Goal: Task Accomplishment & Management: Use online tool/utility

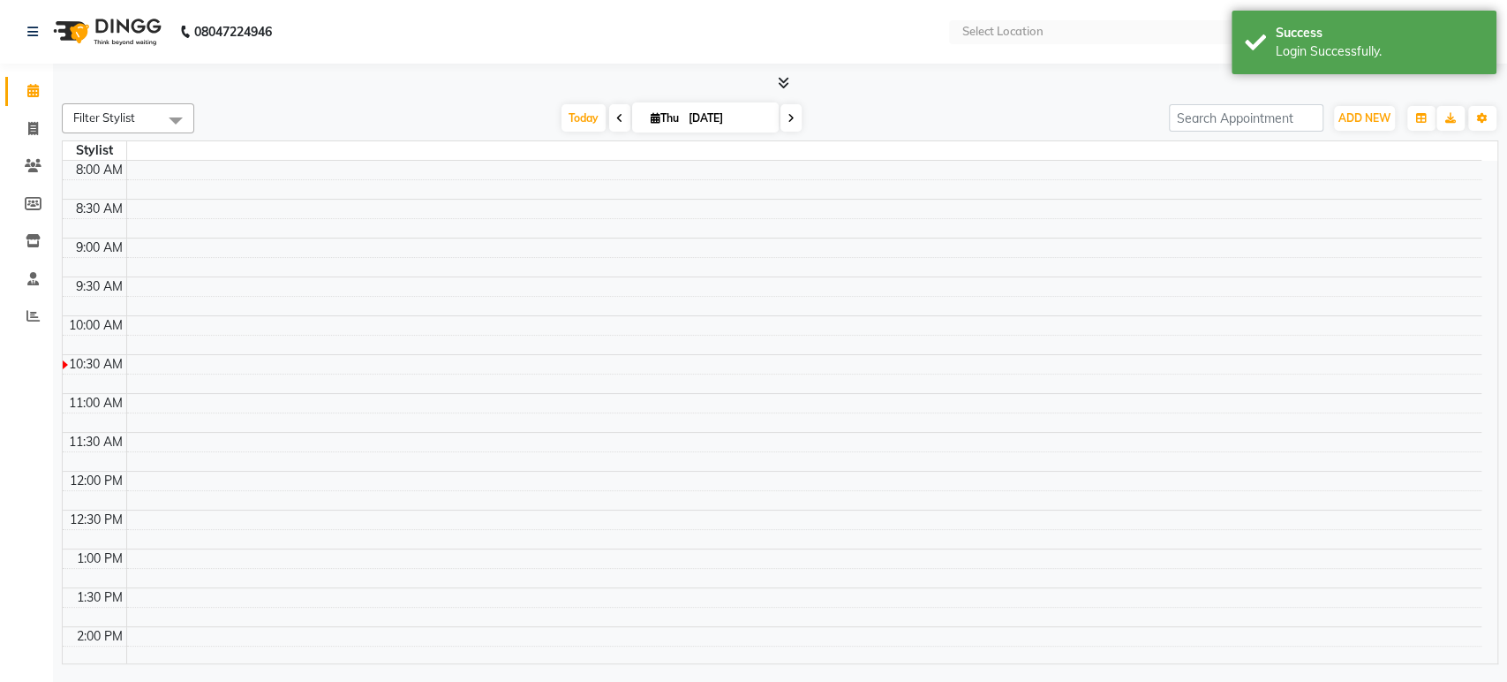
select select "en"
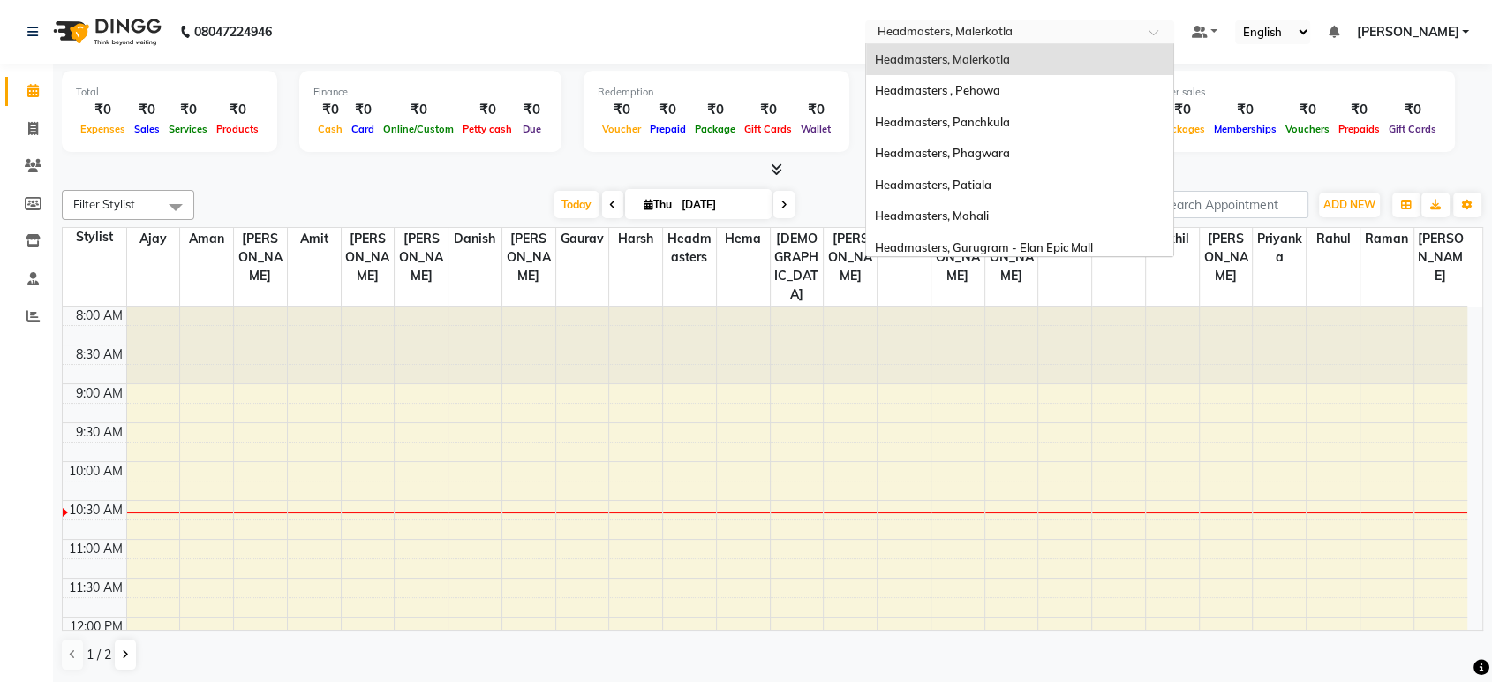
click at [963, 35] on input "text" at bounding box center [1002, 34] width 256 height 18
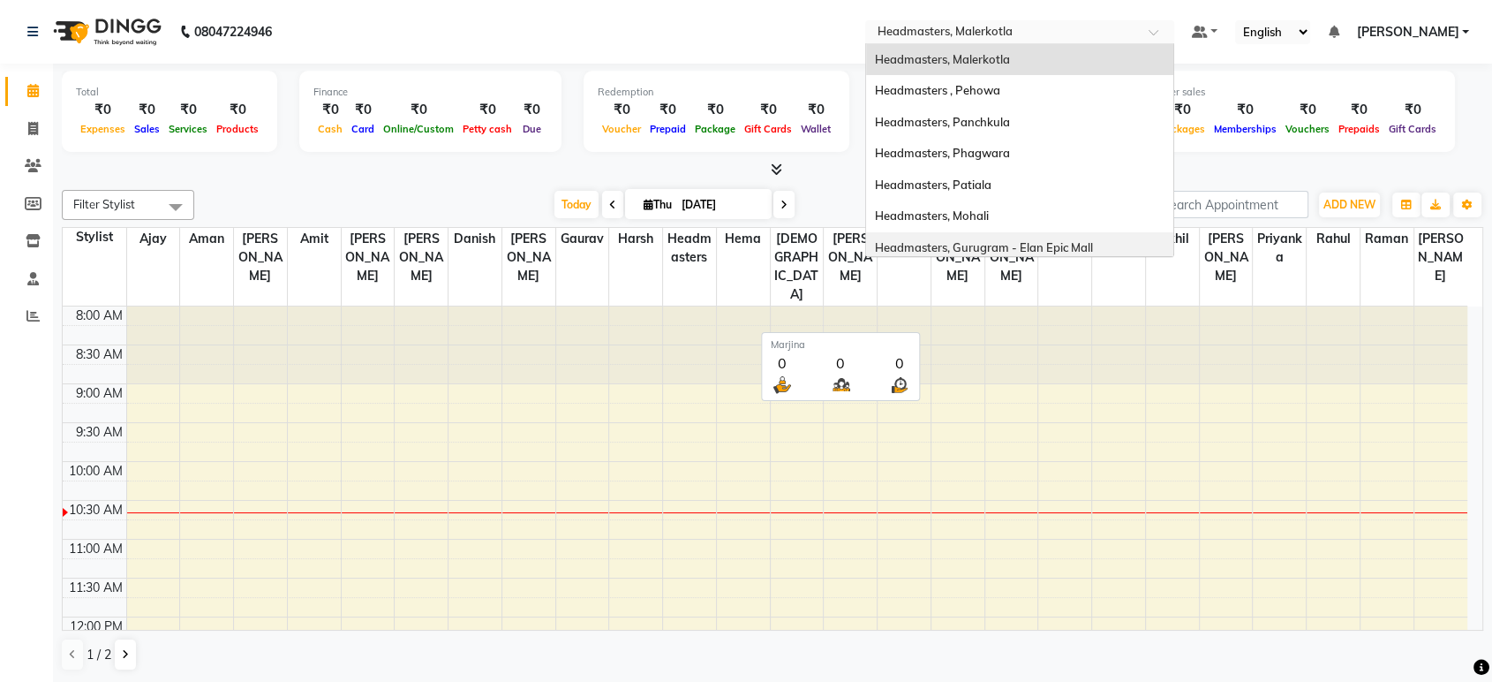
click at [1065, 260] on th "Marjina" at bounding box center [1065, 267] width 54 height 79
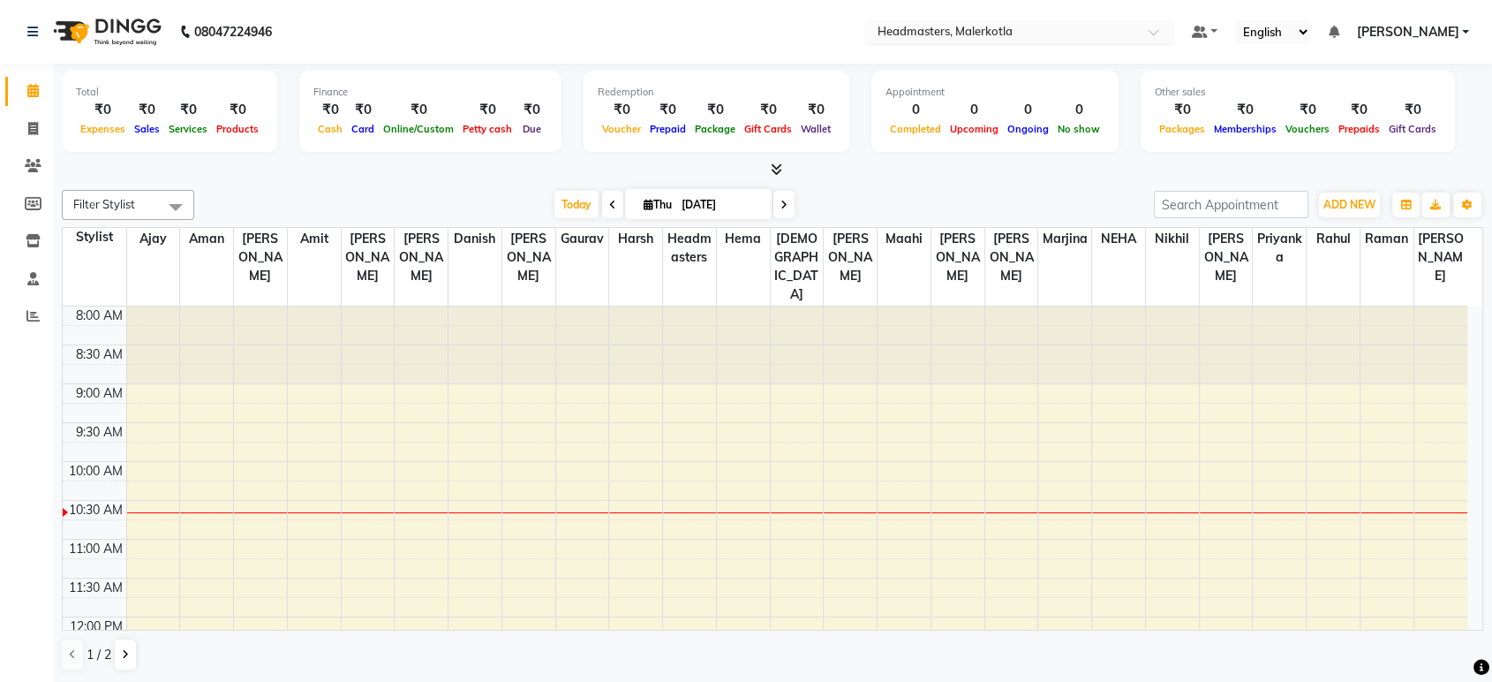
click at [1010, 37] on input "text" at bounding box center [1002, 34] width 256 height 18
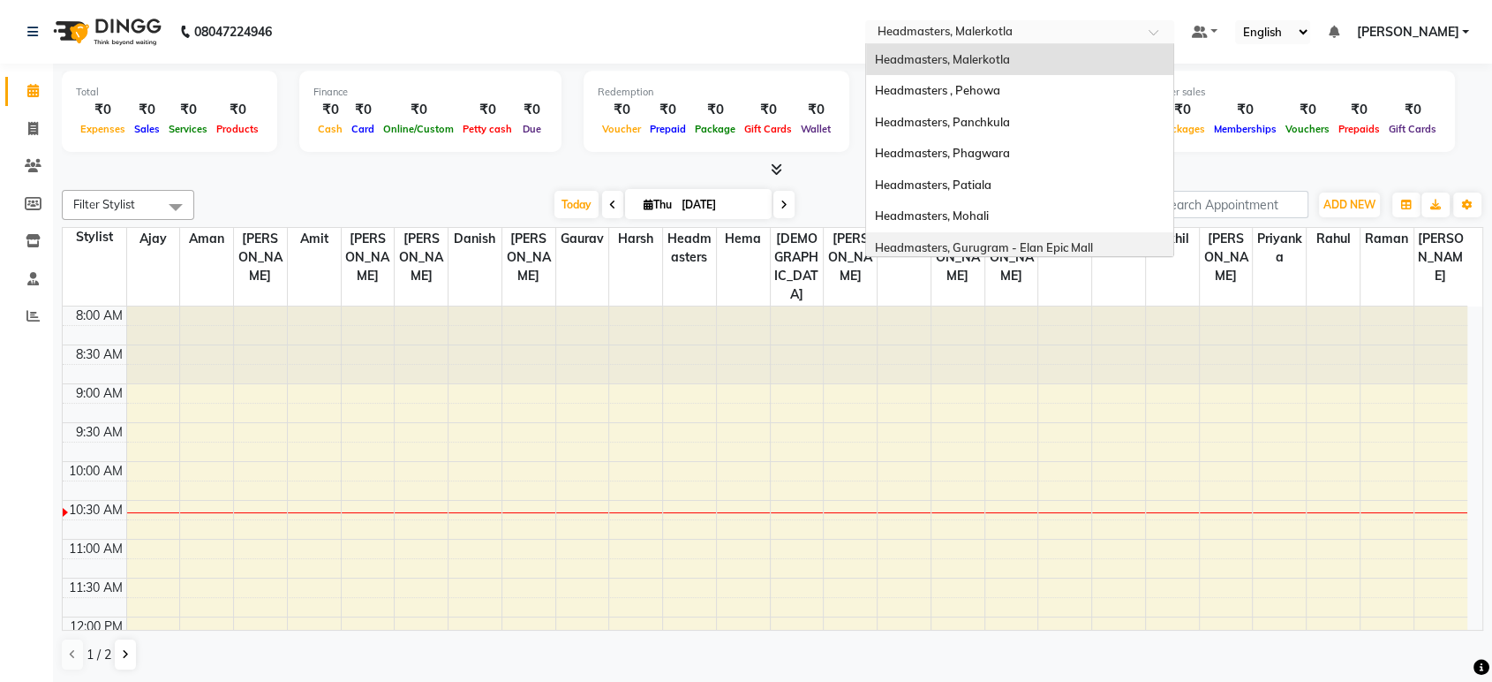
click at [1062, 245] on span "Headmasters, Gurugram - Elan Epic Mall" at bounding box center [984, 247] width 218 height 14
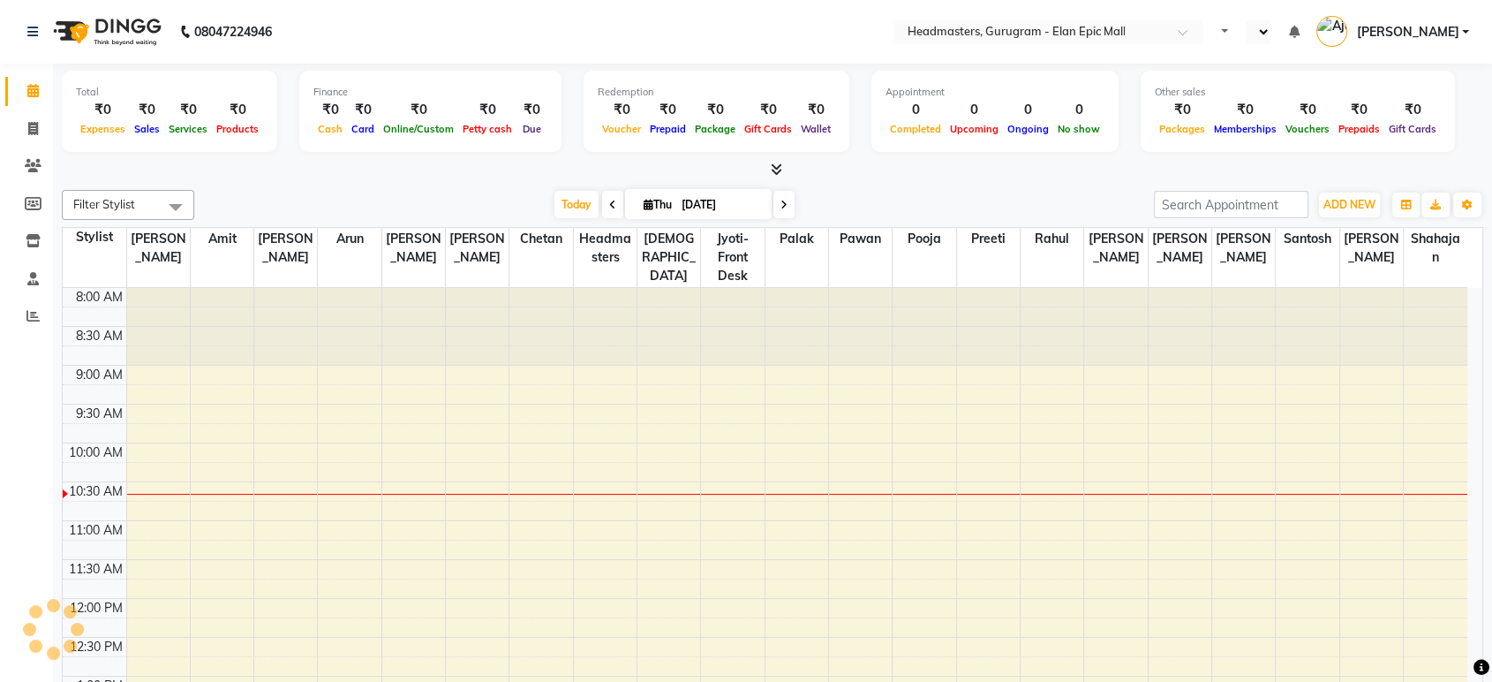
select select "en"
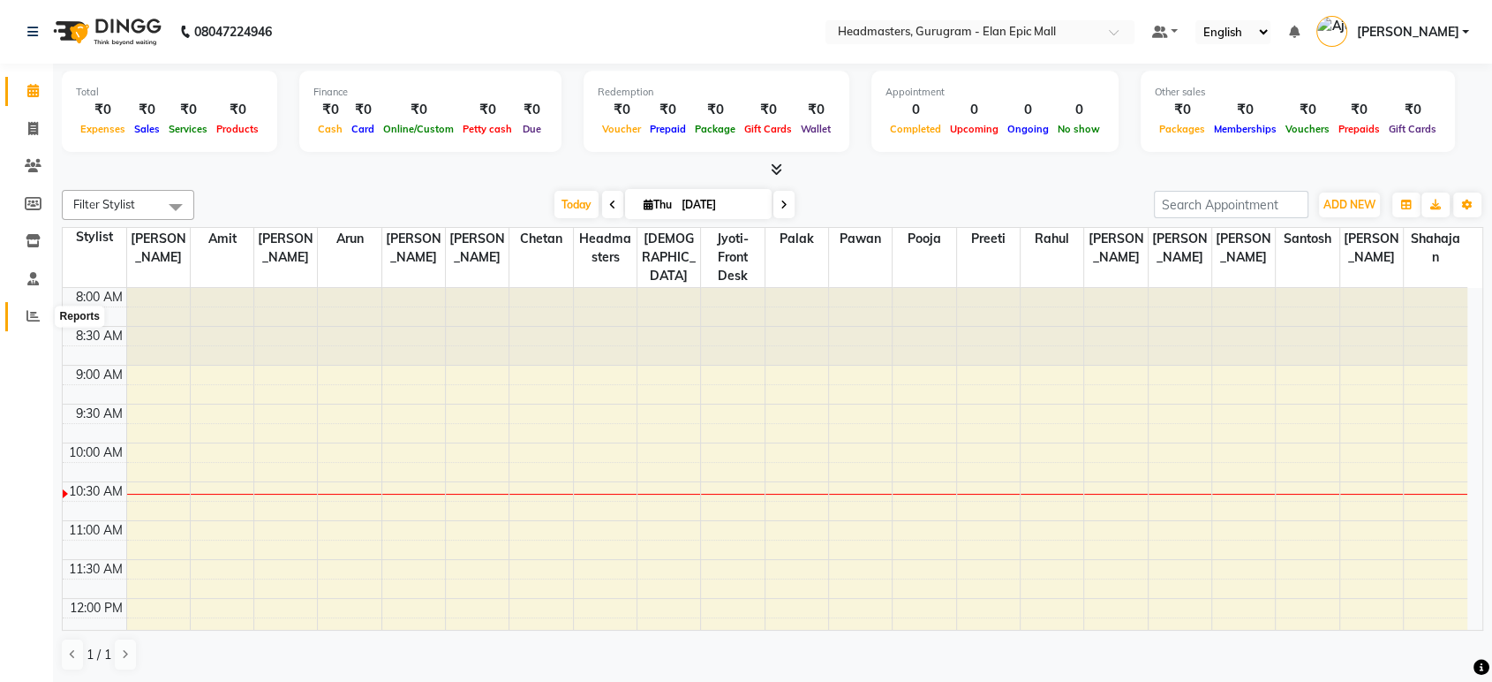
click at [28, 309] on icon at bounding box center [32, 315] width 13 height 13
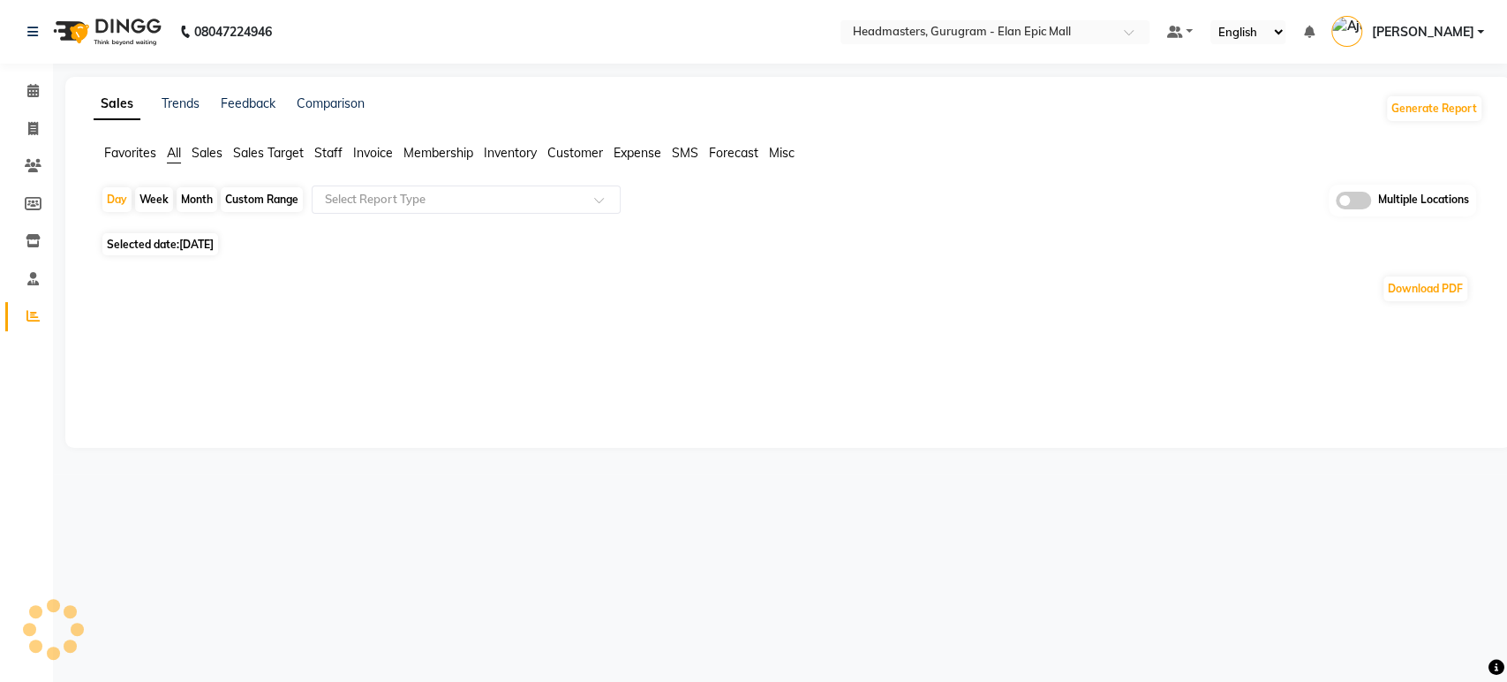
click at [130, 160] on span "Favorites" at bounding box center [130, 153] width 52 height 16
drag, startPoint x: 374, startPoint y: 190, endPoint x: 388, endPoint y: 202, distance: 18.1
click at [374, 191] on input "text" at bounding box center [448, 200] width 254 height 18
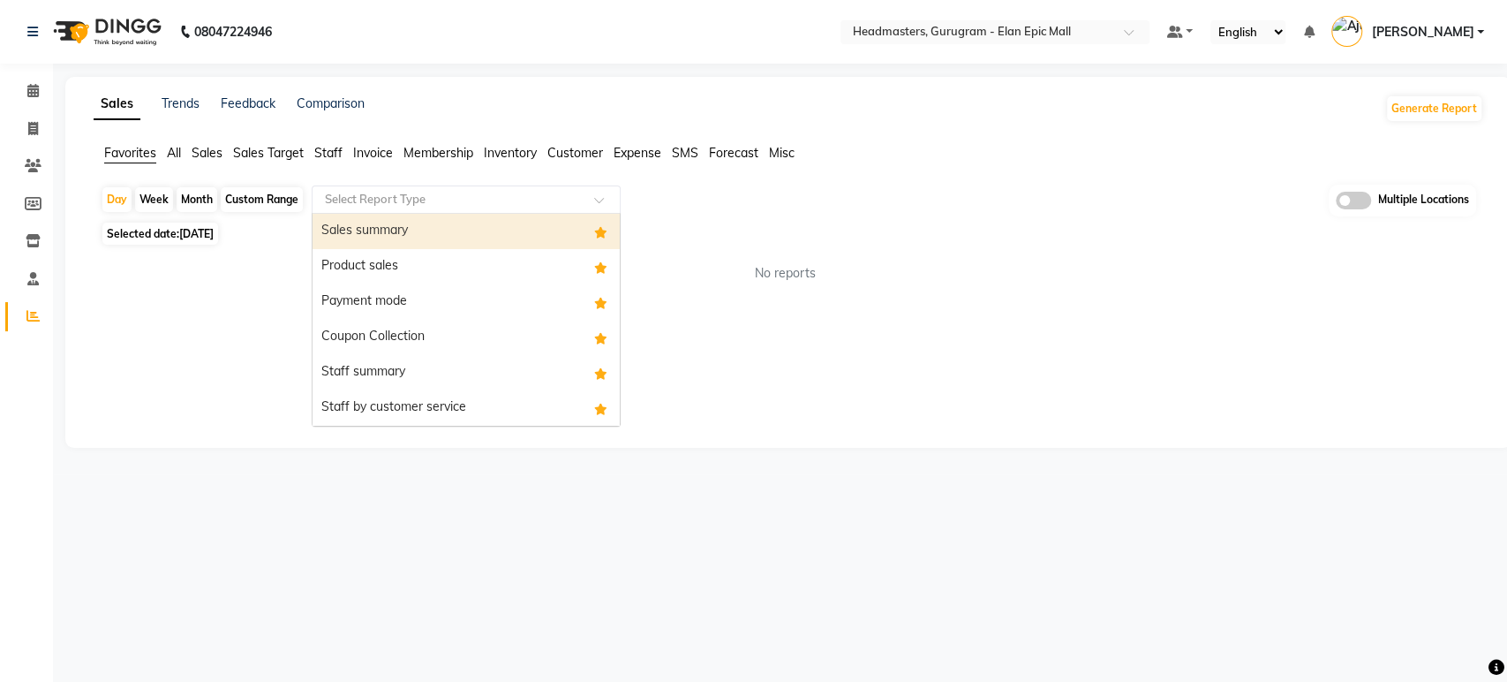
click at [404, 238] on div "Sales summary" at bounding box center [466, 231] width 307 height 35
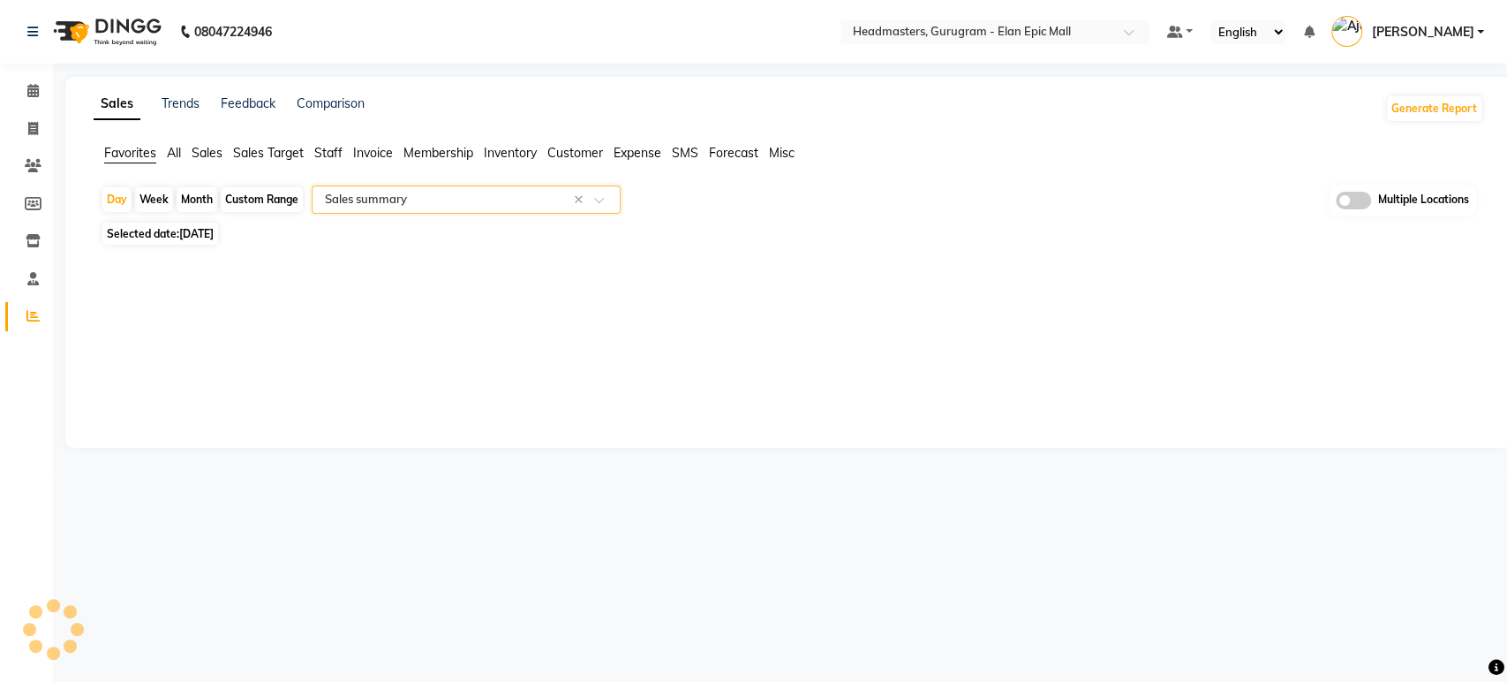
click at [206, 228] on span "[DATE]" at bounding box center [196, 233] width 34 height 13
select select "full_report"
select select "csv"
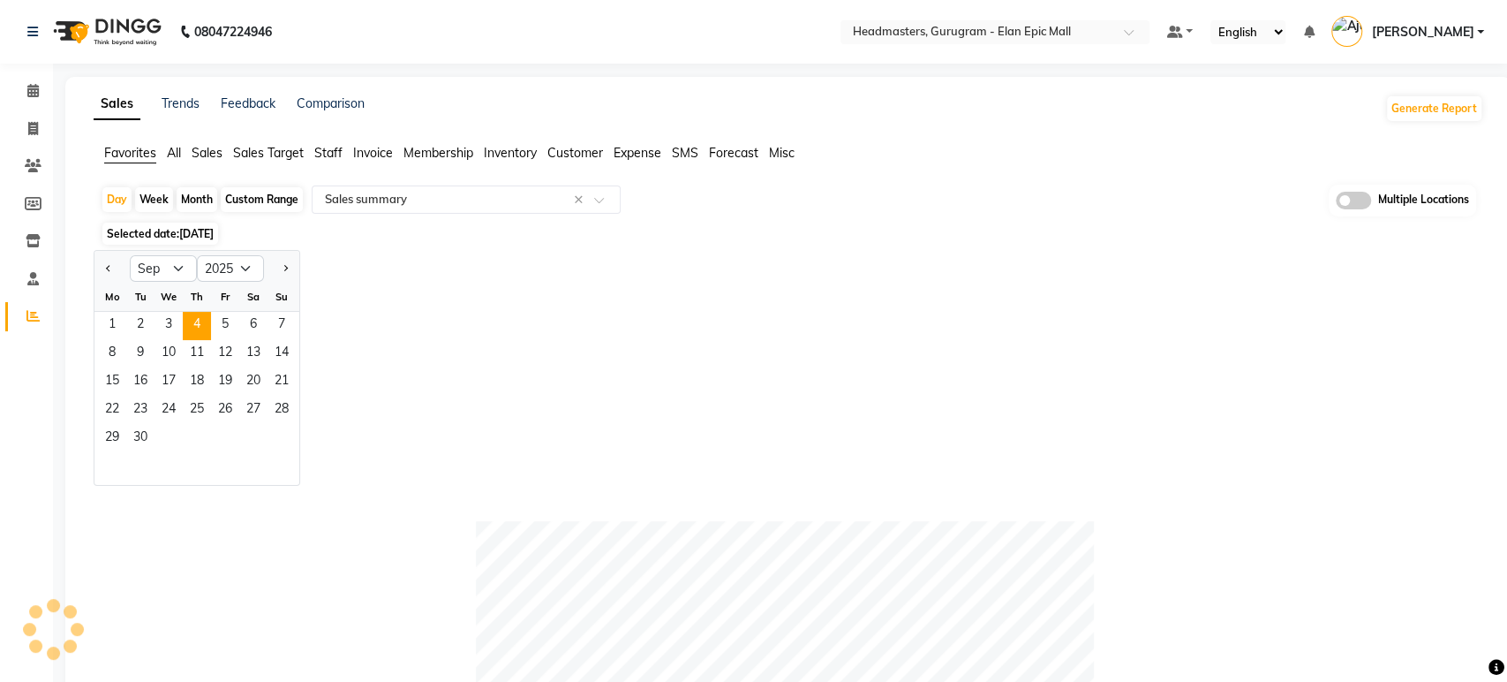
click at [205, 231] on span "[DATE]" at bounding box center [196, 233] width 34 height 13
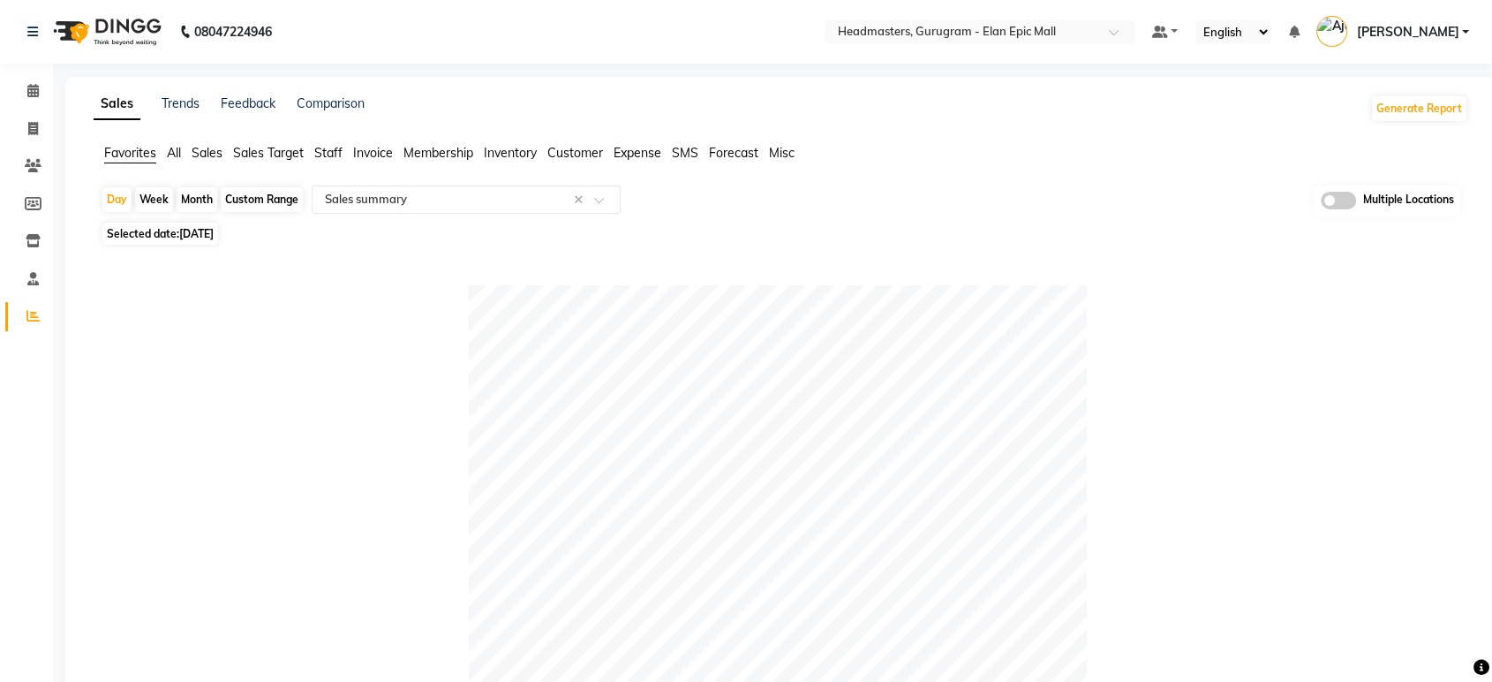
click at [195, 227] on span "[DATE]" at bounding box center [196, 233] width 34 height 13
select select "9"
select select "2025"
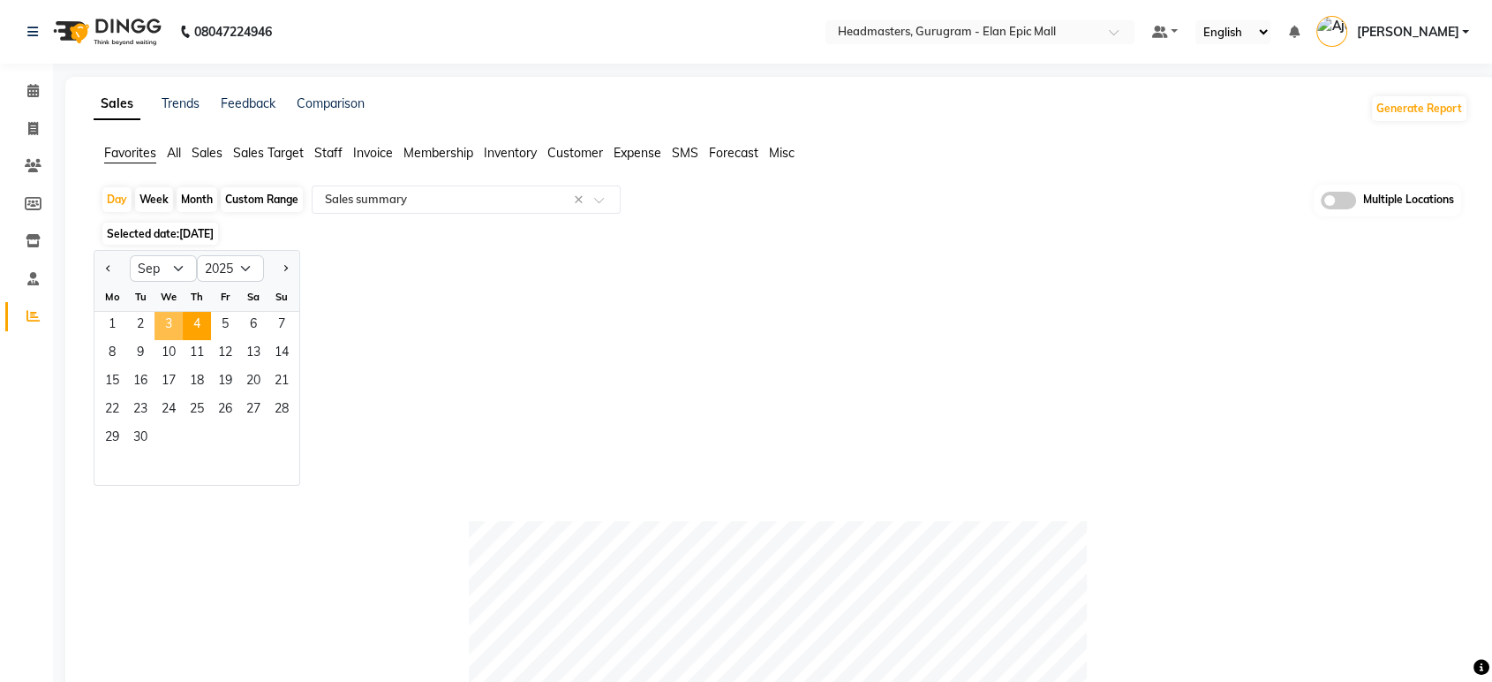
drag, startPoint x: 162, startPoint y: 325, endPoint x: 460, endPoint y: 344, distance: 298.2
click at [162, 325] on span "3" at bounding box center [169, 326] width 28 height 28
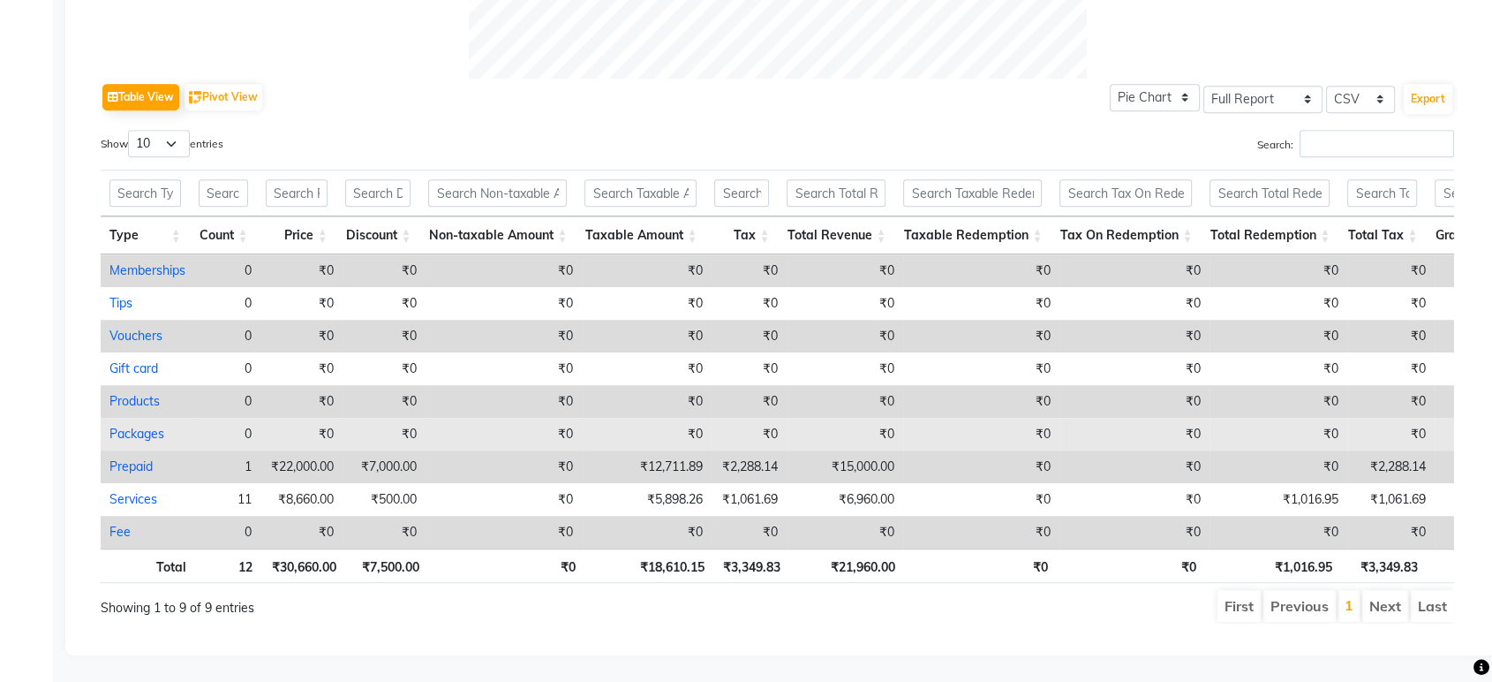
scroll to position [68, 0]
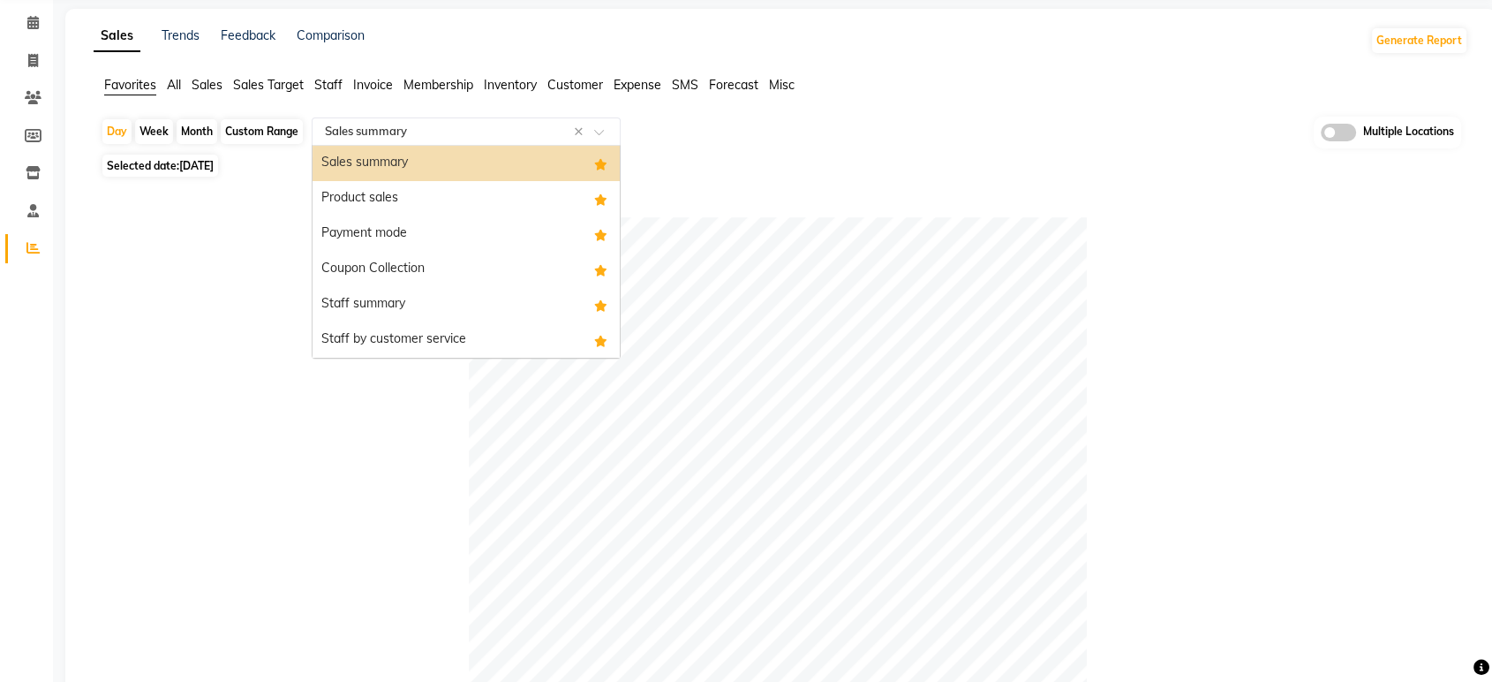
click at [393, 118] on div "Select Report Type × Sales summary ×" at bounding box center [466, 131] width 309 height 28
click at [396, 204] on div "Product sales" at bounding box center [466, 198] width 307 height 35
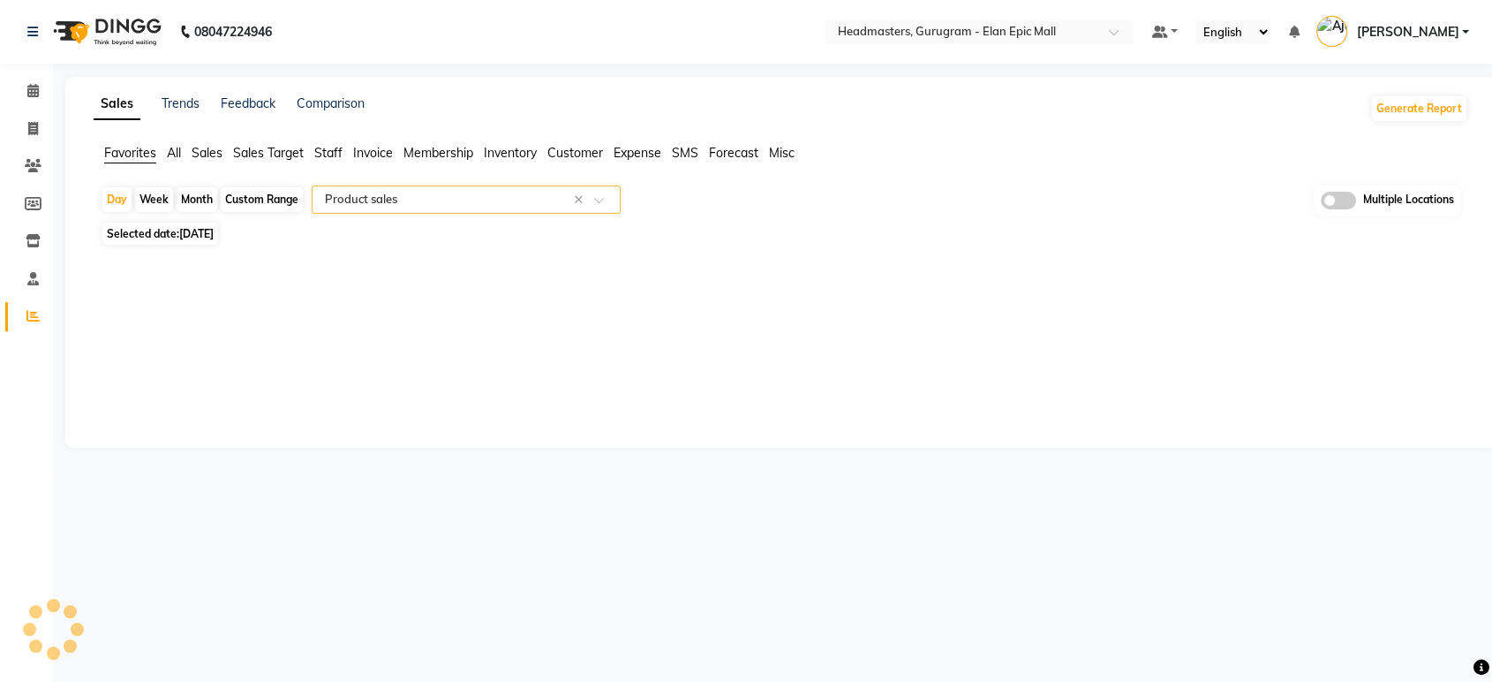
scroll to position [0, 0]
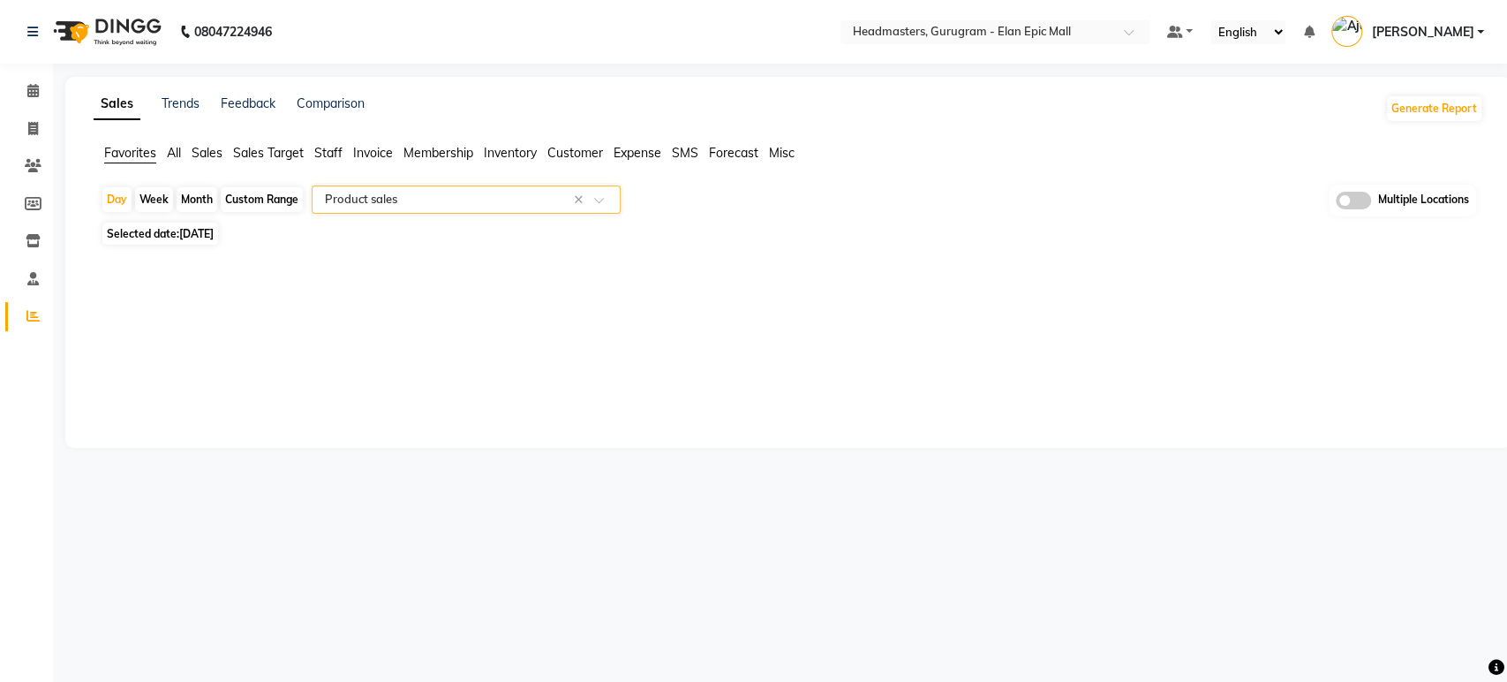
click at [385, 181] on app-reports "Favorites All Sales Sales Target Staff Invoice Membership Inventory Customer Ex…" at bounding box center [788, 211] width 1411 height 134
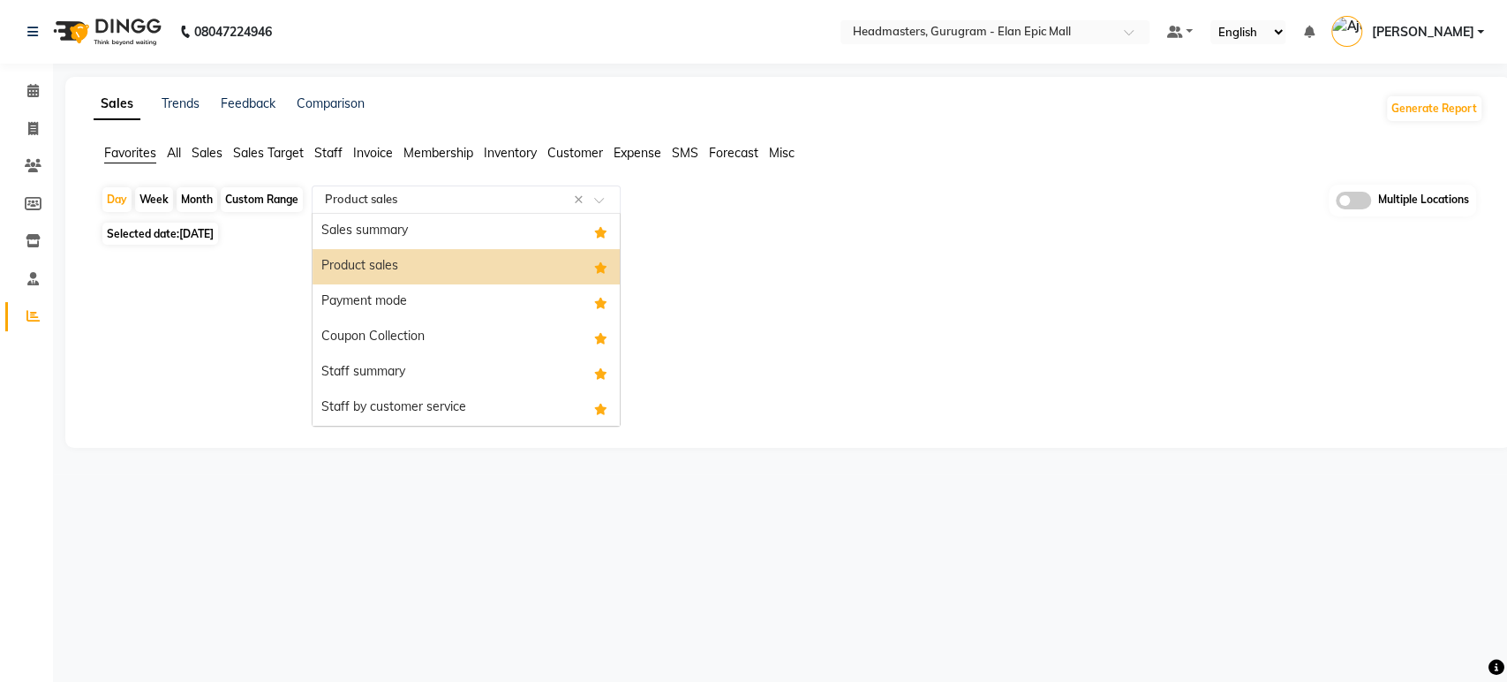
click at [385, 201] on input "text" at bounding box center [448, 200] width 254 height 18
click at [390, 294] on div "Payment mode" at bounding box center [466, 301] width 307 height 35
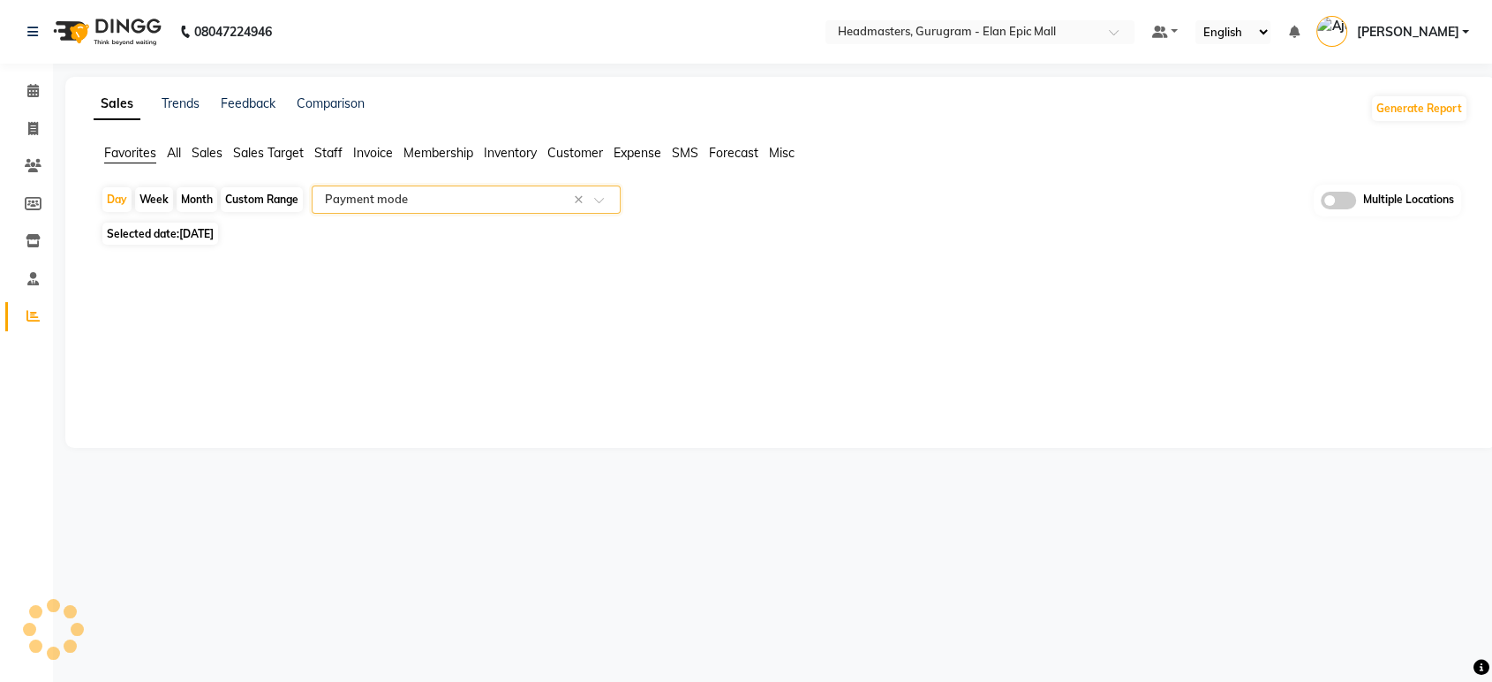
select select "full_report"
select select "csv"
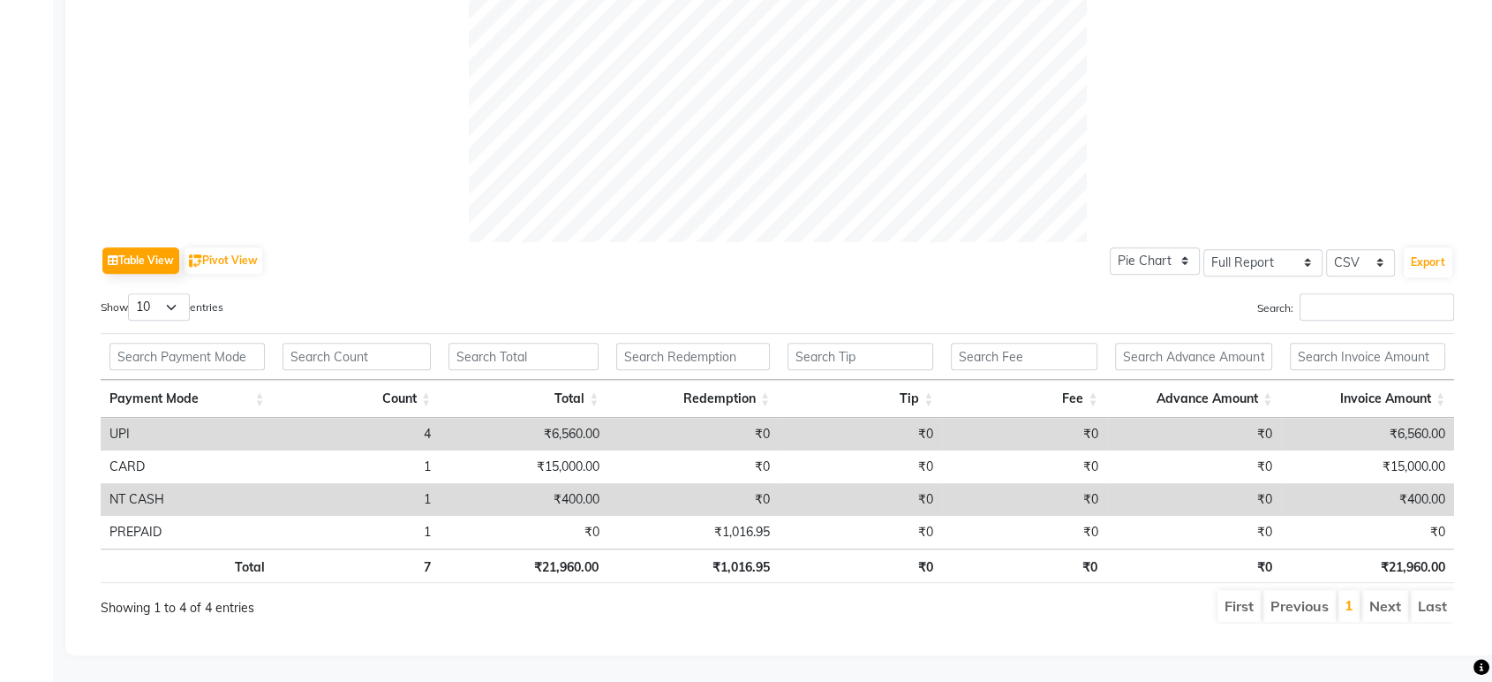
scroll to position [86, 0]
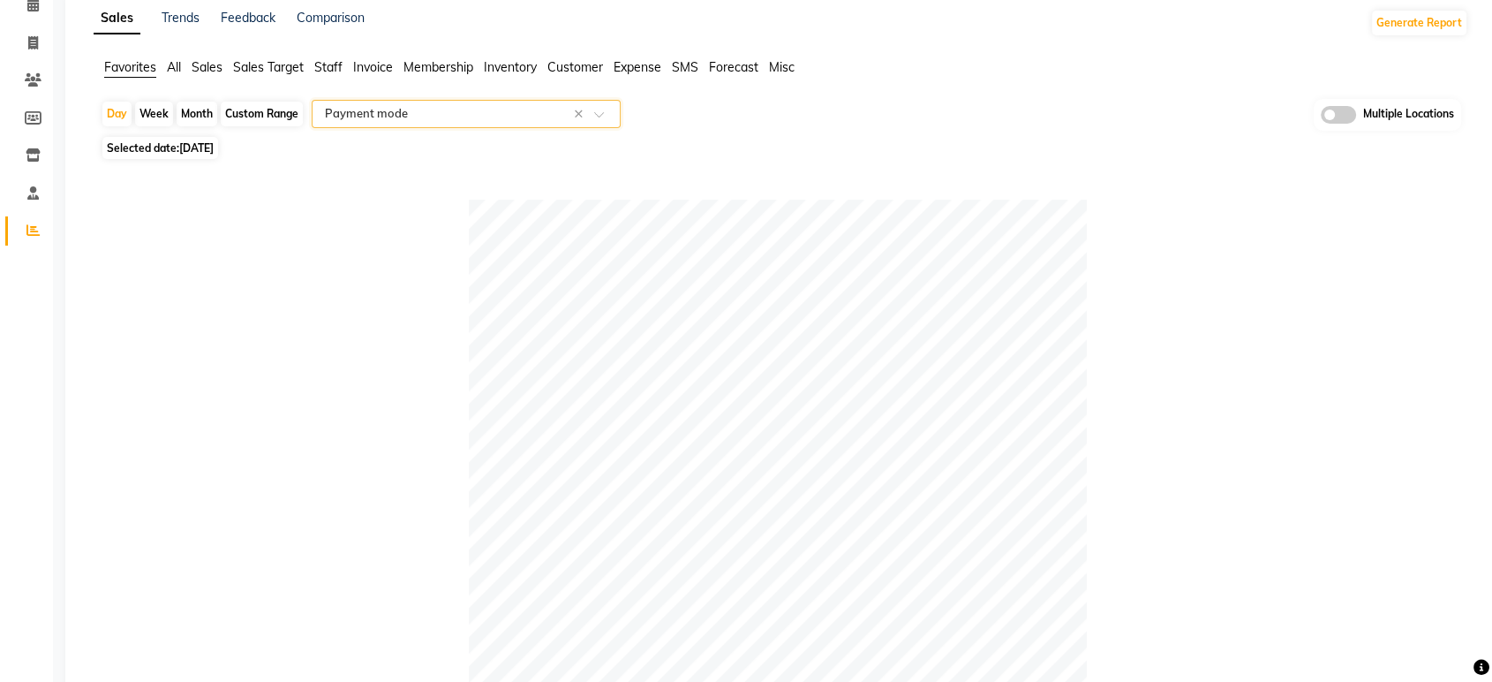
click at [350, 115] on input "text" at bounding box center [448, 114] width 254 height 18
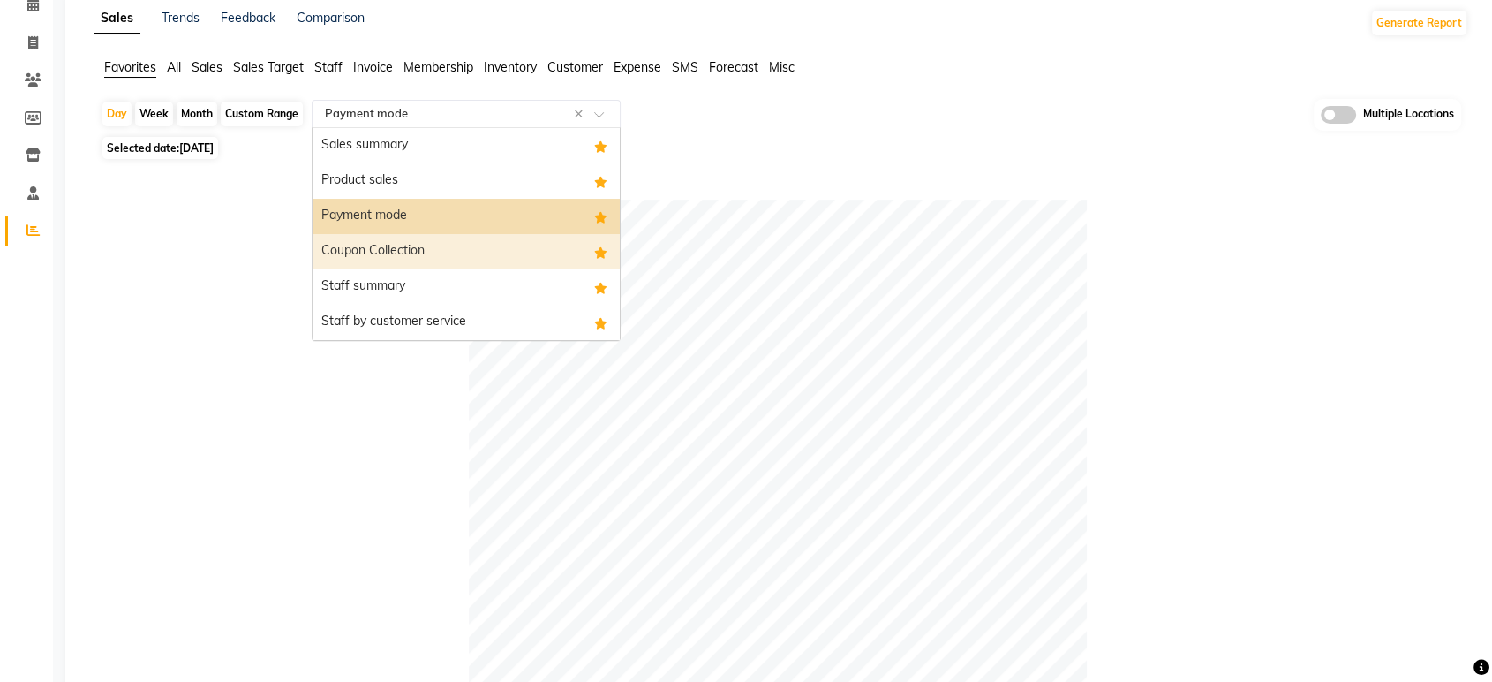
click at [389, 254] on div "Coupon Collection" at bounding box center [466, 251] width 307 height 35
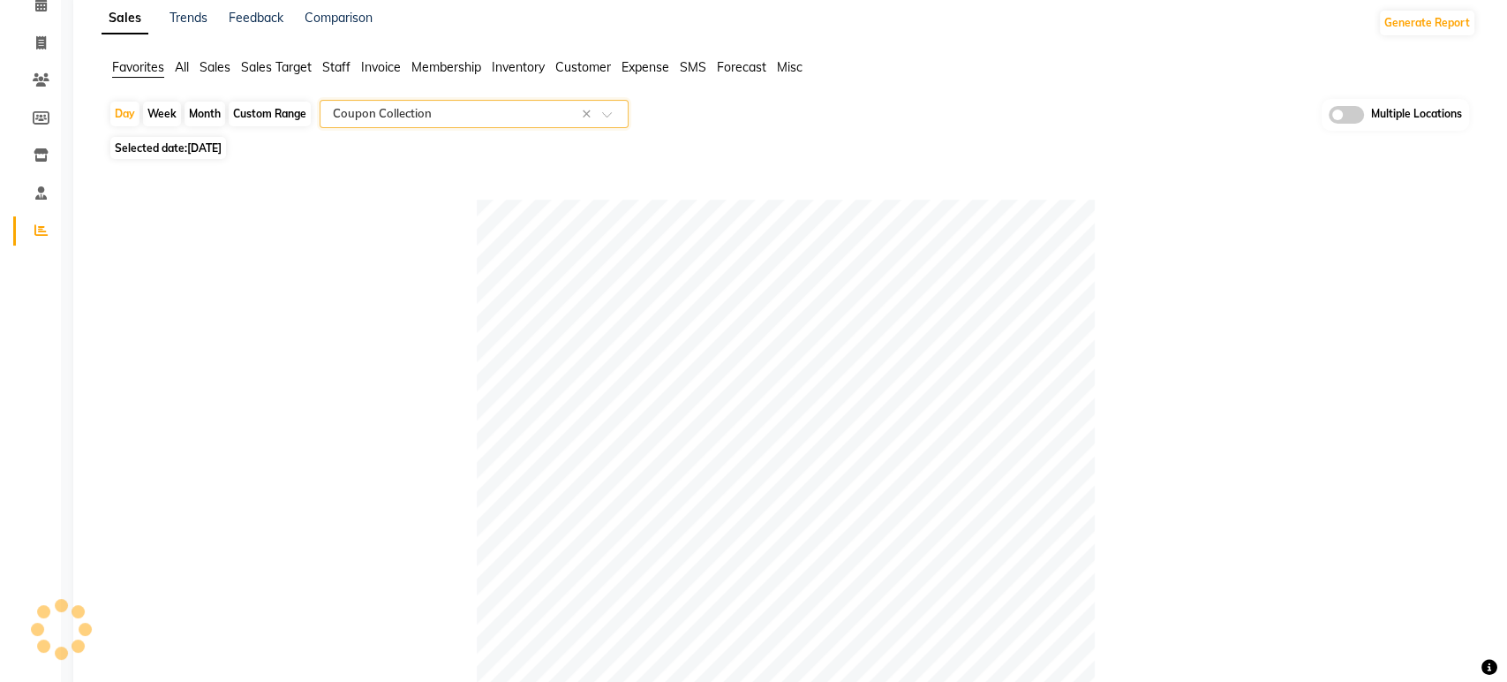
scroll to position [0, 0]
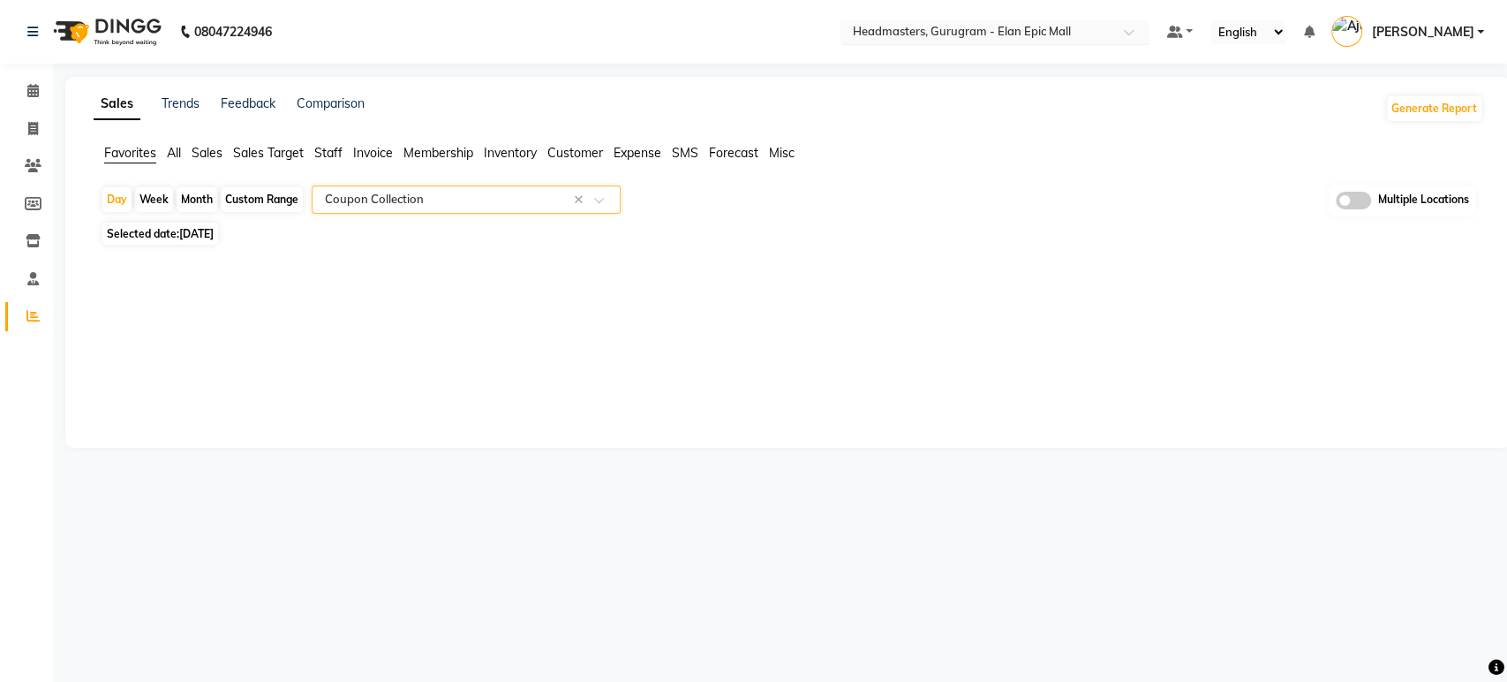
click at [942, 34] on input "text" at bounding box center [977, 34] width 256 height 18
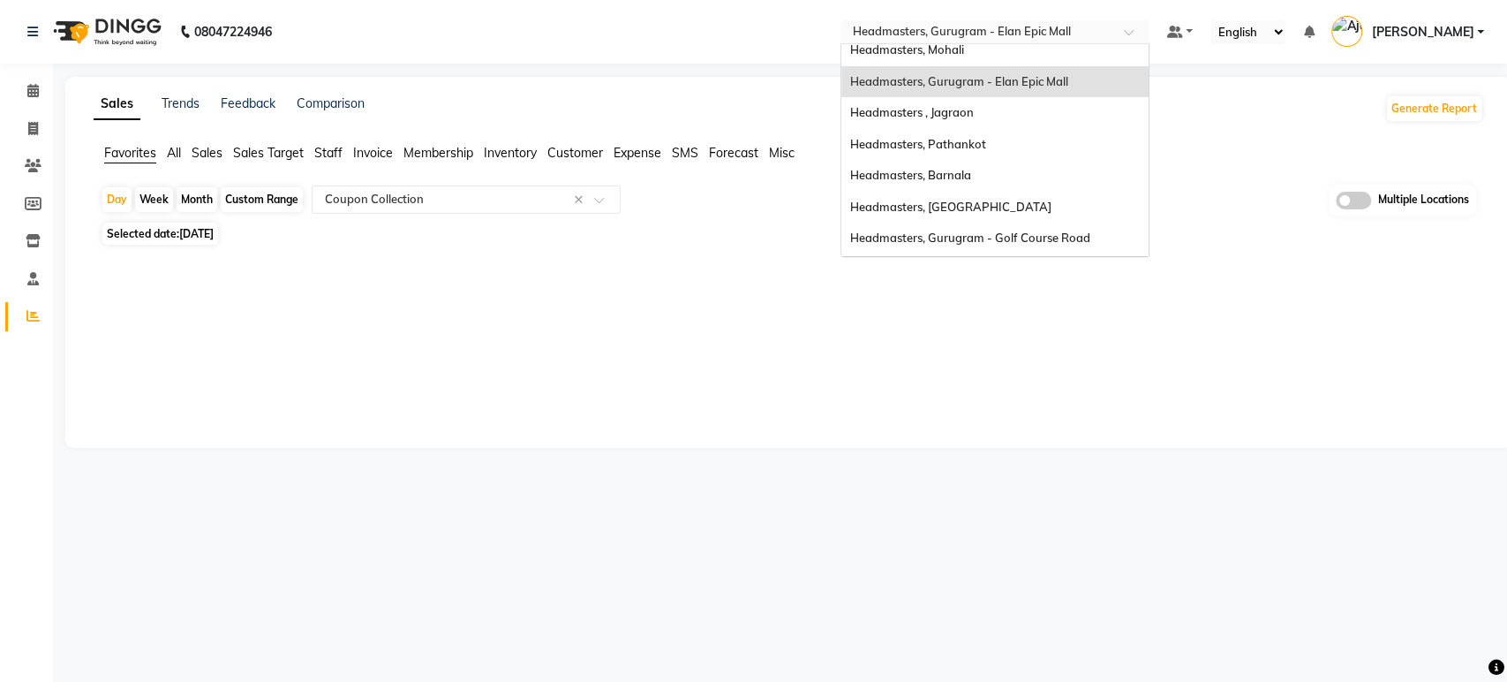
scroll to position [294, 0]
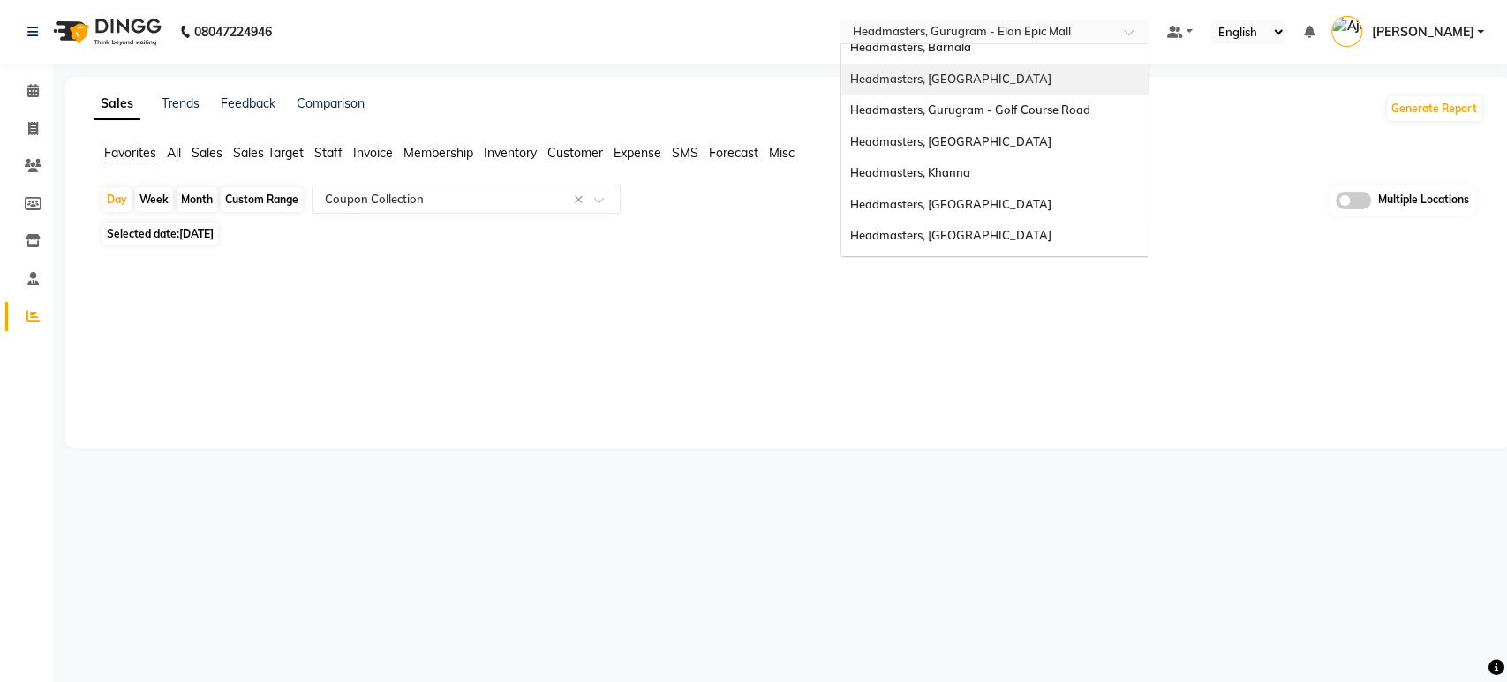
click at [998, 79] on span "Headmasters, [GEOGRAPHIC_DATA]" at bounding box center [950, 79] width 201 height 14
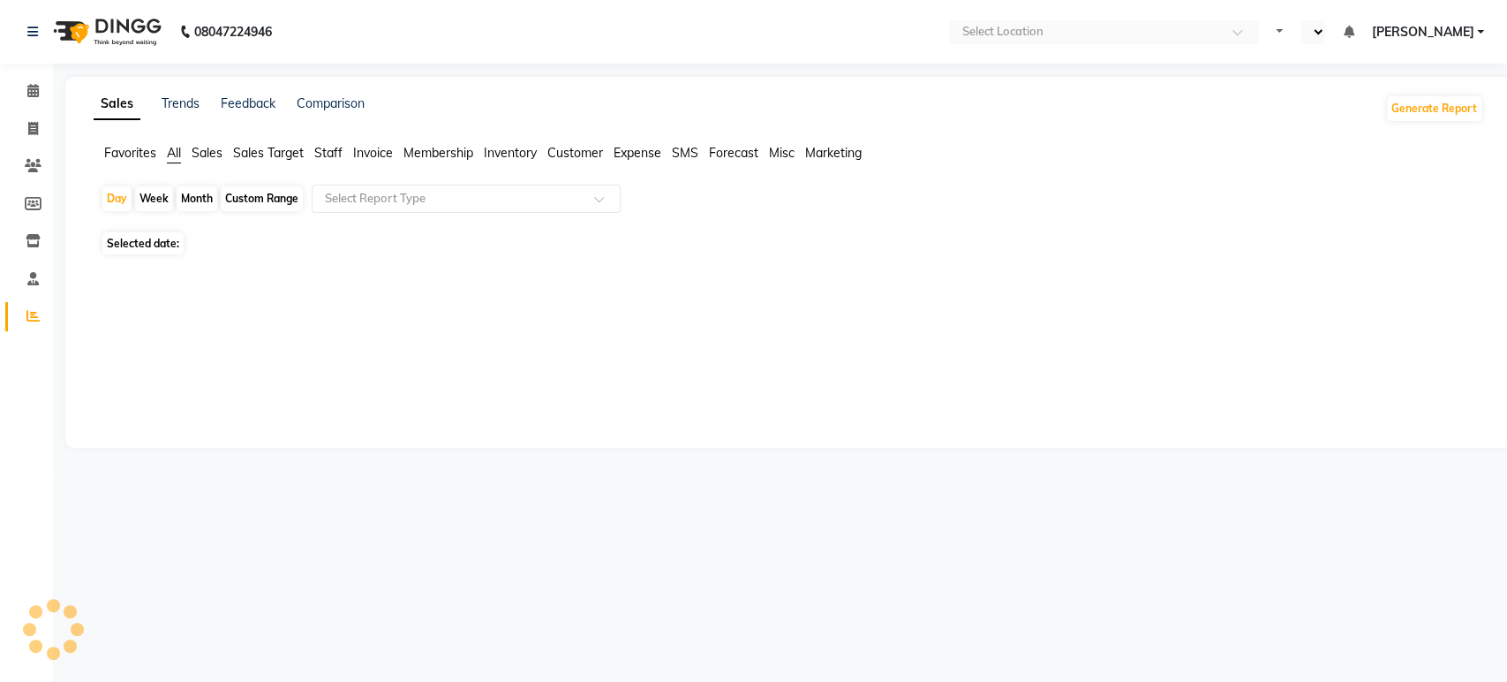
select select "en"
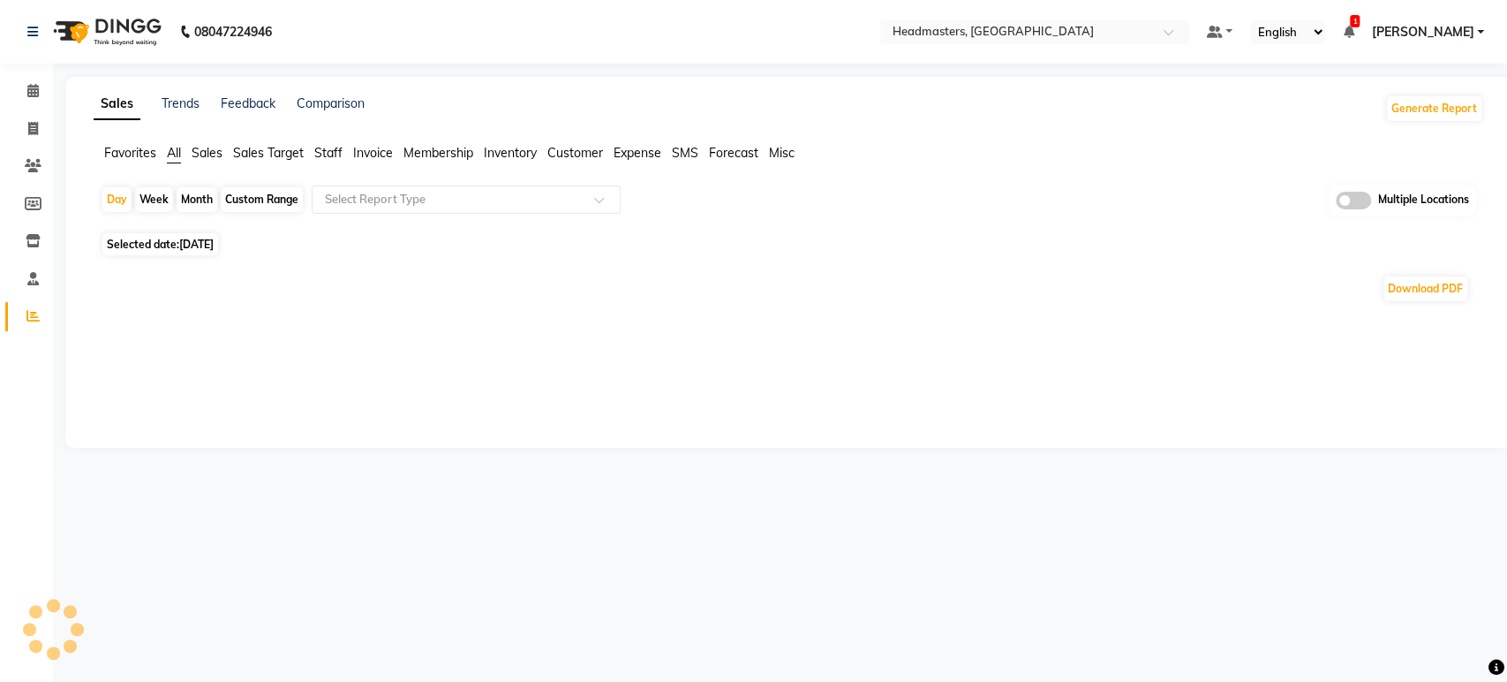
click at [132, 153] on span "Favorites" at bounding box center [130, 153] width 52 height 16
click at [332, 205] on input "text" at bounding box center [448, 200] width 254 height 18
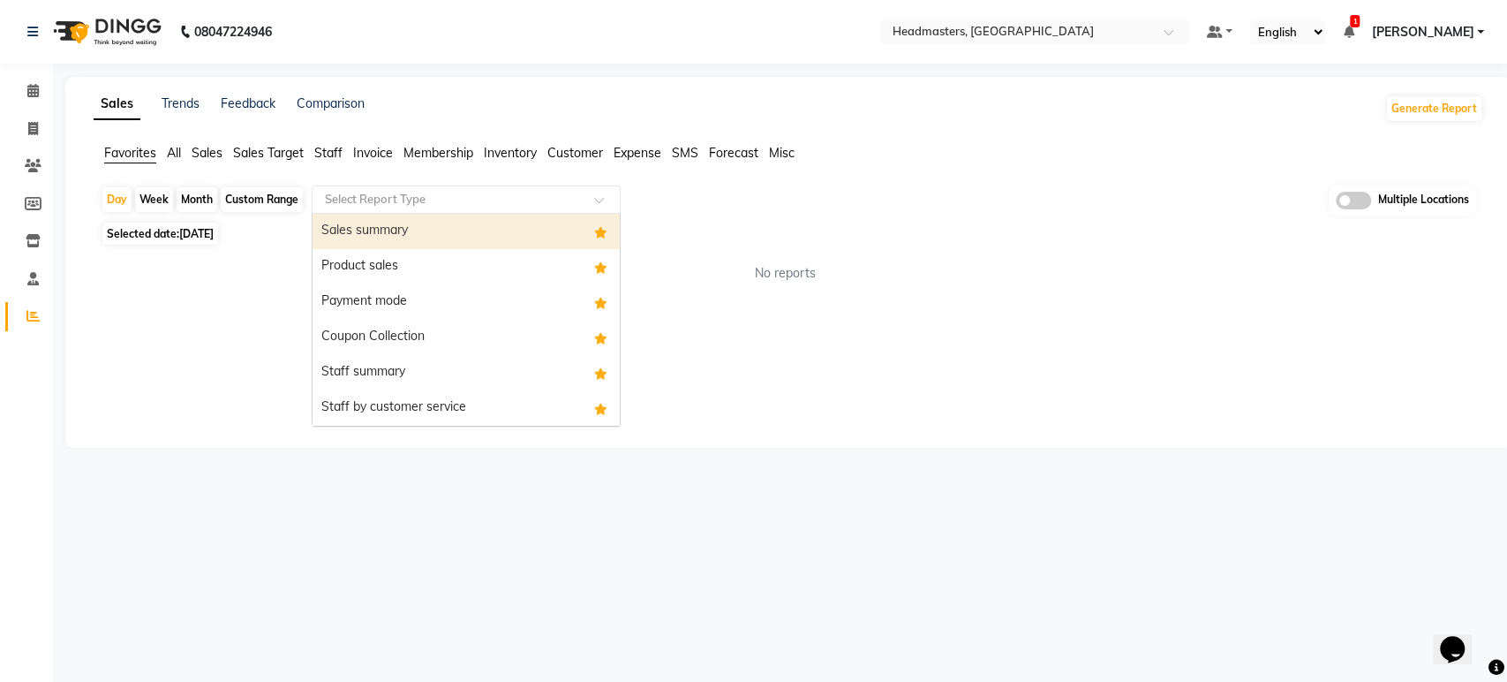
click at [351, 236] on div "Sales summary" at bounding box center [466, 231] width 307 height 35
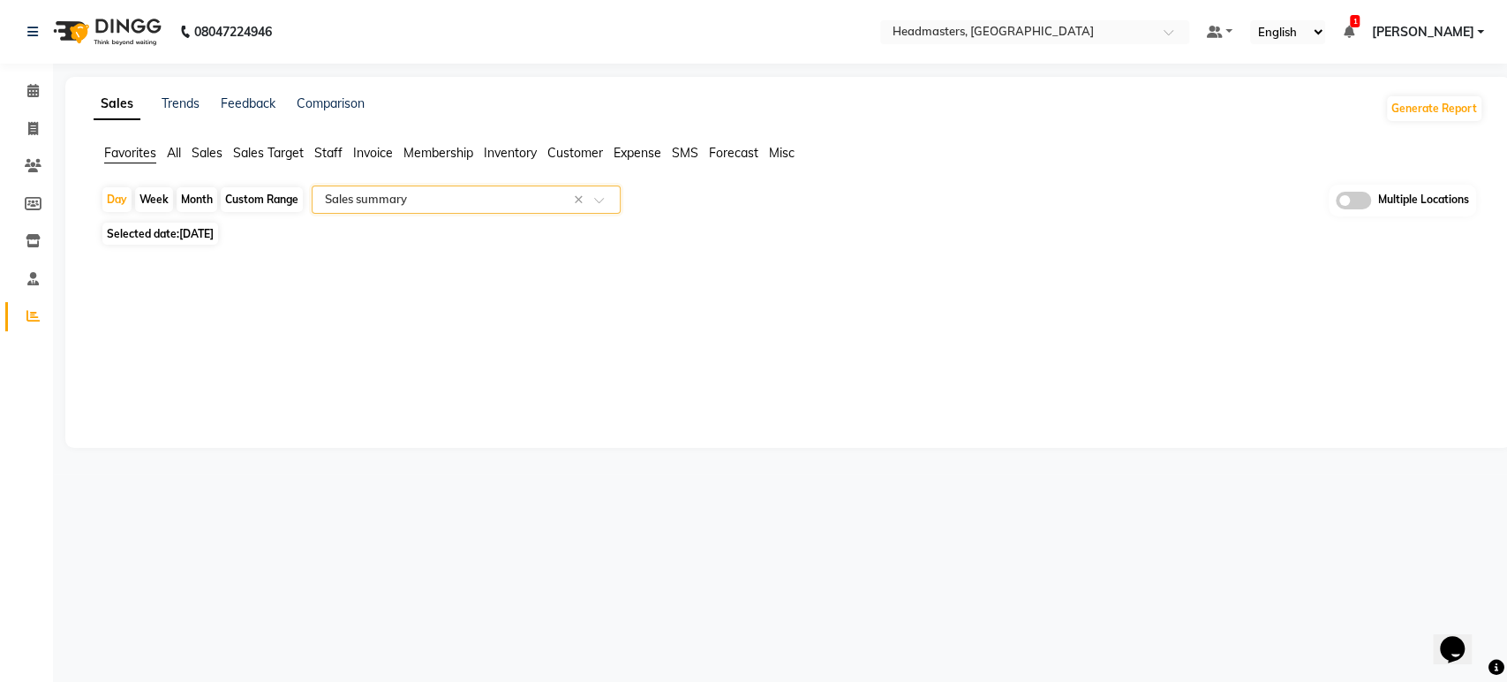
select select "full_report"
select select "csv"
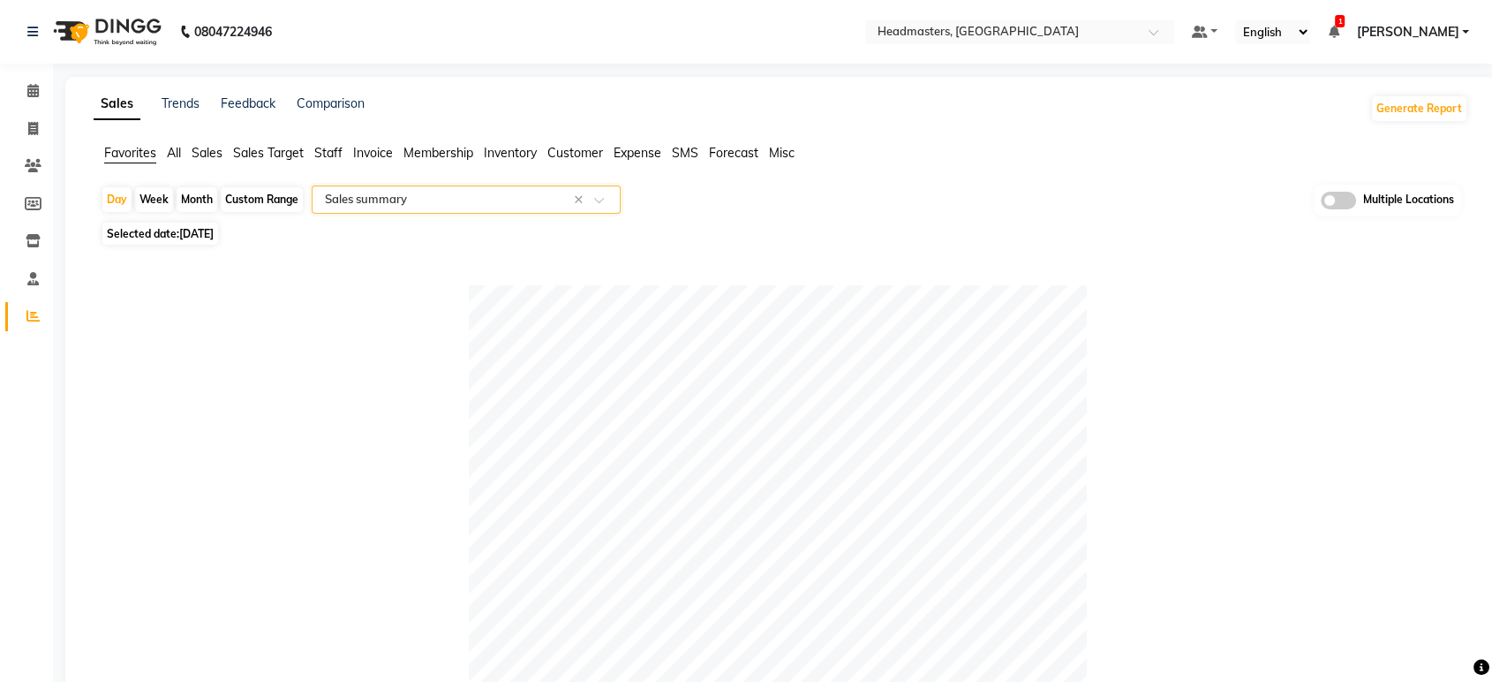
click at [210, 234] on span "[DATE]" at bounding box center [196, 233] width 34 height 13
select select "9"
select select "2025"
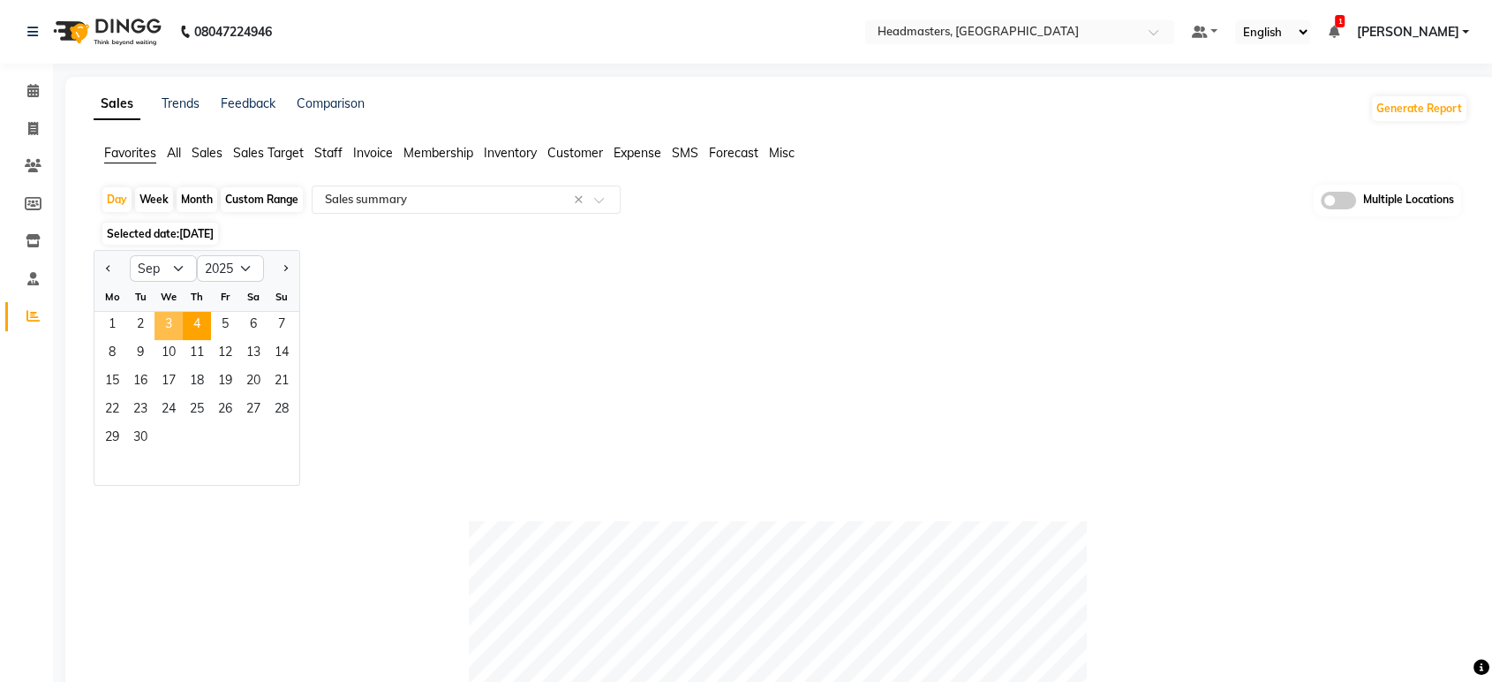
click at [170, 313] on span "3" at bounding box center [169, 326] width 28 height 28
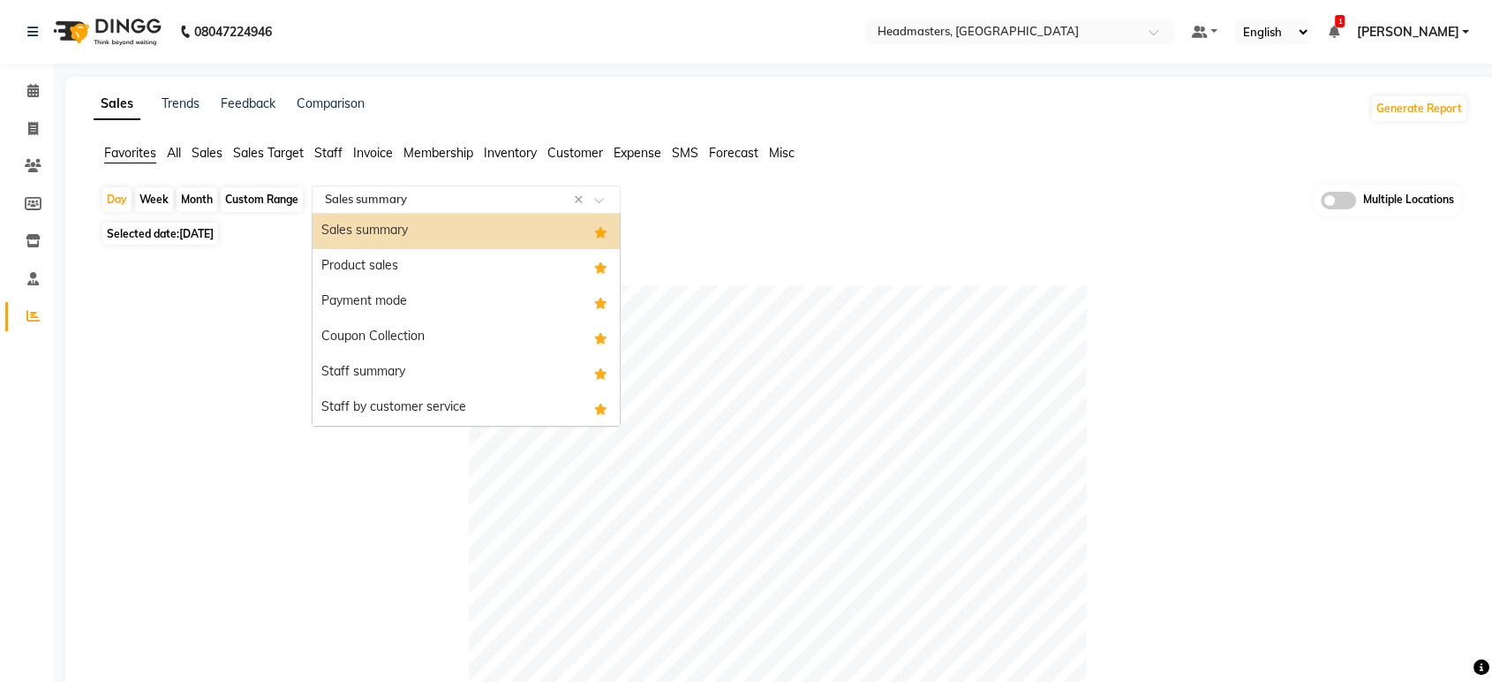
click at [430, 193] on input "text" at bounding box center [448, 200] width 254 height 18
click at [358, 298] on div "Payment mode" at bounding box center [466, 301] width 307 height 35
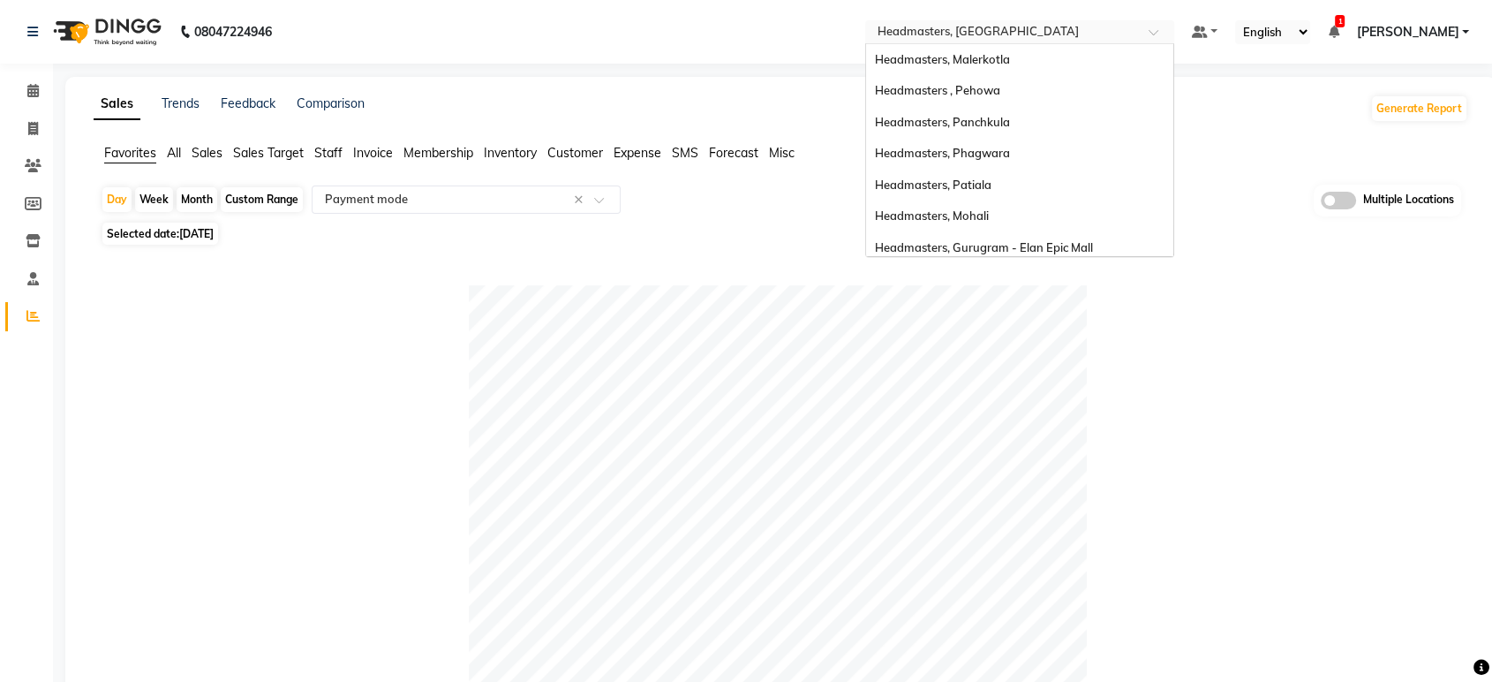
click at [984, 26] on input "text" at bounding box center [1002, 34] width 256 height 18
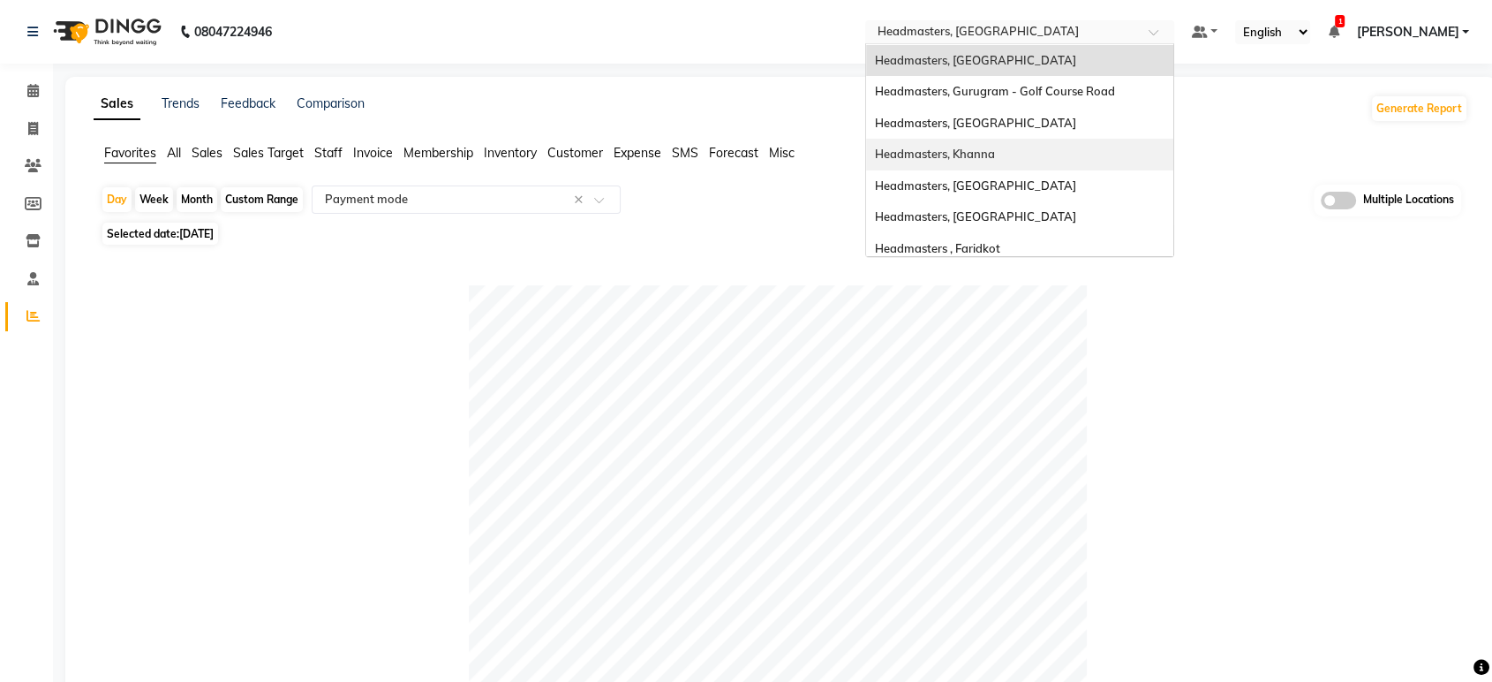
click at [995, 152] on span "Headmasters, Khanna" at bounding box center [935, 154] width 120 height 14
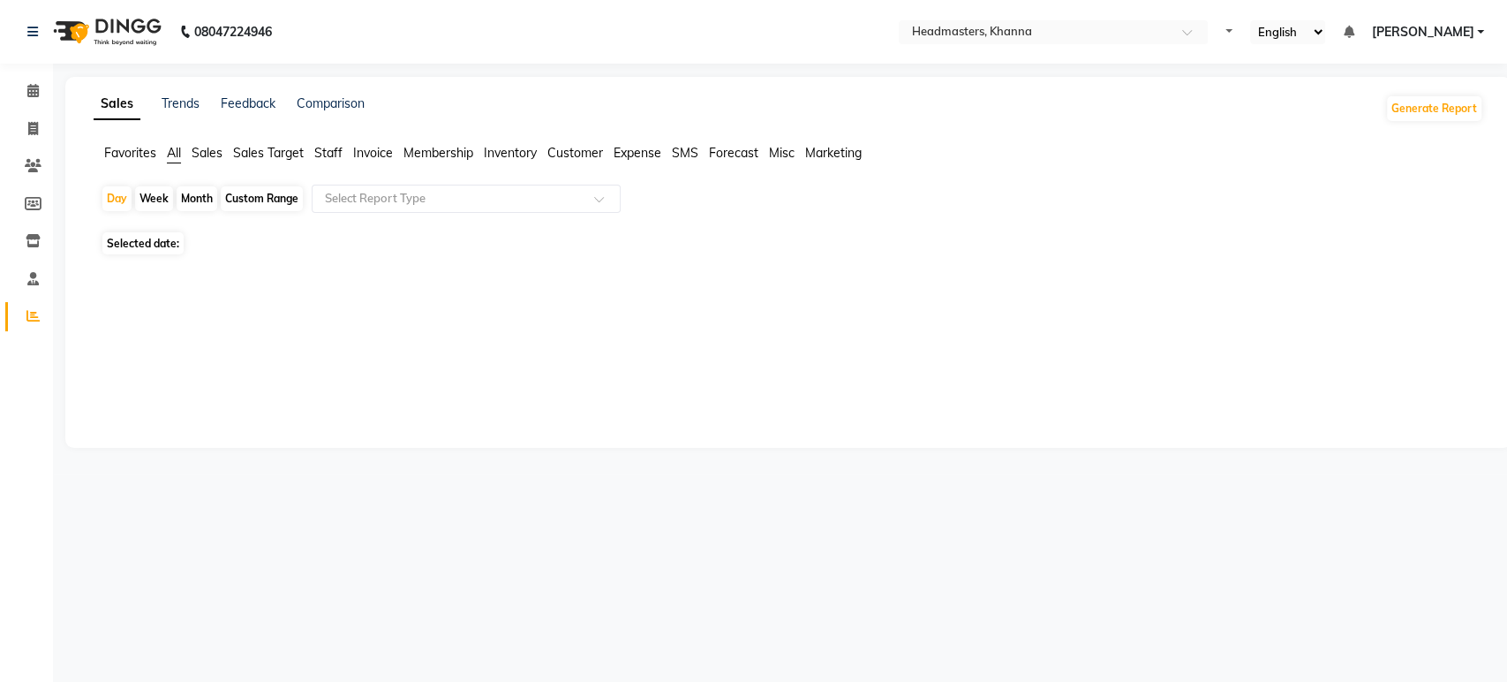
select select "en"
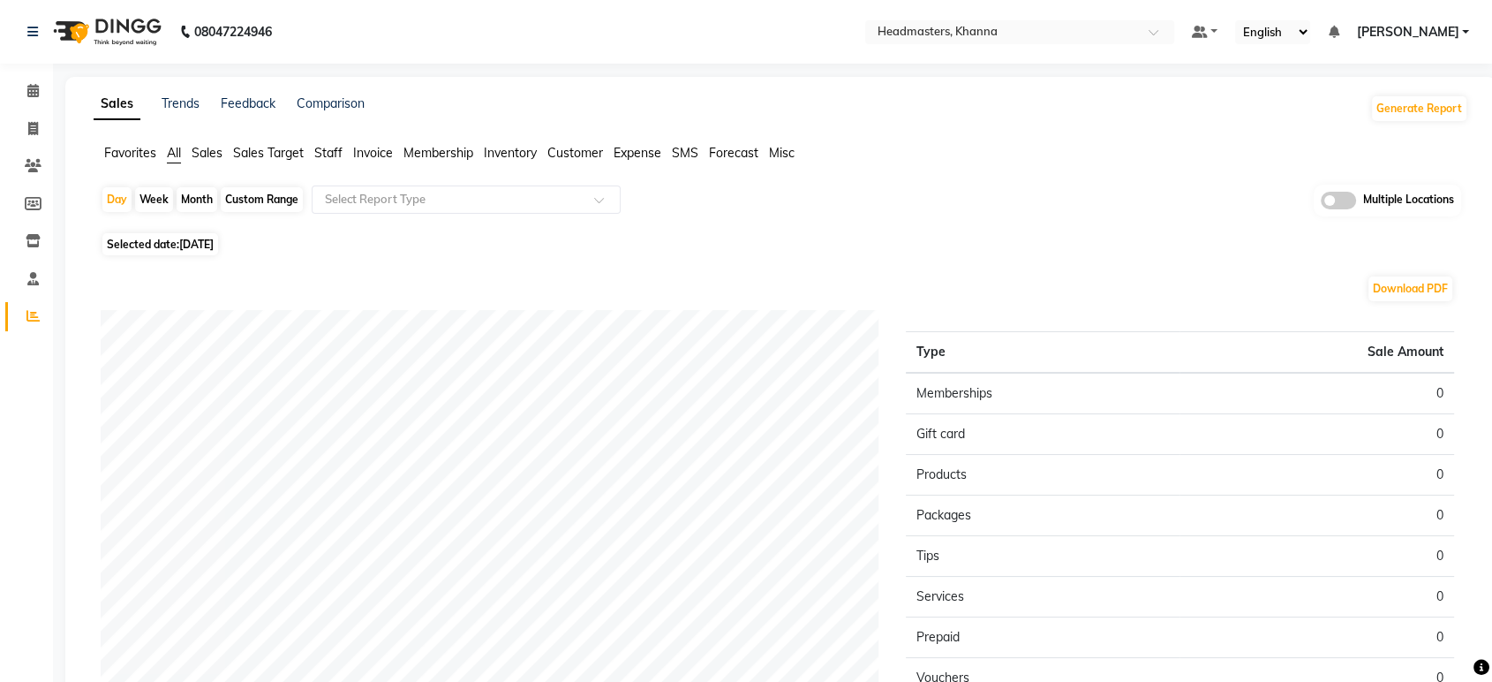
click at [127, 157] on span "Favorites" at bounding box center [130, 153] width 52 height 16
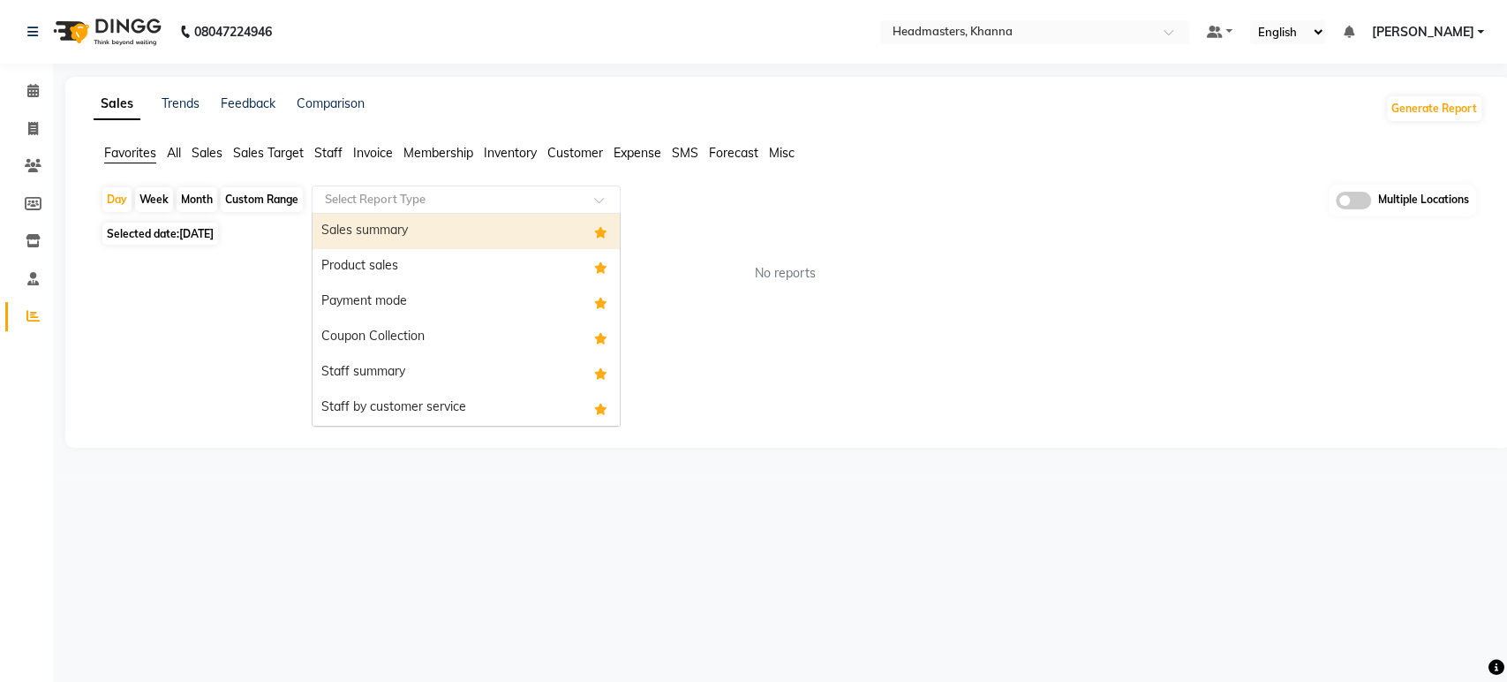
click at [409, 211] on div "Select Report Type" at bounding box center [466, 199] width 309 height 28
click at [404, 232] on div "Sales summary" at bounding box center [466, 231] width 307 height 35
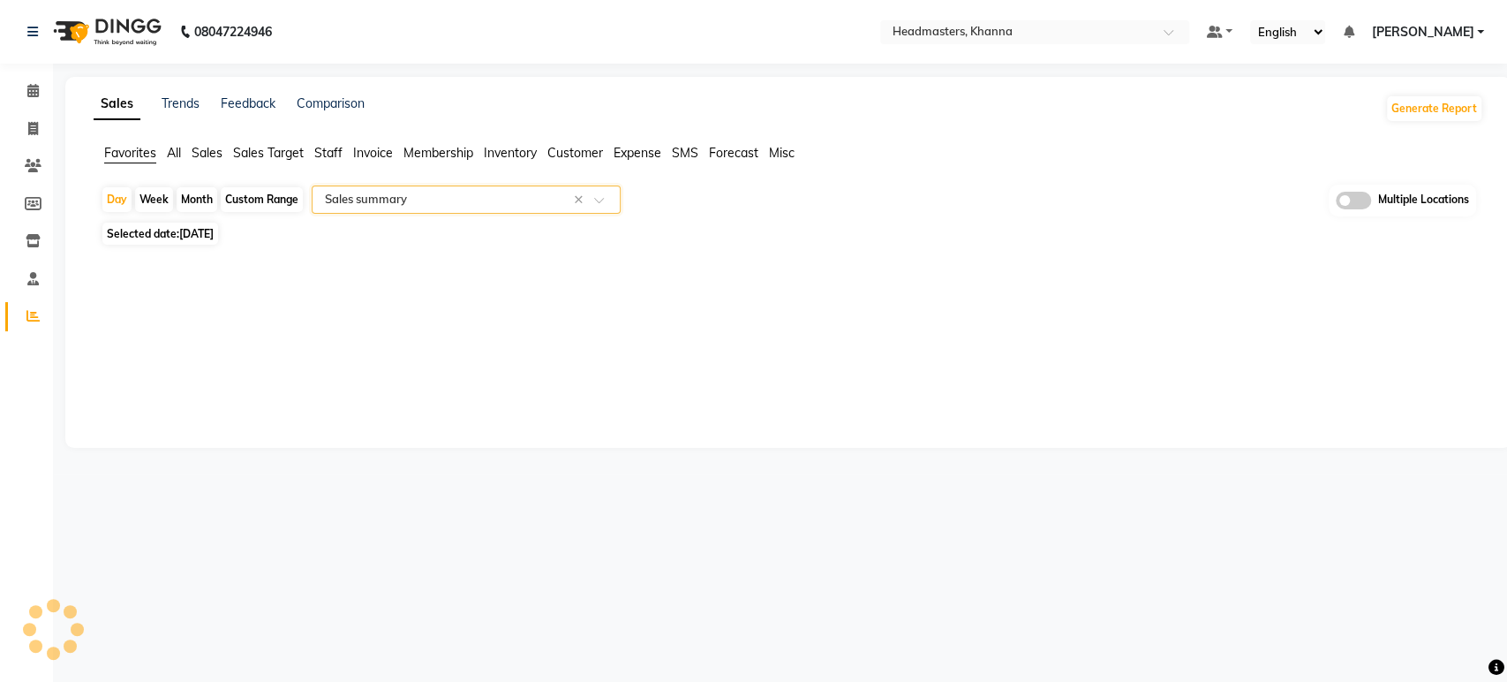
select select "full_report"
select select "csv"
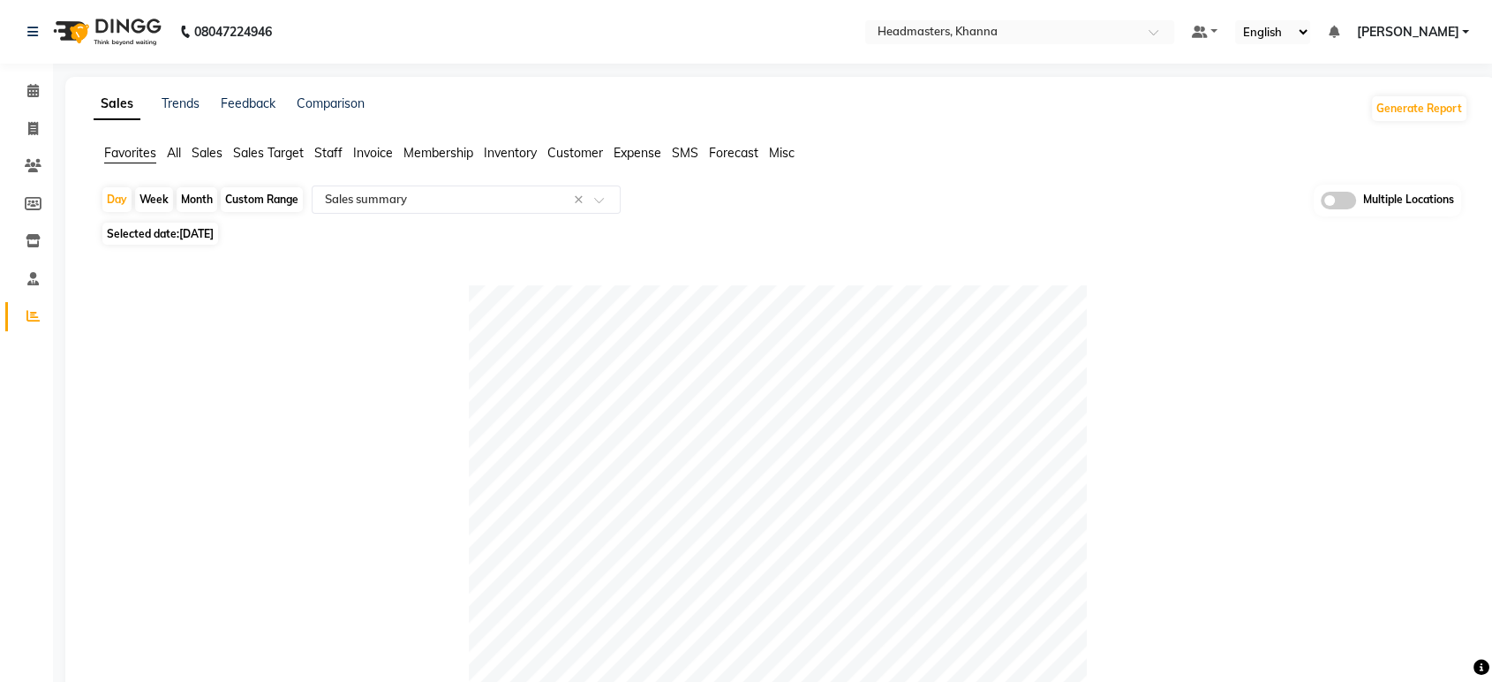
click at [214, 231] on span "[DATE]" at bounding box center [196, 233] width 34 height 13
select select "9"
select select "2025"
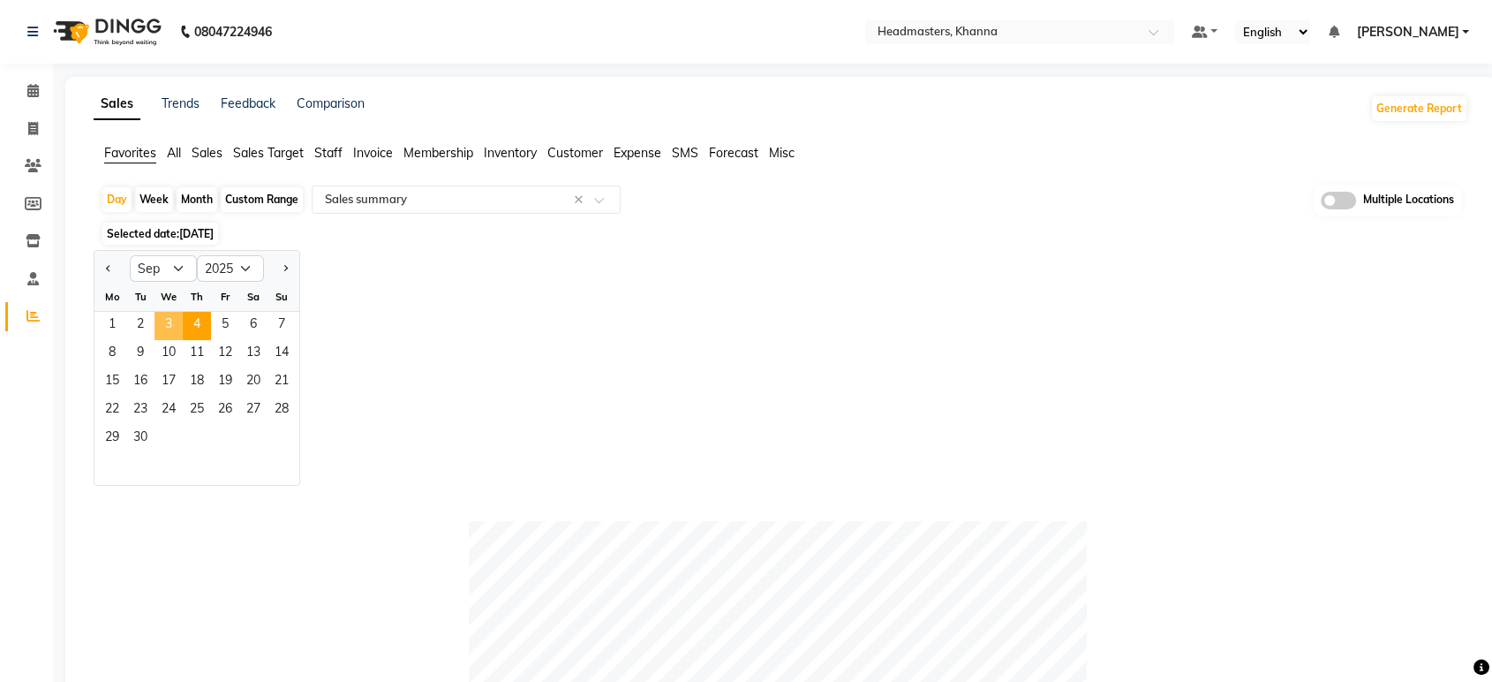
click at [170, 328] on span "3" at bounding box center [169, 326] width 28 height 28
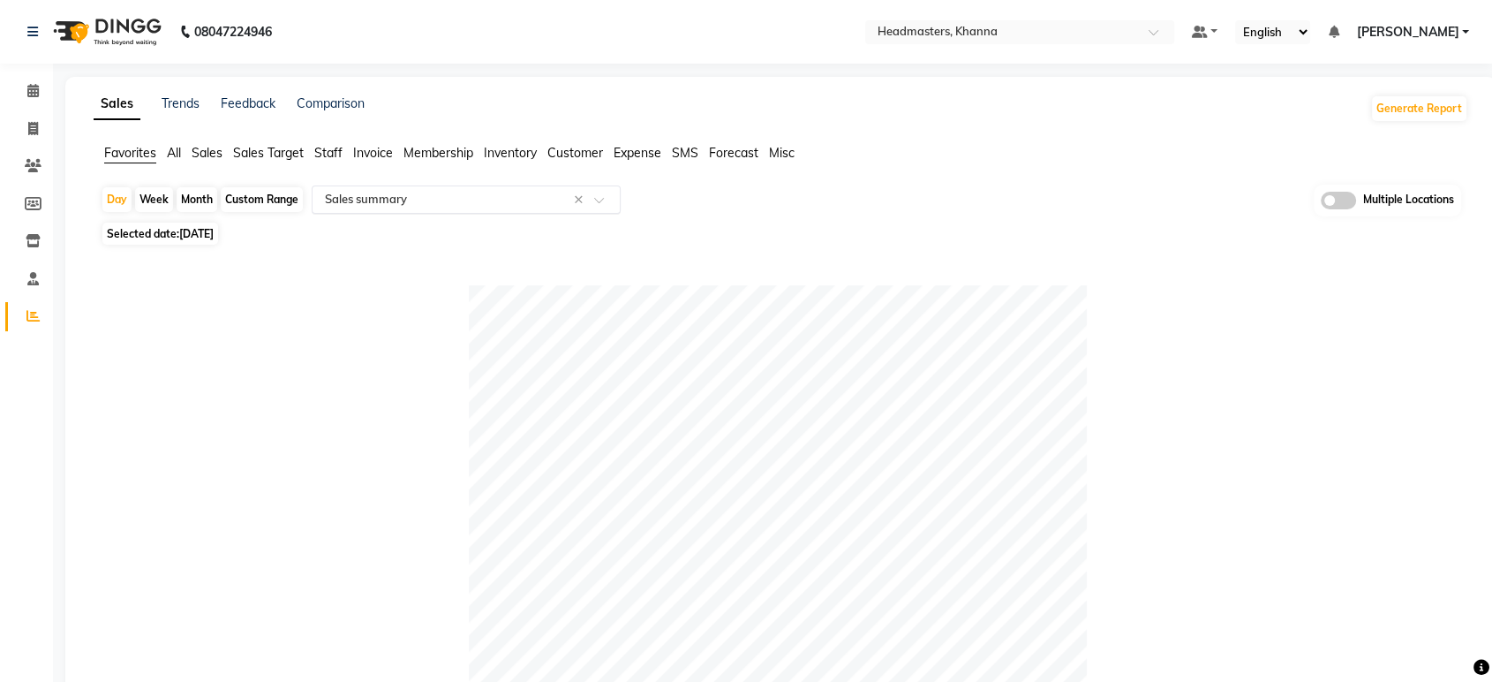
click at [370, 191] on input "text" at bounding box center [448, 200] width 254 height 18
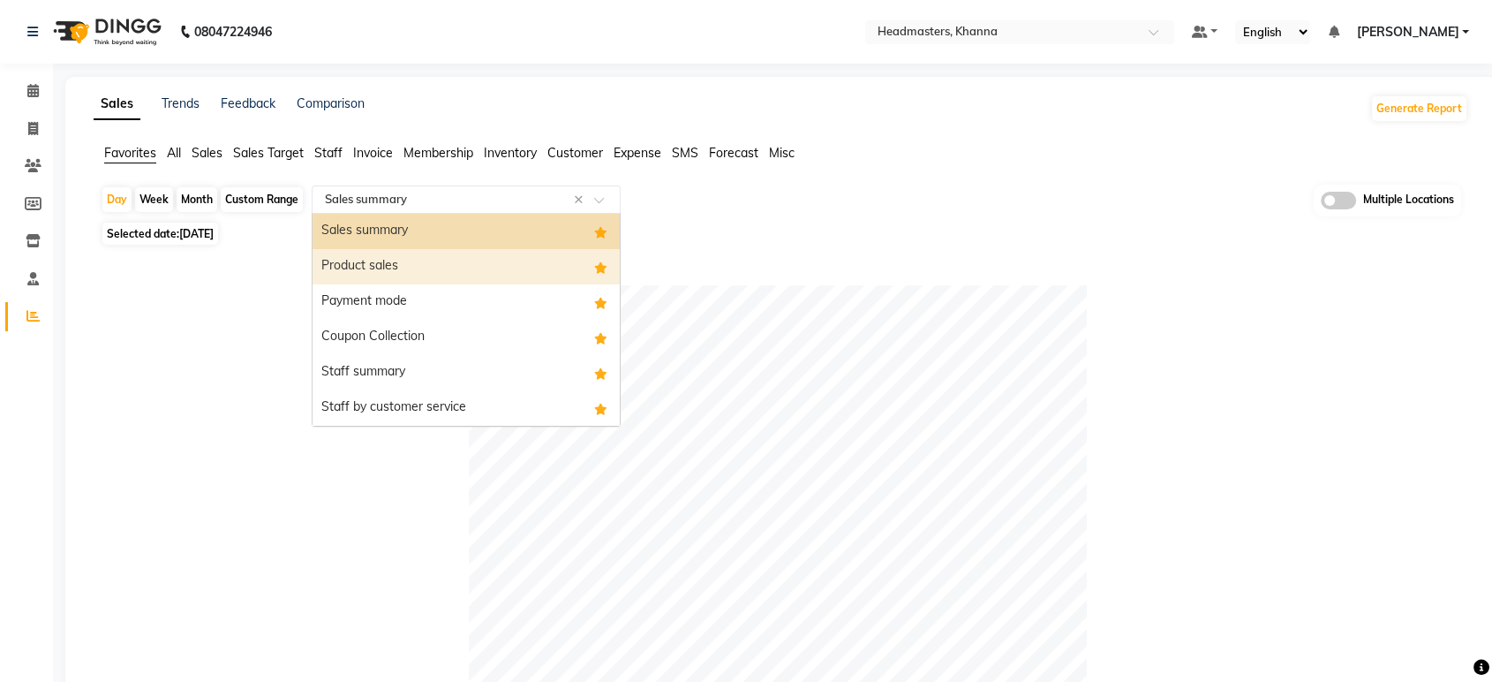
click at [374, 296] on div "Payment mode" at bounding box center [466, 301] width 307 height 35
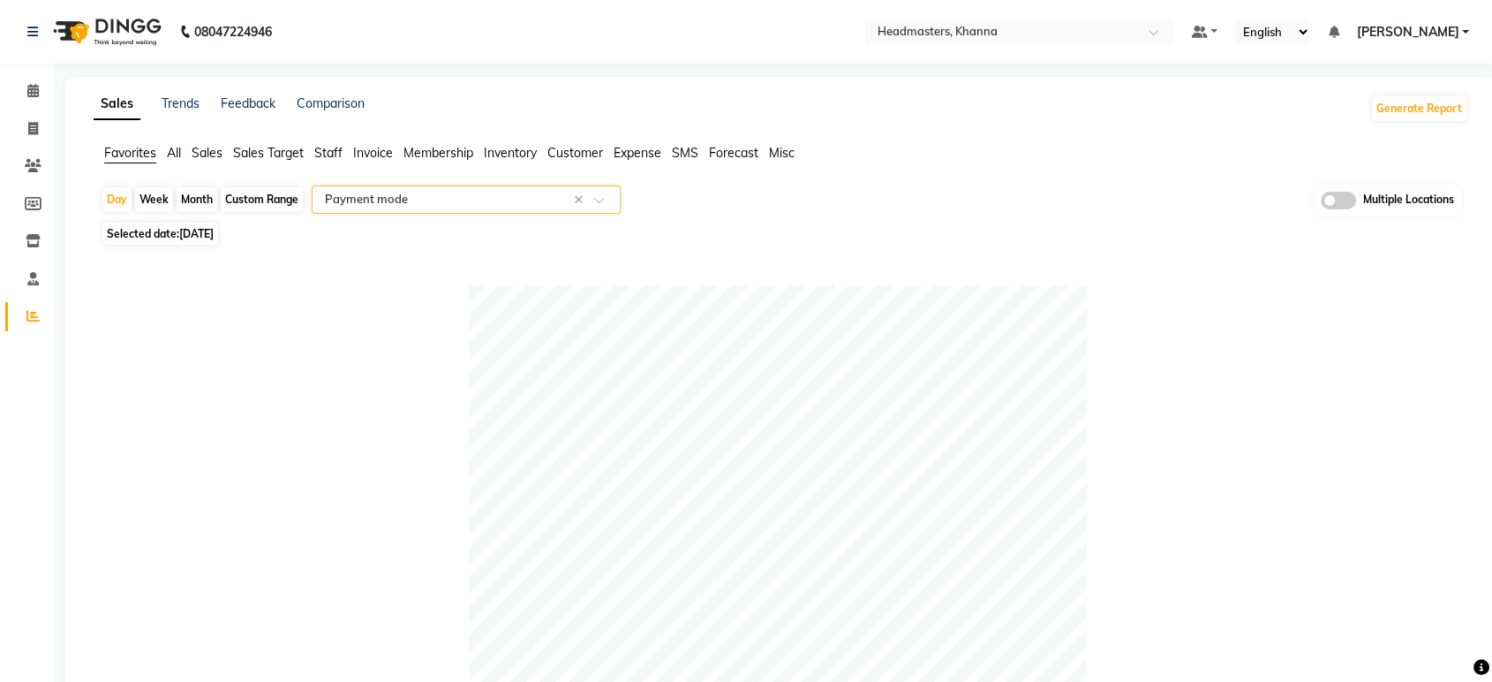
click at [424, 199] on input "text" at bounding box center [448, 200] width 254 height 18
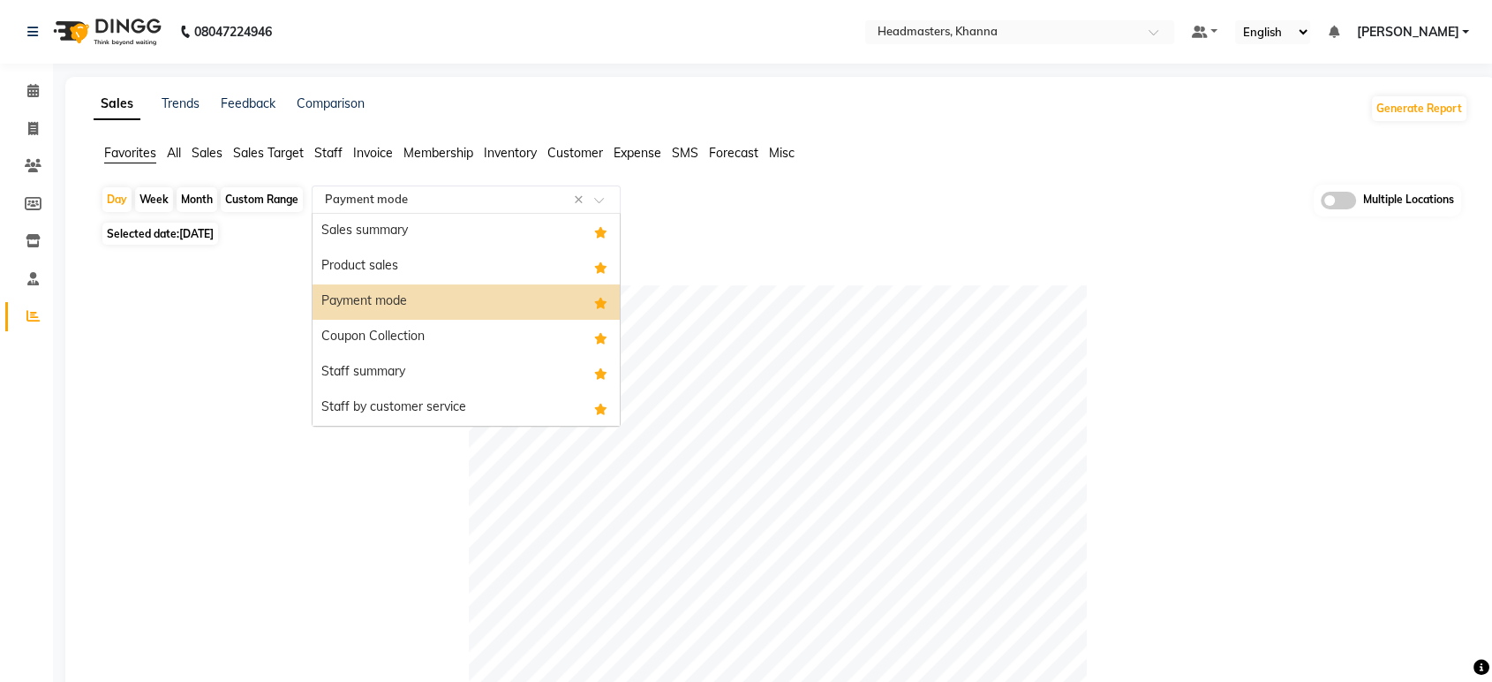
click at [379, 331] on div "Coupon Collection" at bounding box center [466, 337] width 307 height 35
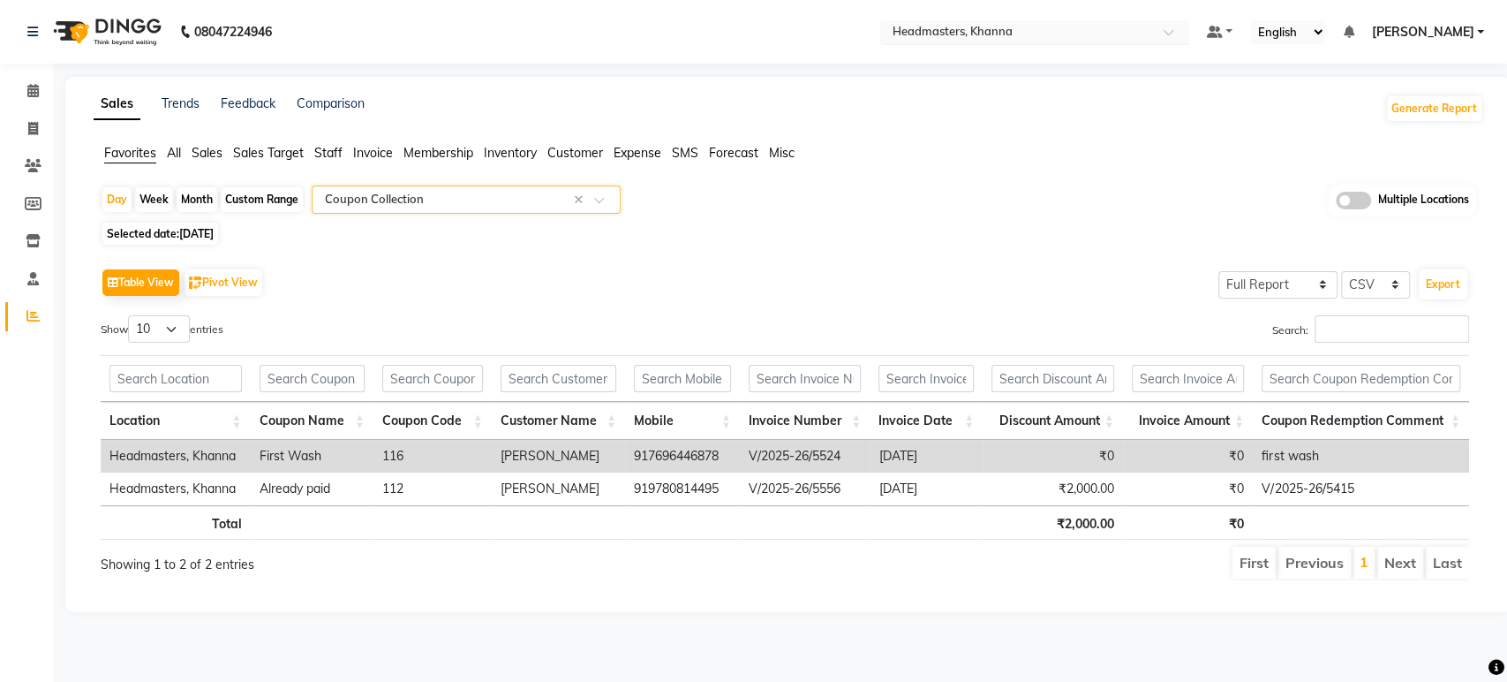
click at [995, 32] on input "text" at bounding box center [1017, 34] width 256 height 18
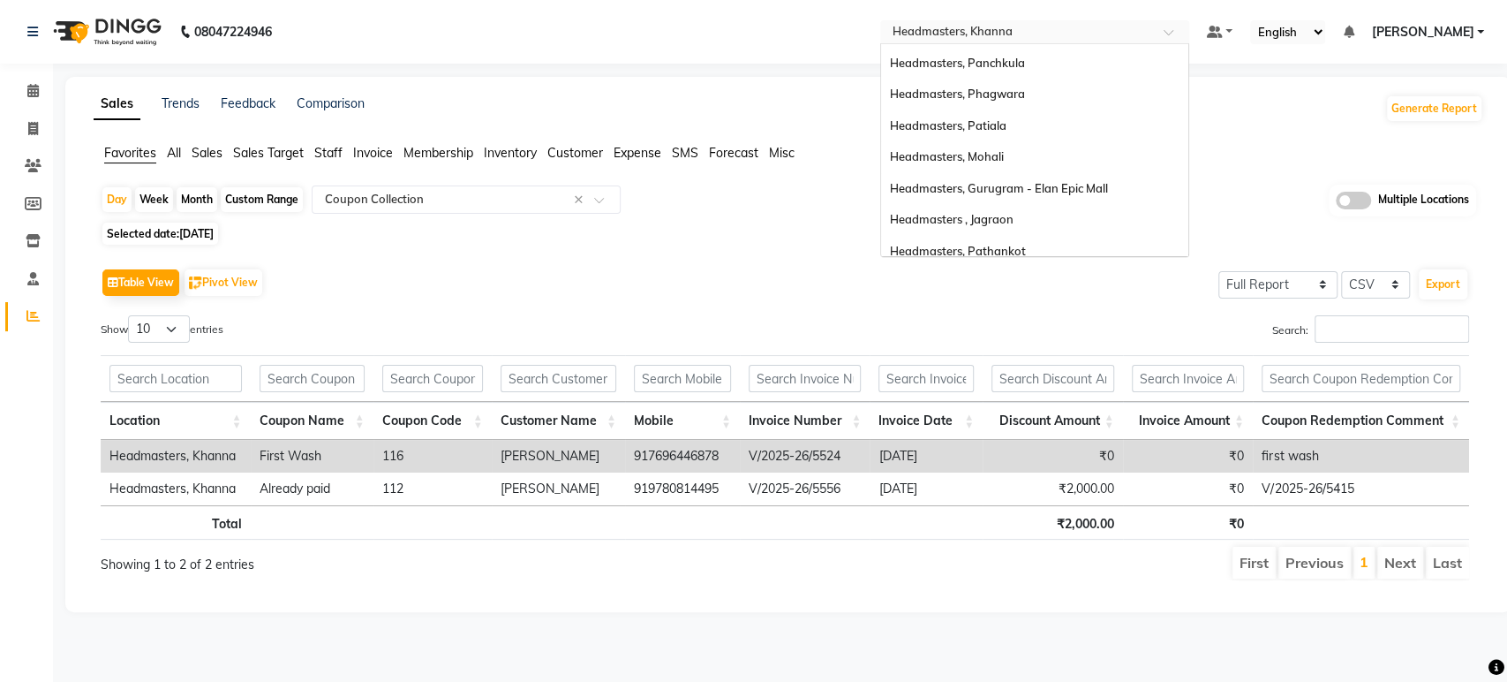
scroll to position [57, 0]
click at [1004, 157] on span "Headmasters, Mohali" at bounding box center [947, 158] width 114 height 14
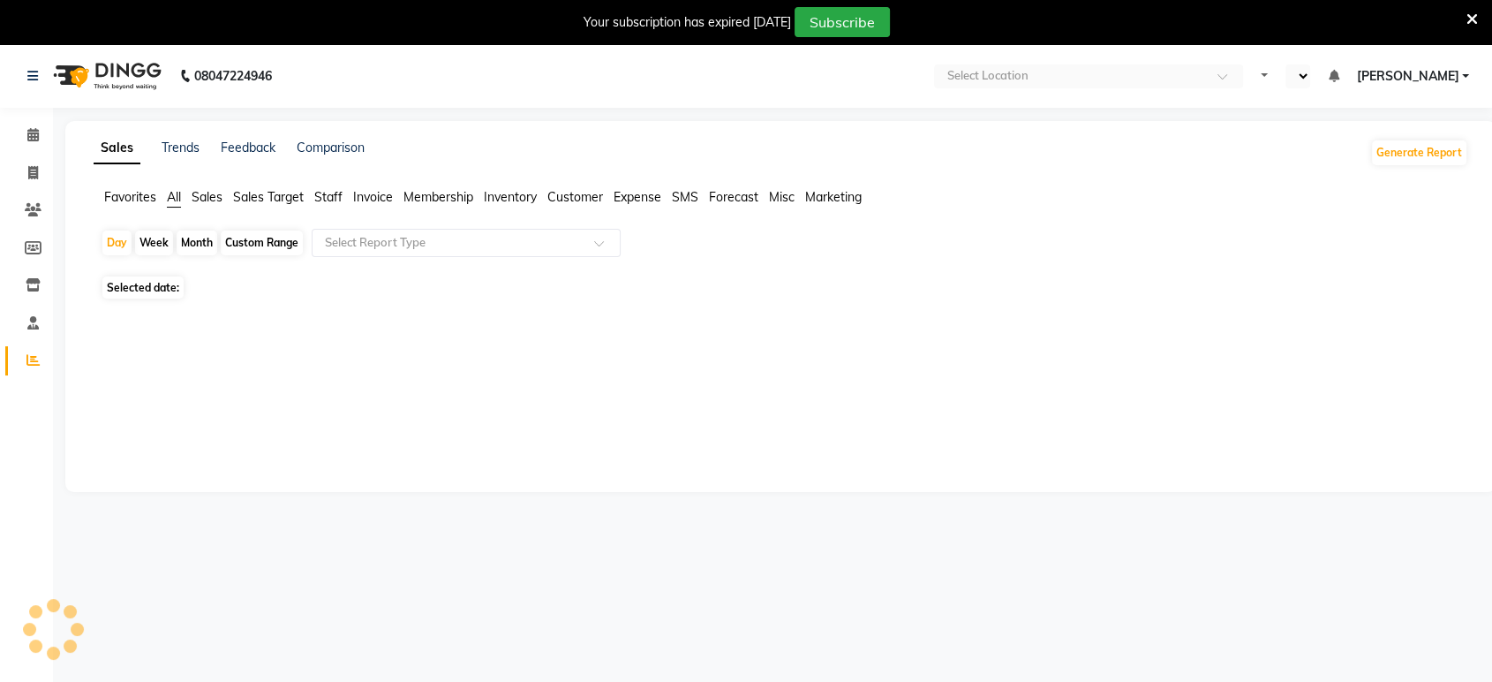
select select "en"
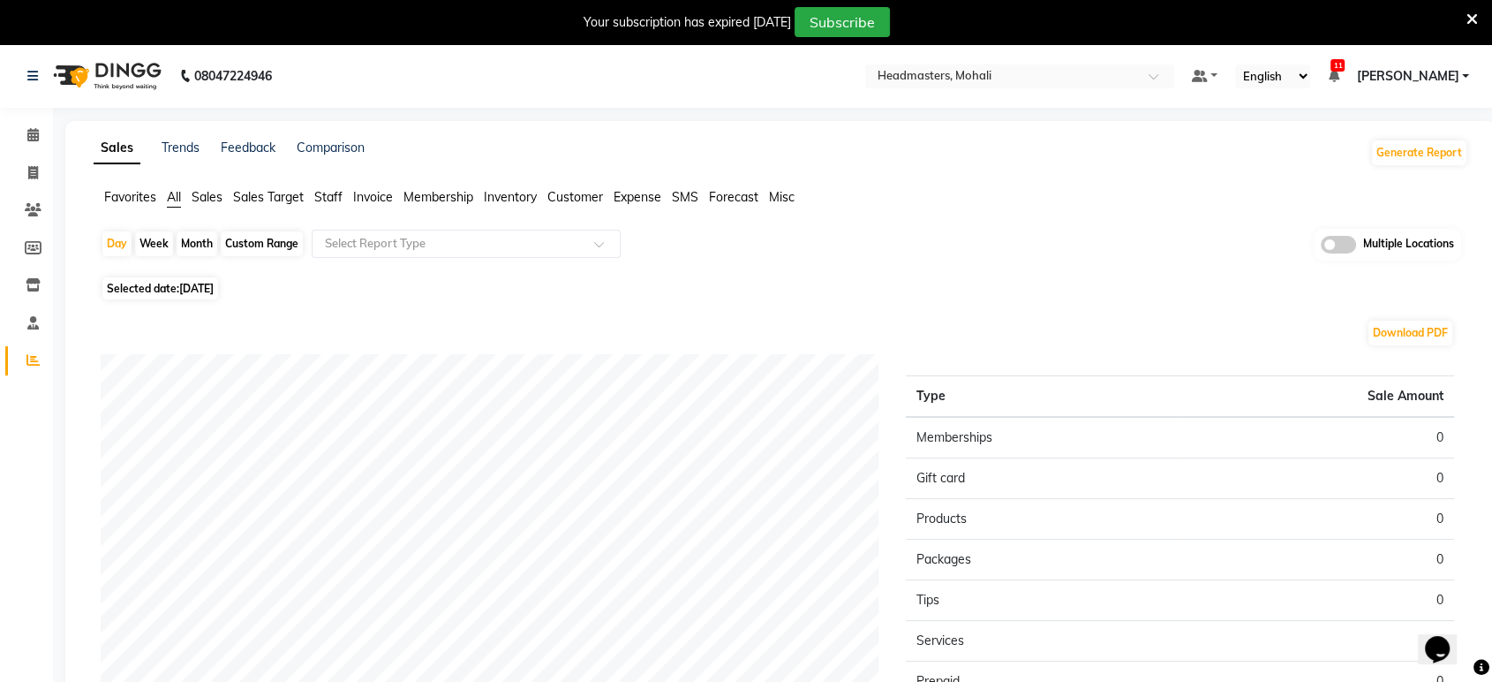
click at [1470, 16] on icon at bounding box center [1472, 19] width 11 height 16
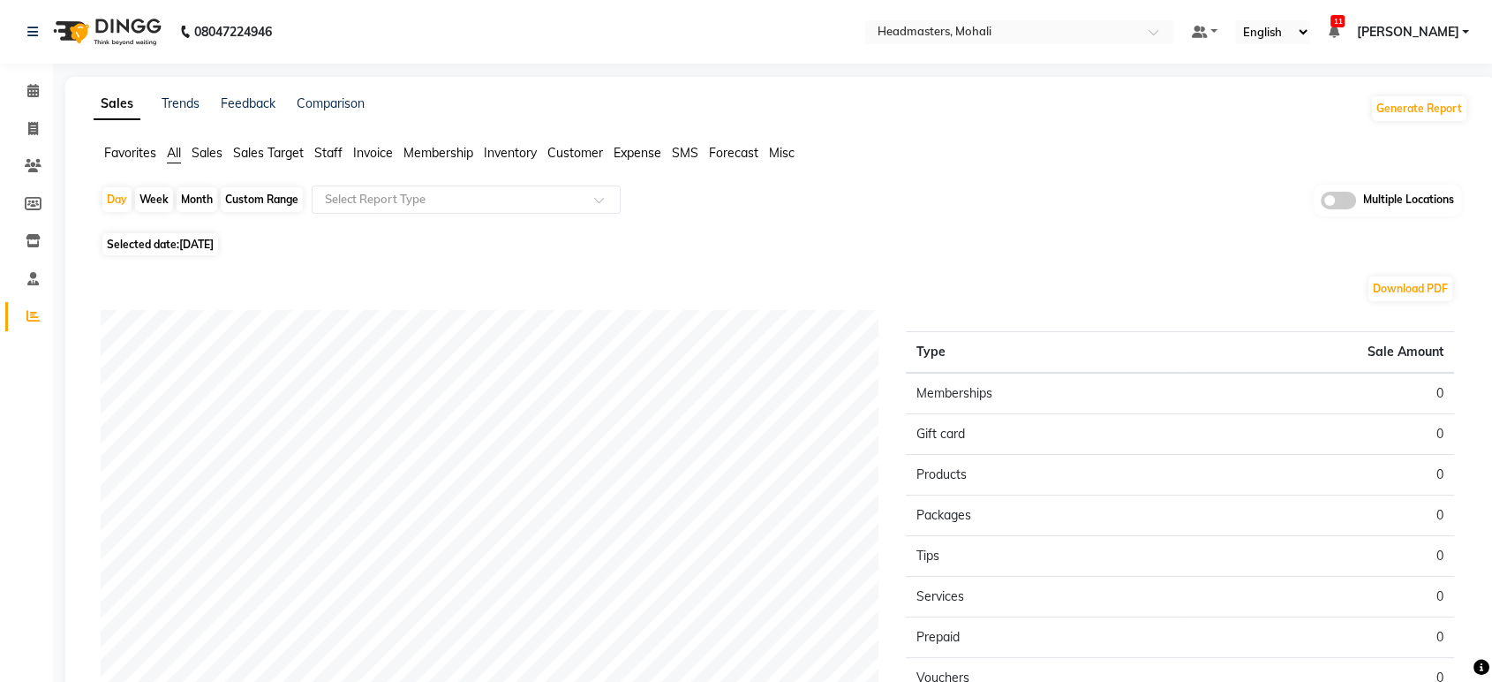
click at [114, 154] on span "Favorites" at bounding box center [130, 153] width 52 height 16
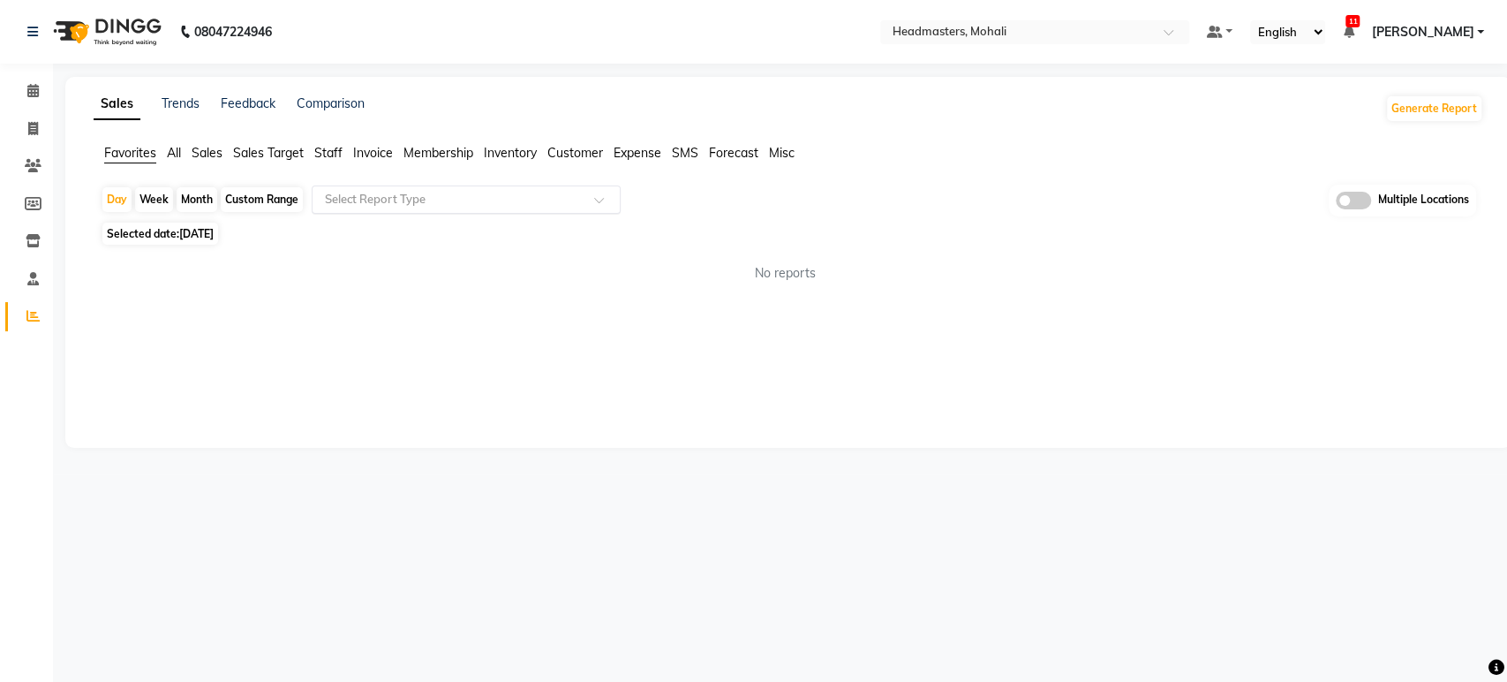
click at [389, 191] on input "text" at bounding box center [448, 200] width 254 height 18
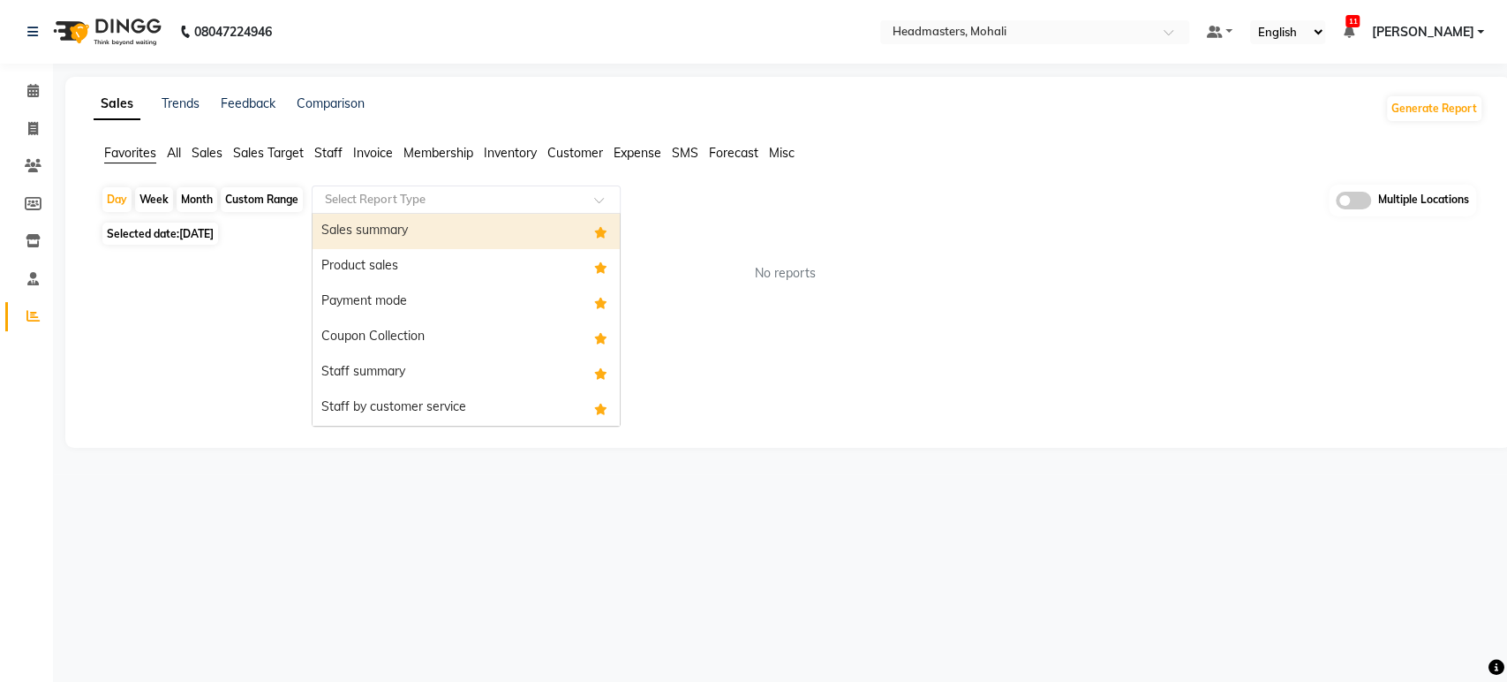
click at [381, 238] on div "Sales summary" at bounding box center [466, 231] width 307 height 35
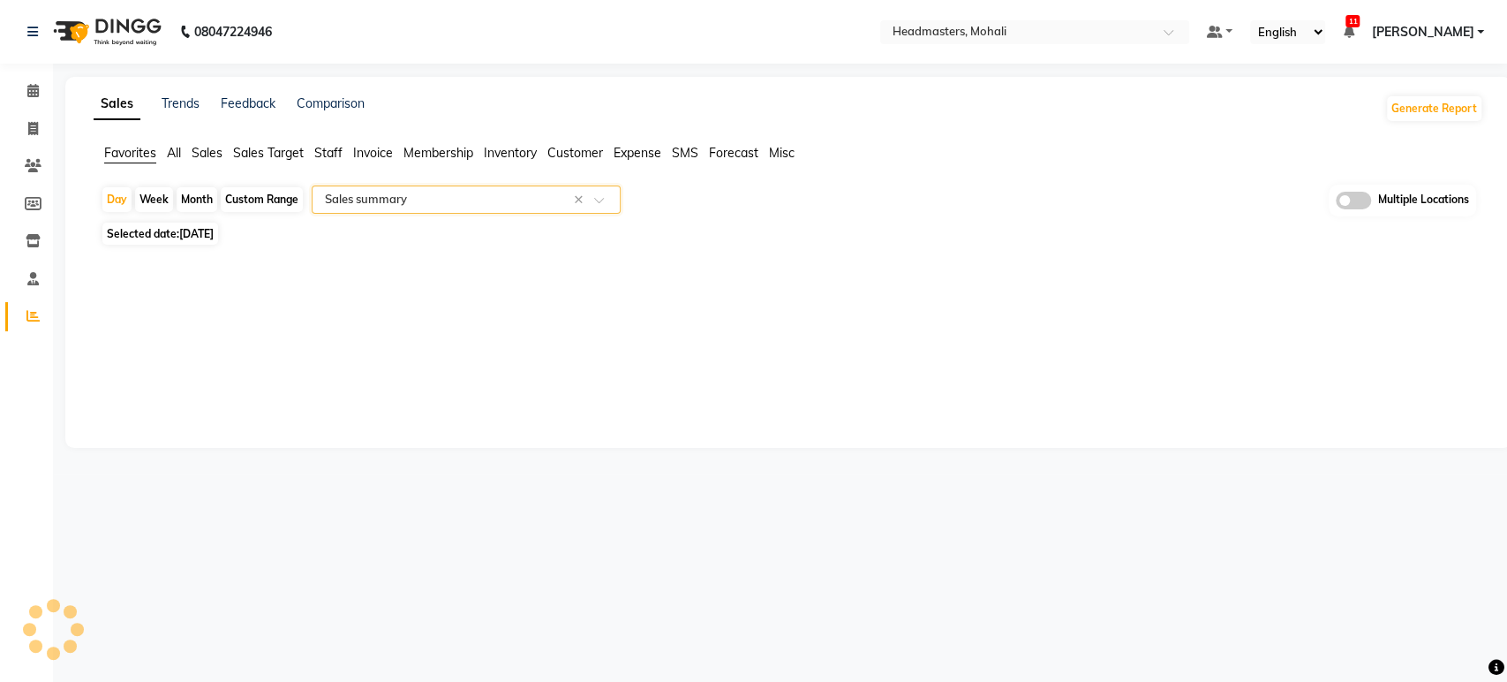
select select "full_report"
select select "csv"
click at [214, 227] on span "[DATE]" at bounding box center [196, 233] width 34 height 13
select select "9"
select select "2025"
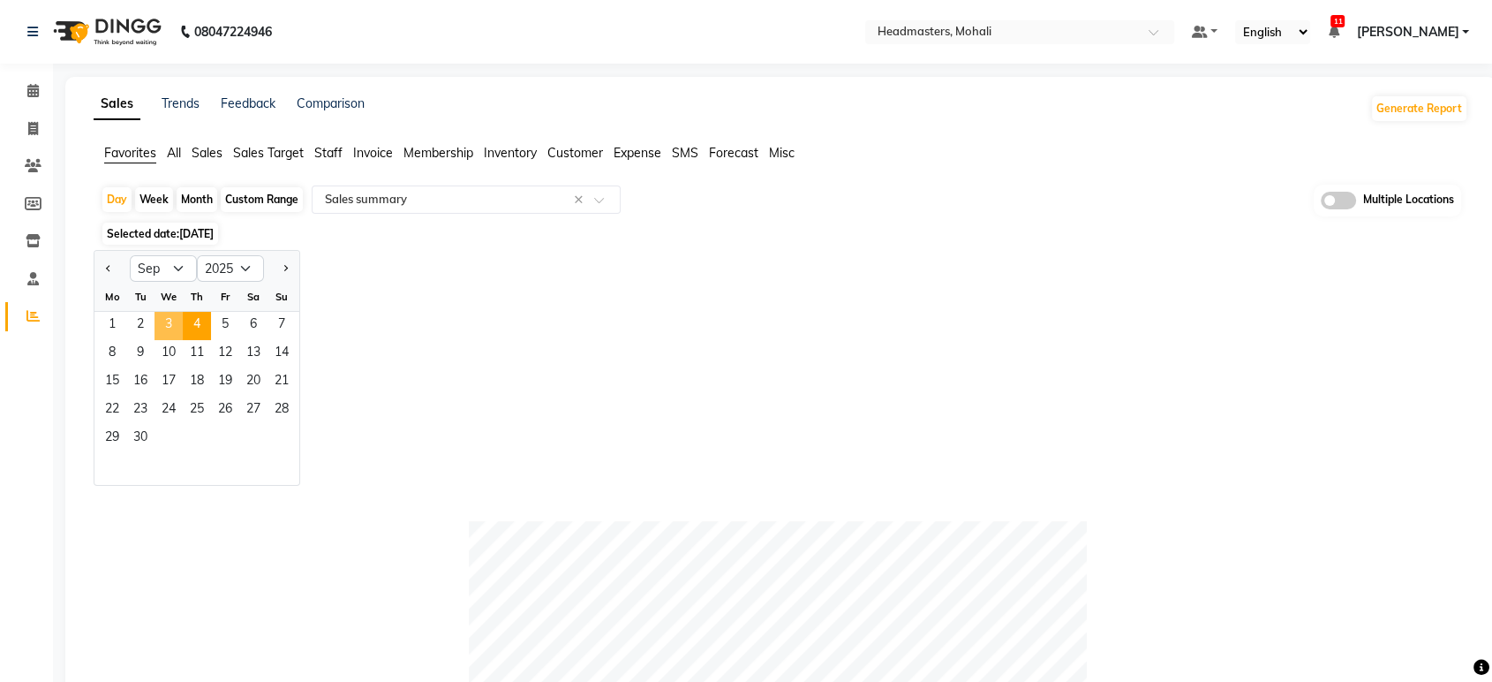
click at [170, 319] on span "3" at bounding box center [169, 326] width 28 height 28
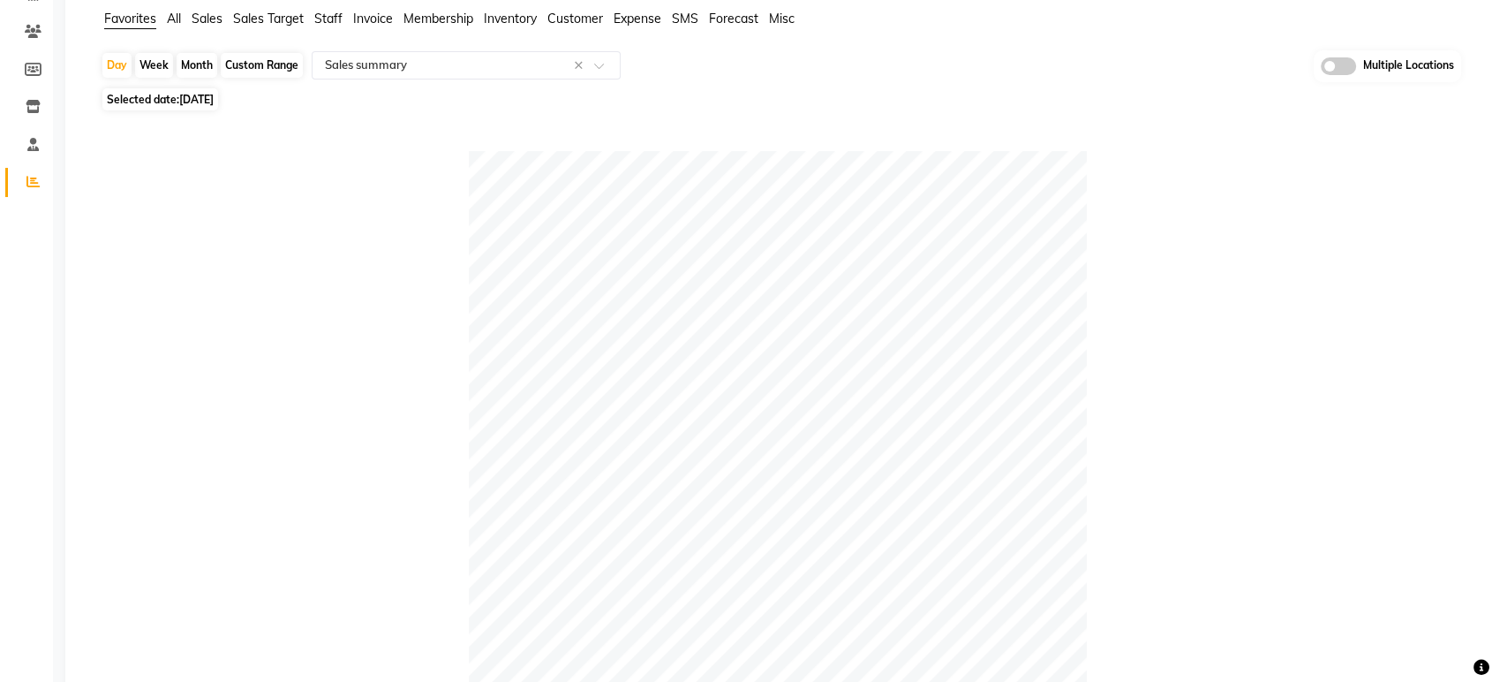
scroll to position [68, 0]
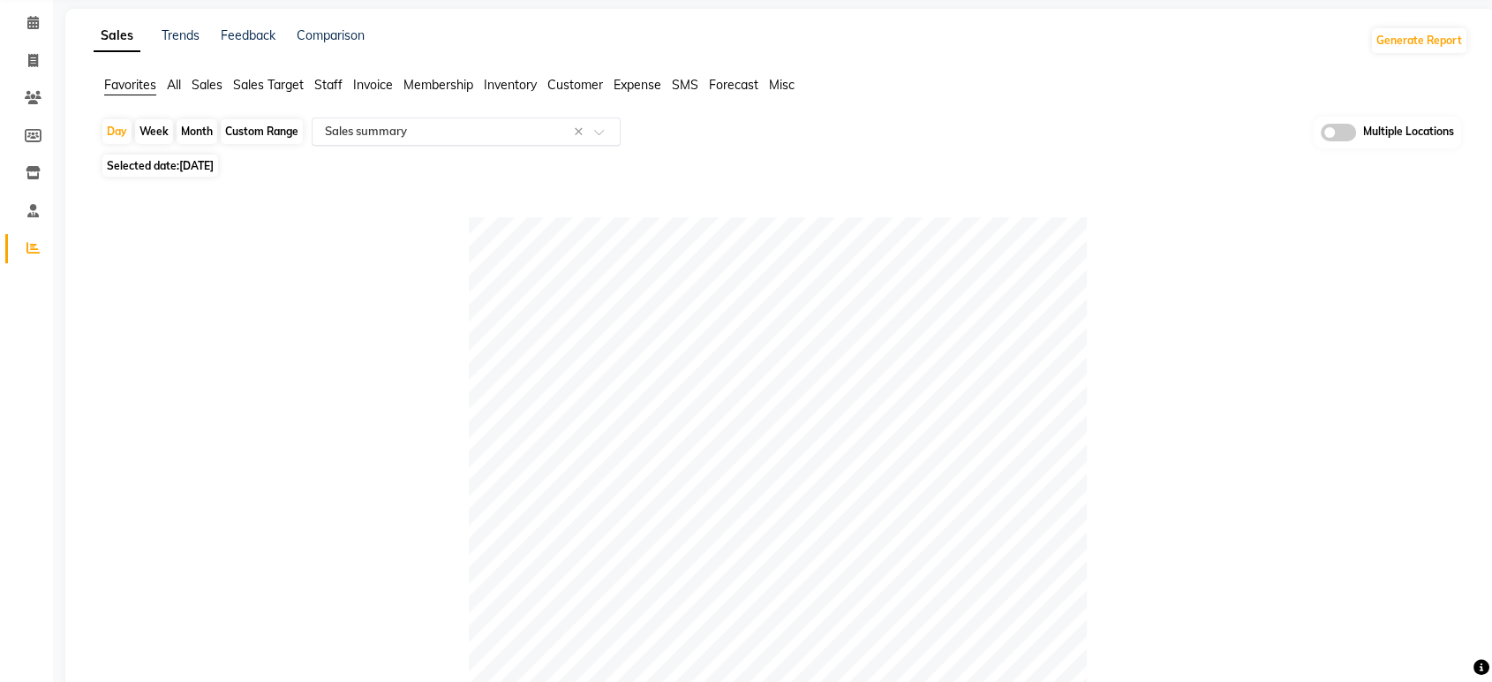
click at [411, 132] on input "text" at bounding box center [448, 132] width 254 height 18
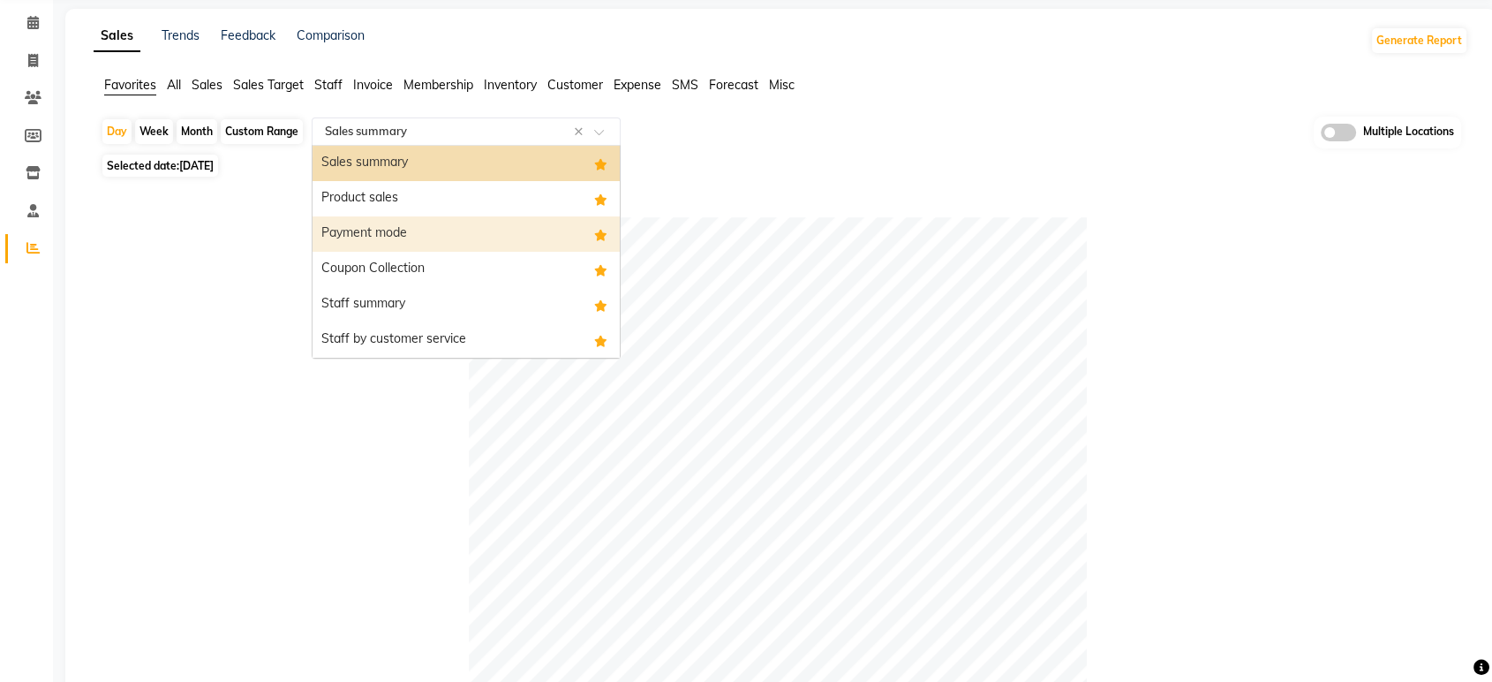
click at [367, 230] on div "Payment mode" at bounding box center [466, 233] width 307 height 35
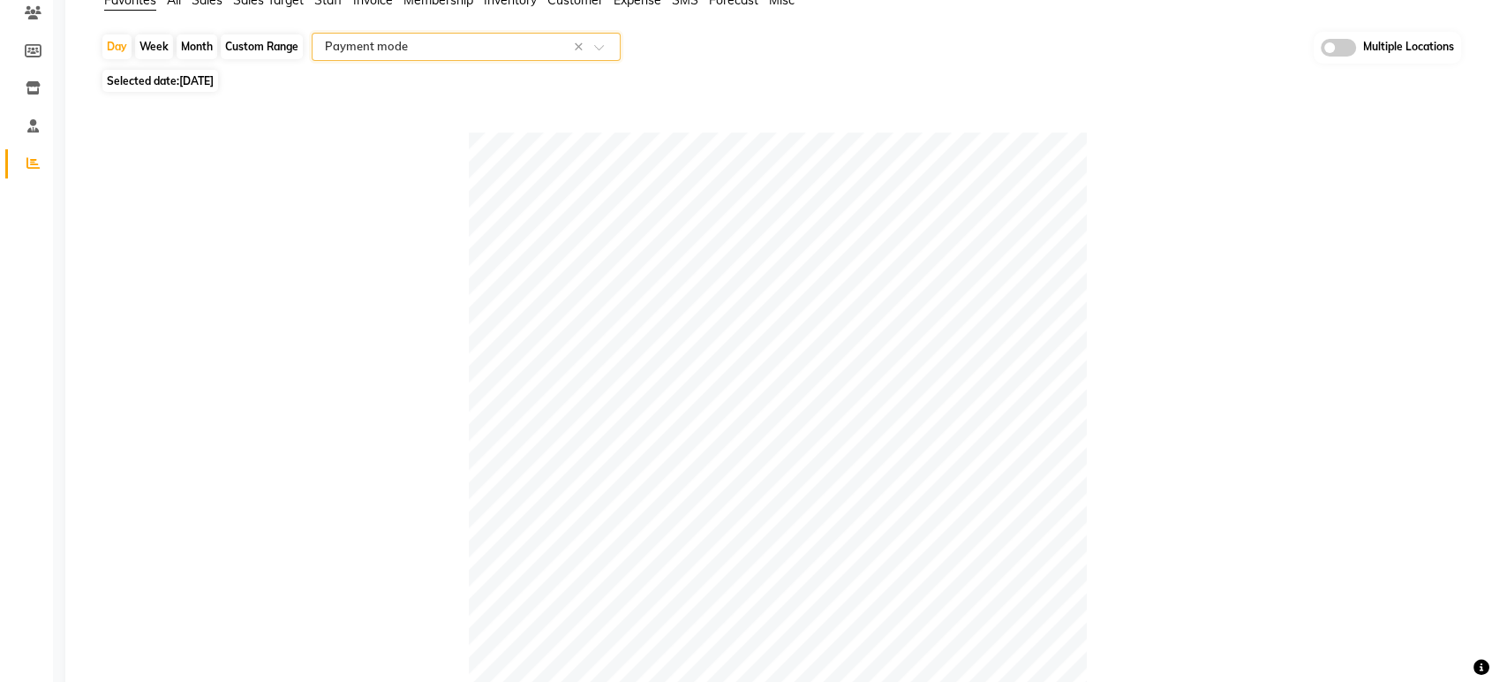
scroll to position [0, 0]
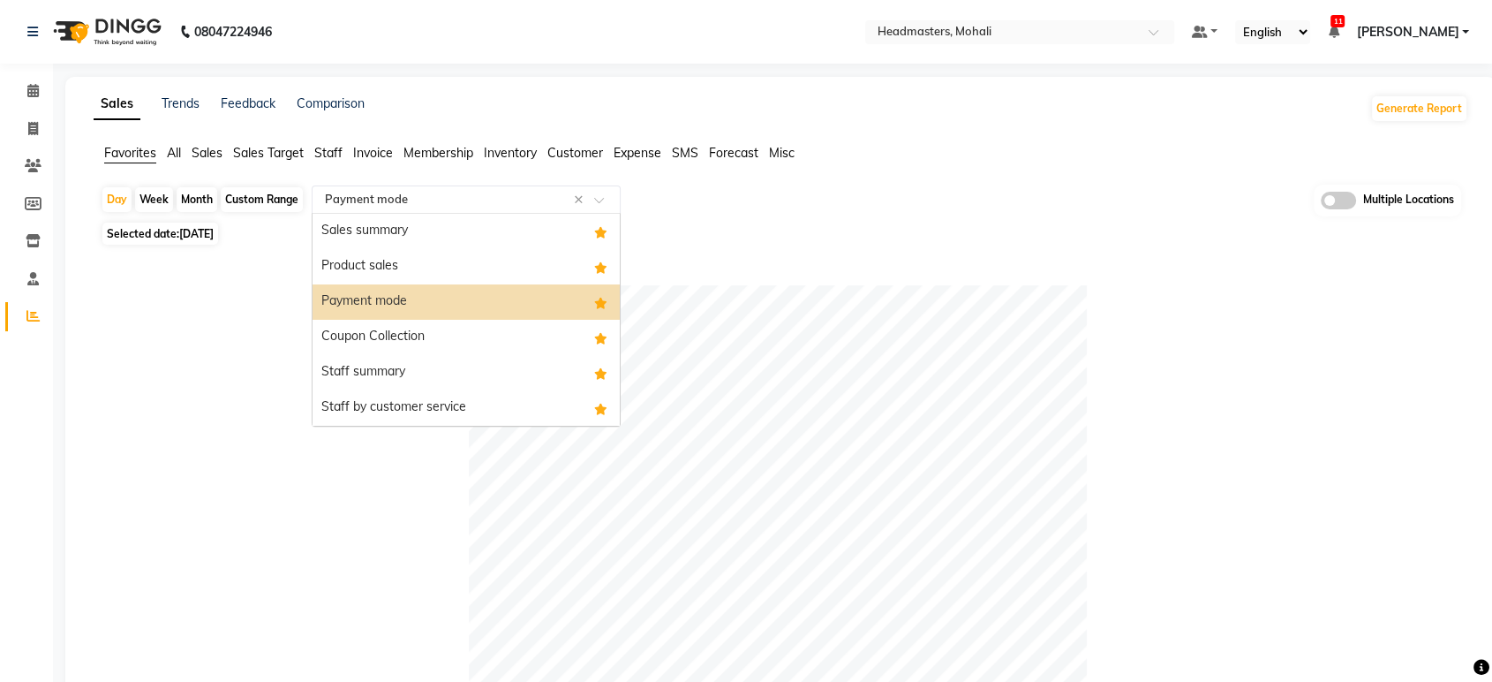
click at [451, 193] on input "text" at bounding box center [448, 200] width 254 height 18
click at [393, 327] on div "Coupon Collection" at bounding box center [466, 337] width 307 height 35
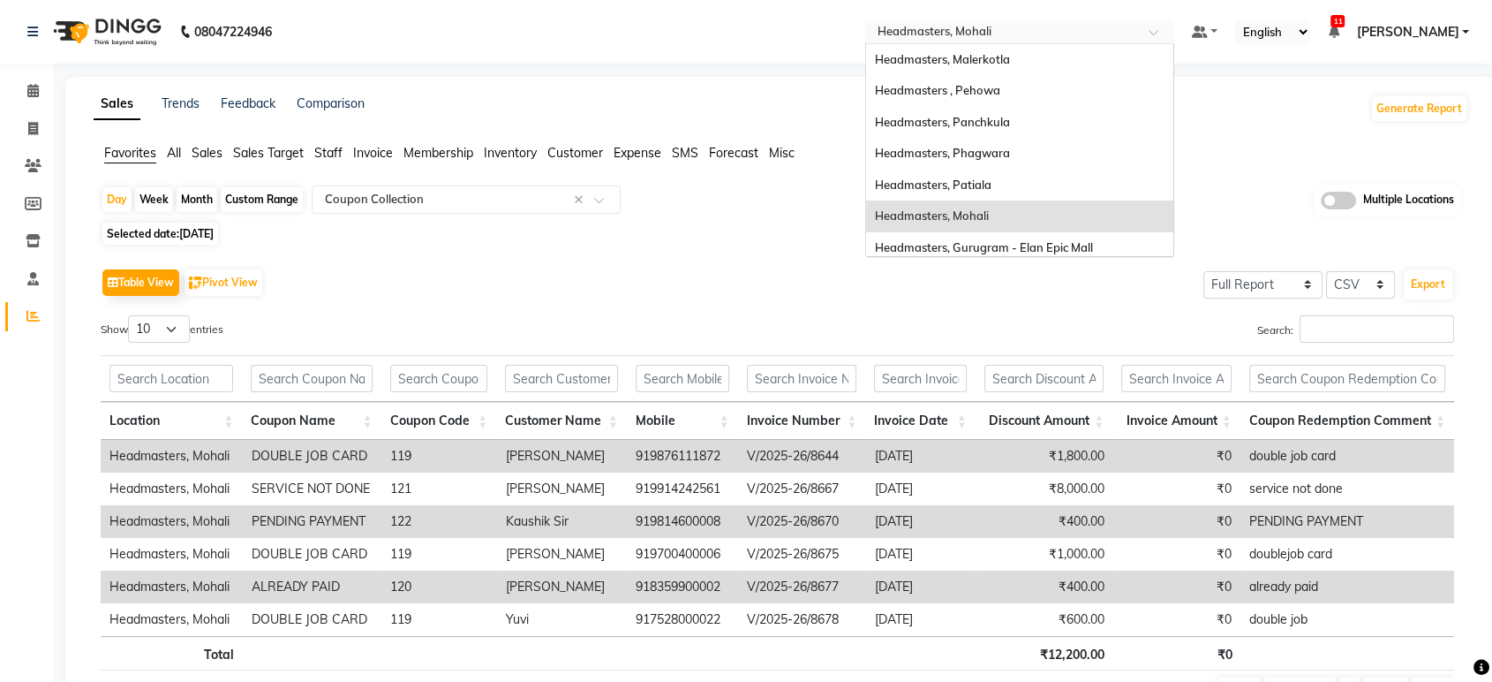
click at [1019, 40] on input "text" at bounding box center [1002, 34] width 256 height 18
click at [992, 184] on span "Headmasters, Patiala" at bounding box center [933, 184] width 117 height 14
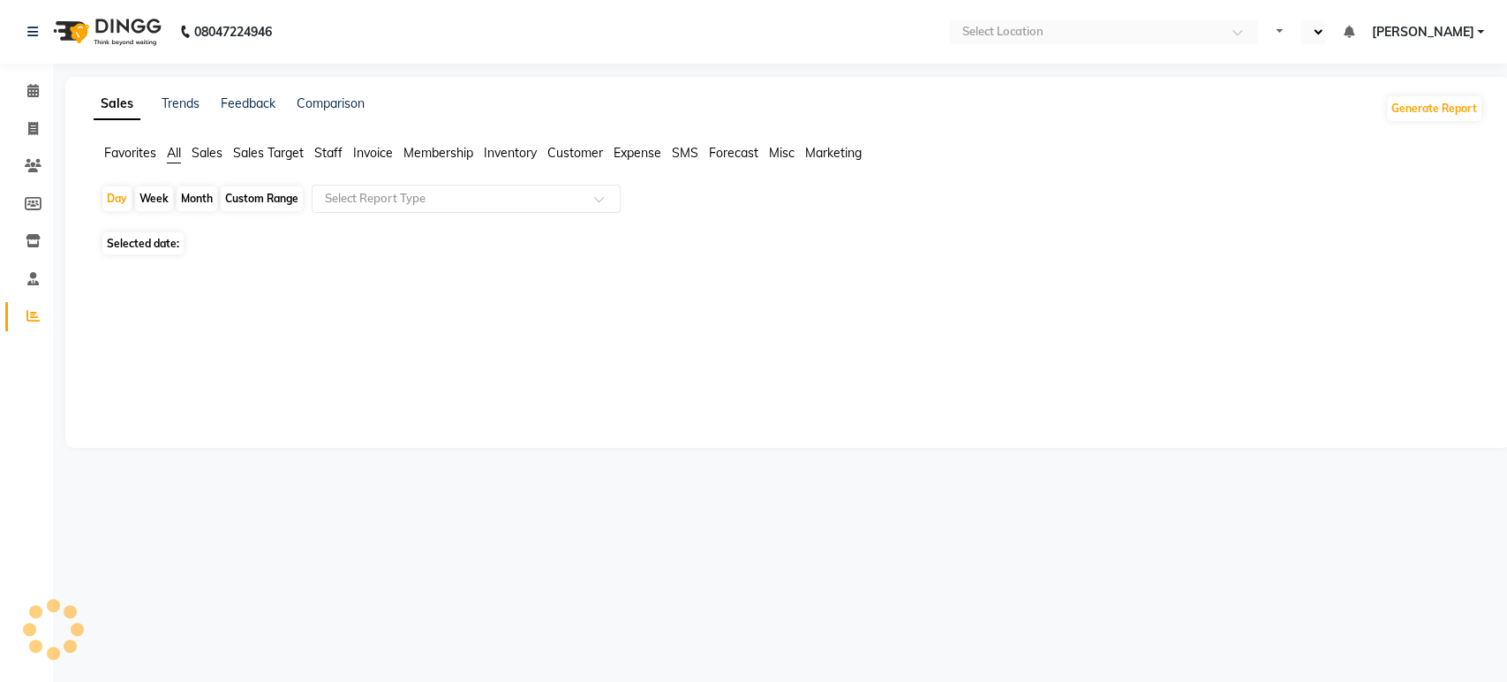
select select "en"
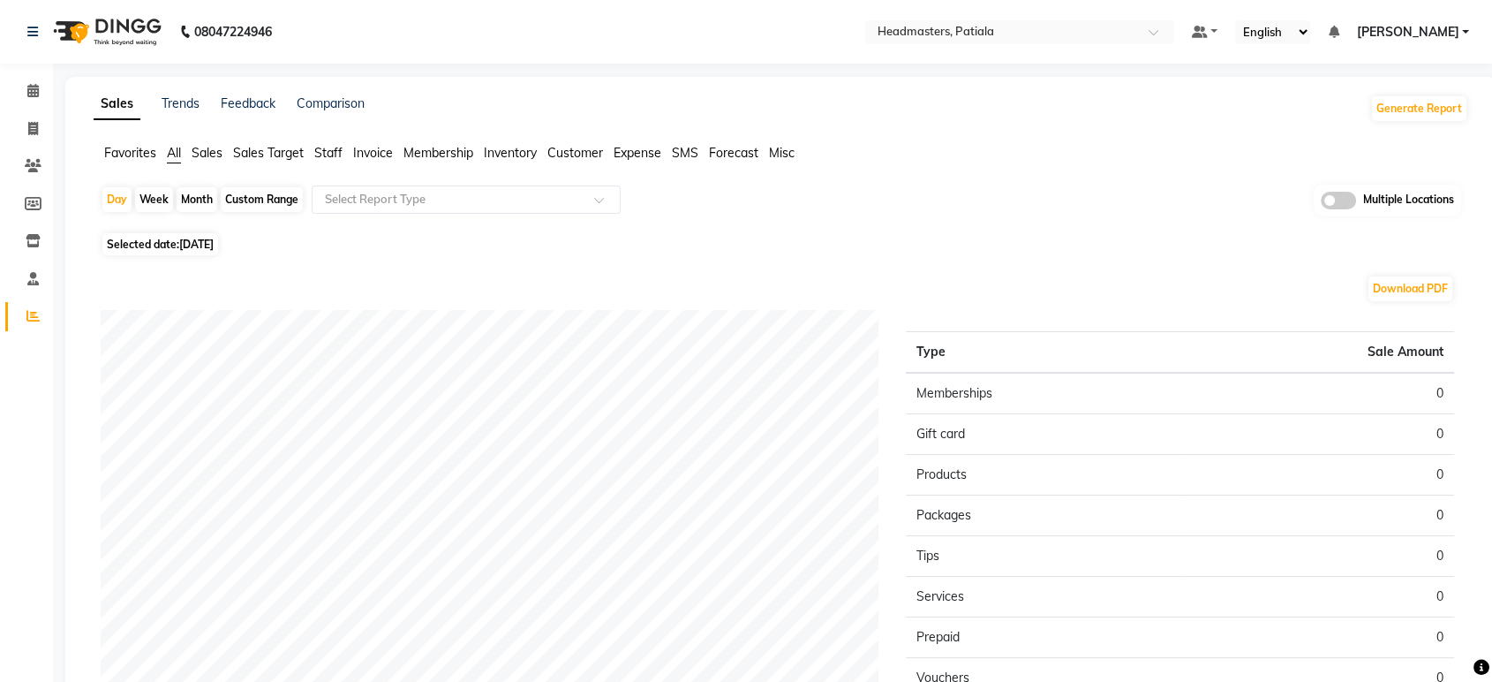
drag, startPoint x: 117, startPoint y: 159, endPoint x: 284, endPoint y: 198, distance: 172.2
click at [117, 159] on span "Favorites" at bounding box center [130, 153] width 52 height 16
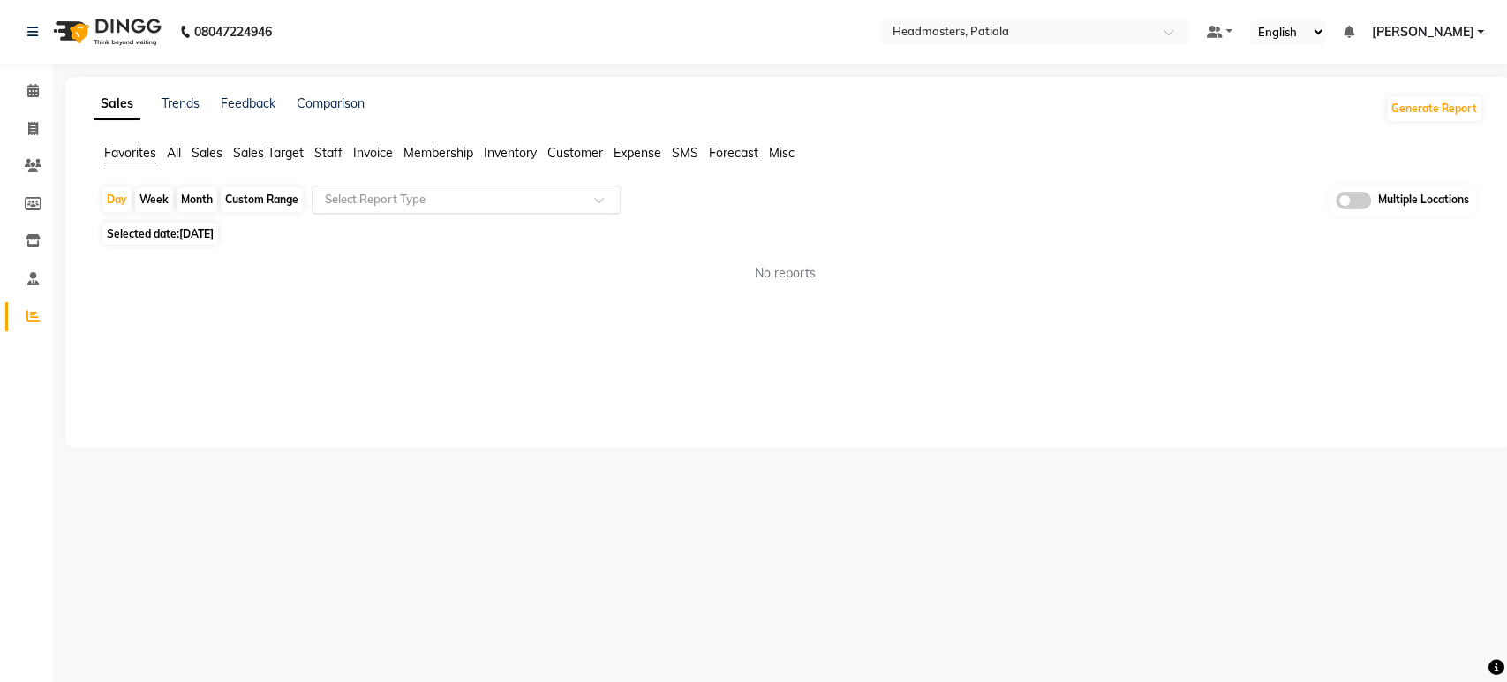
click at [354, 203] on input "text" at bounding box center [448, 200] width 254 height 18
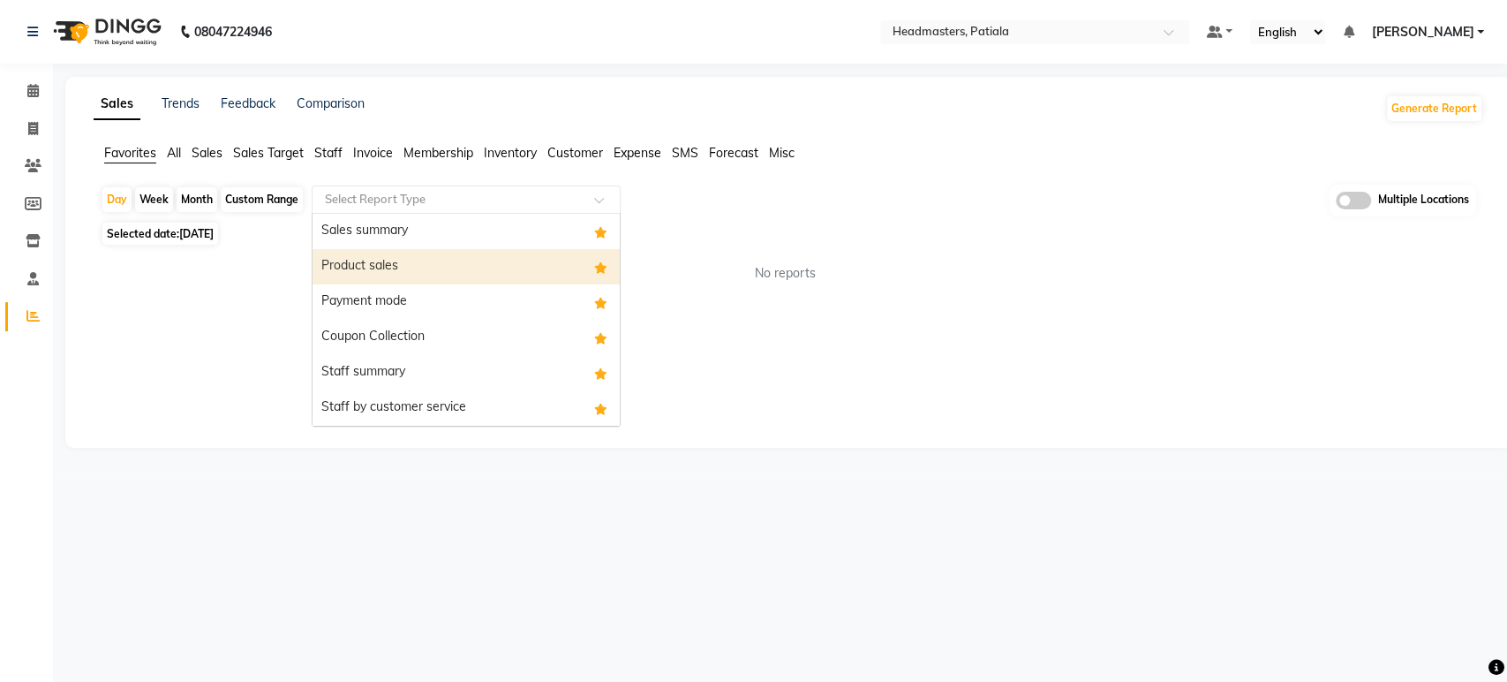
click at [365, 236] on div "Sales summary" at bounding box center [466, 231] width 307 height 35
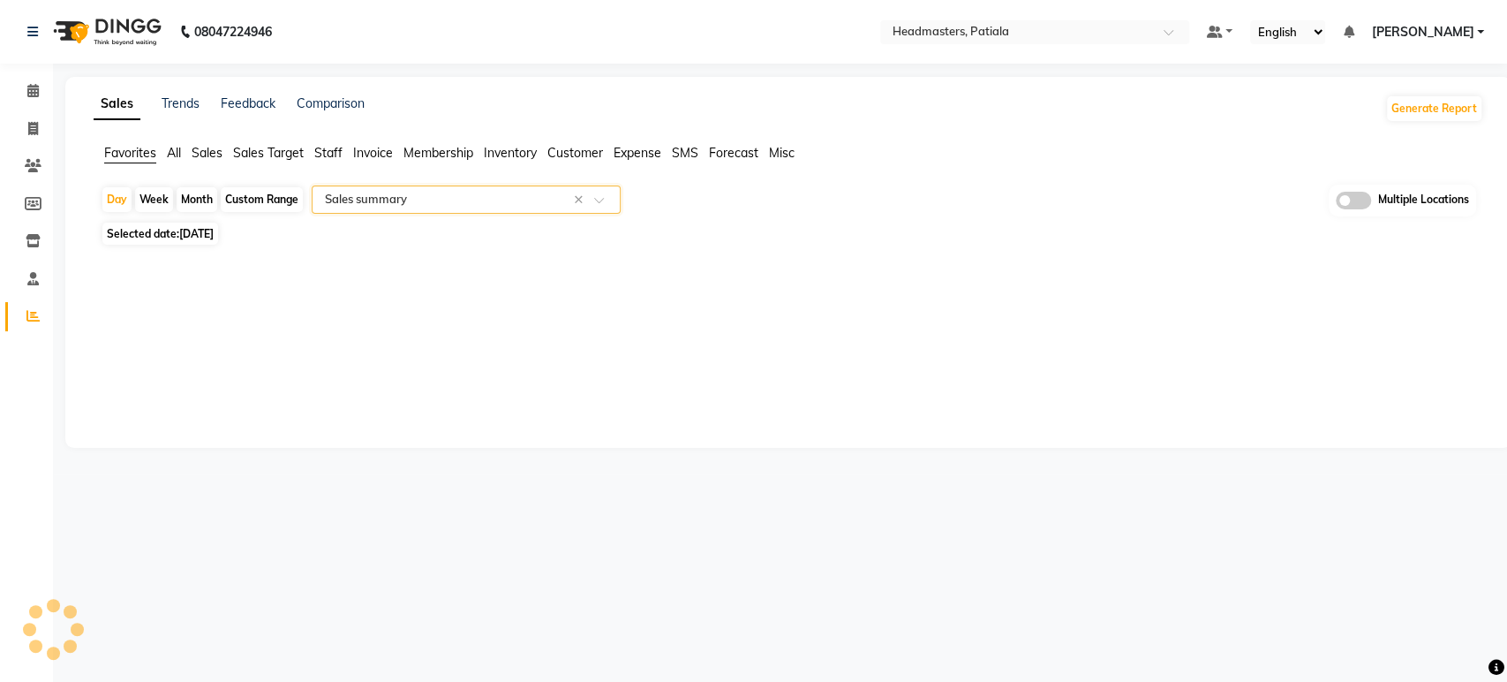
select select "full_report"
select select "csv"
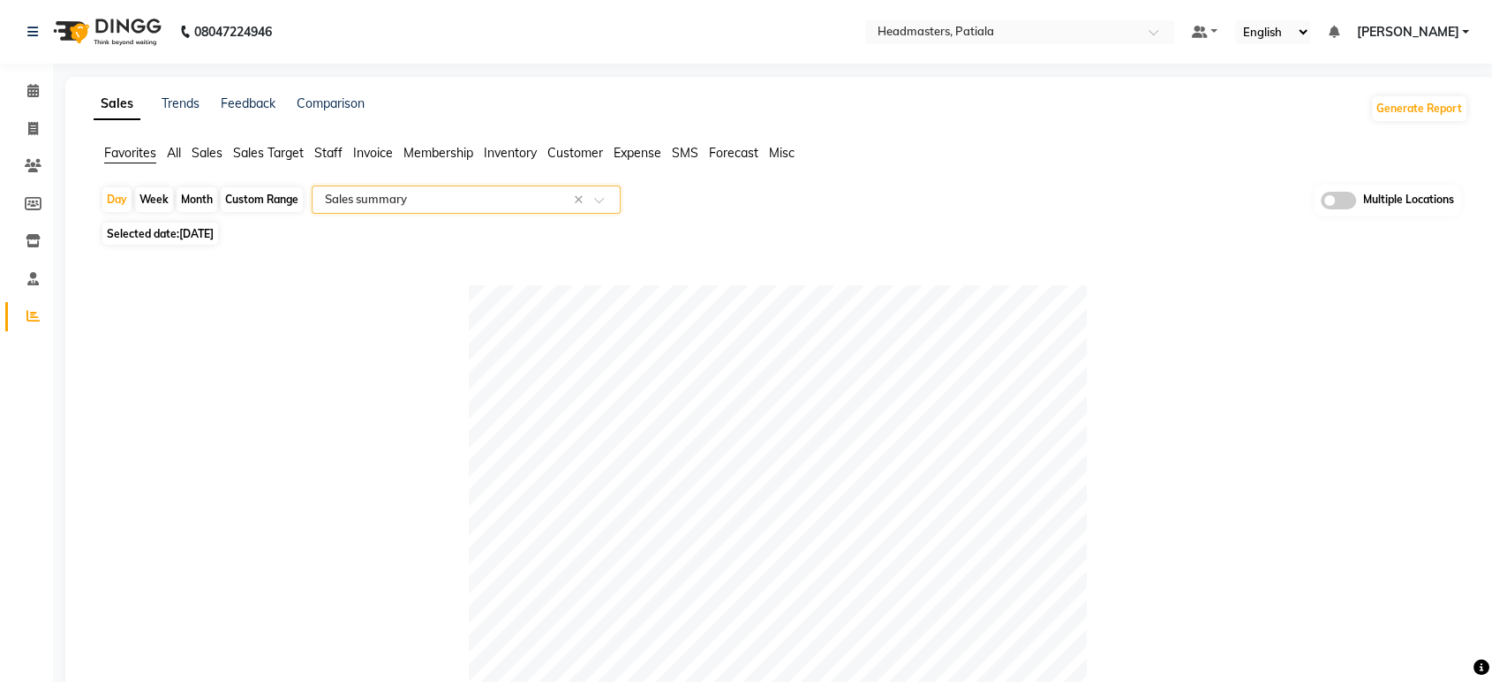
click at [208, 237] on span "[DATE]" at bounding box center [196, 233] width 34 height 13
select select "9"
select select "2025"
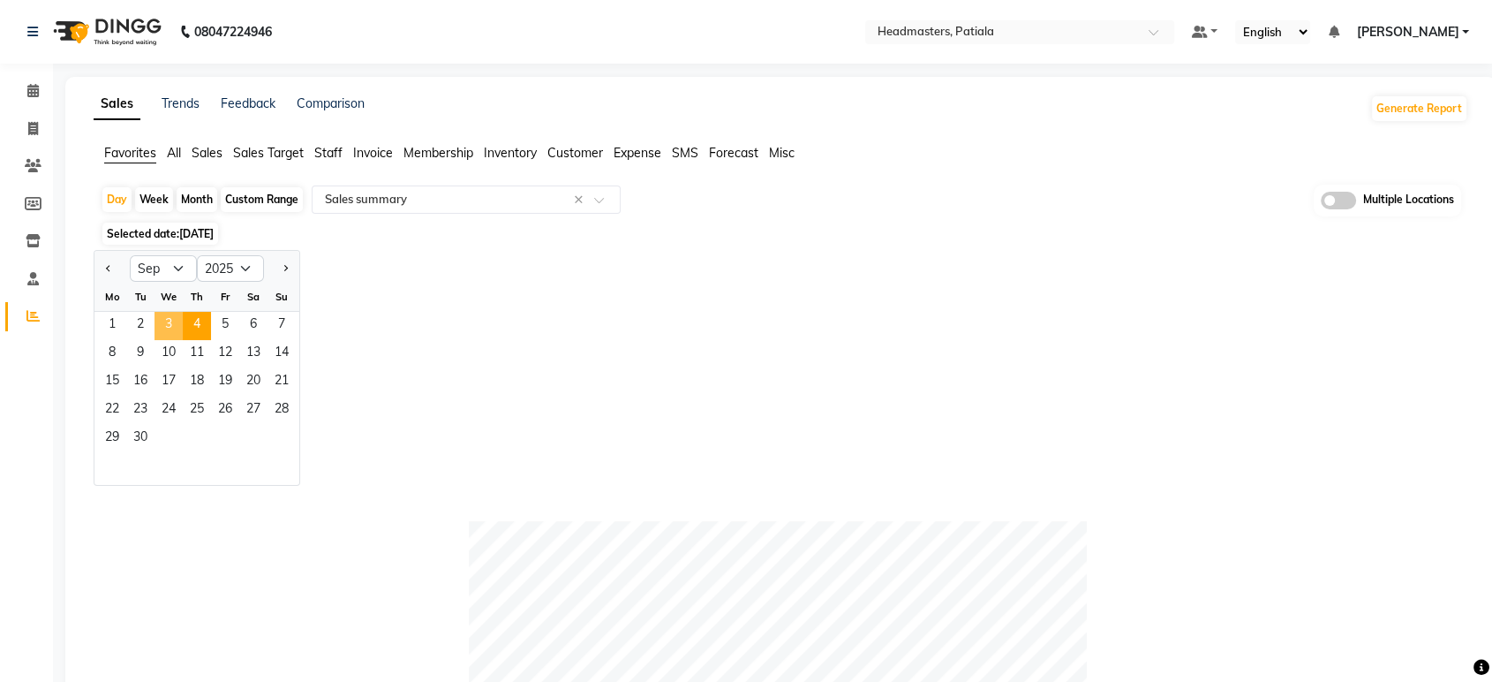
click at [163, 321] on span "3" at bounding box center [169, 326] width 28 height 28
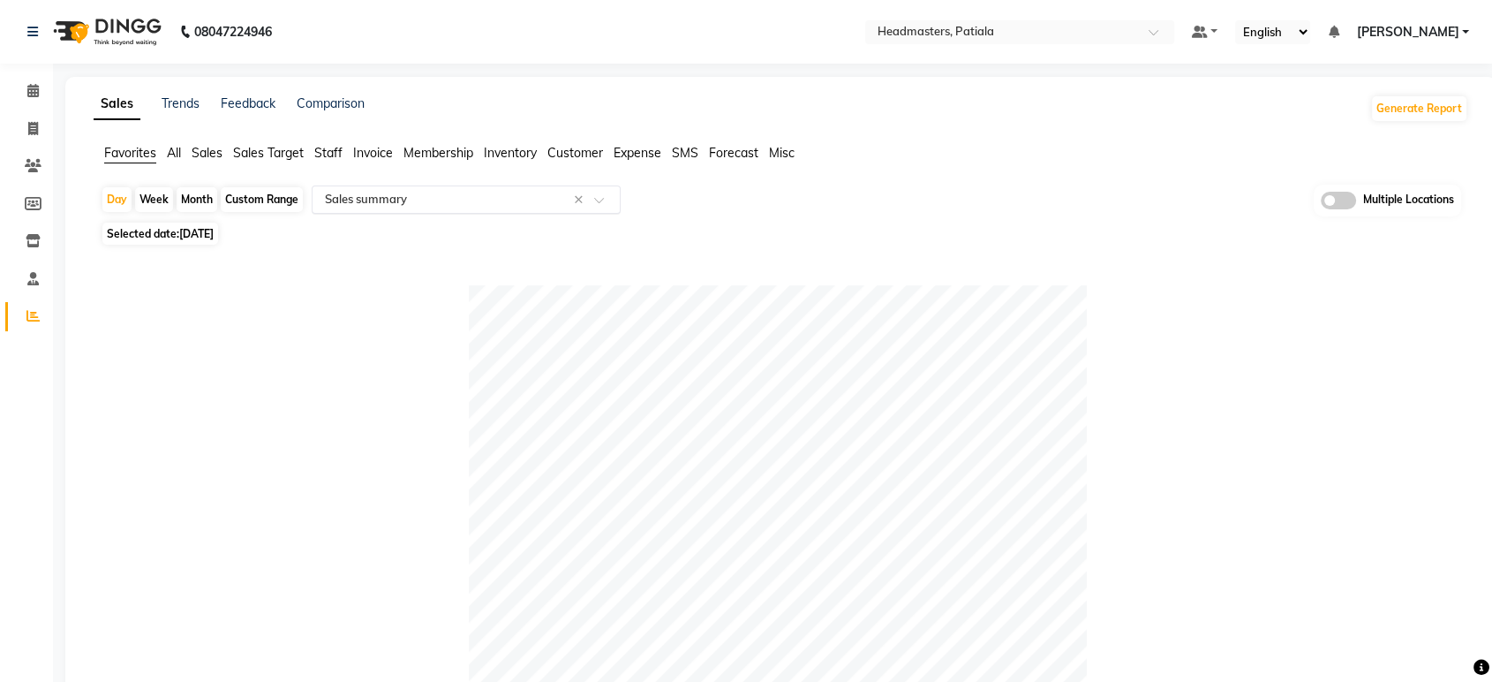
click at [423, 206] on input "text" at bounding box center [448, 200] width 254 height 18
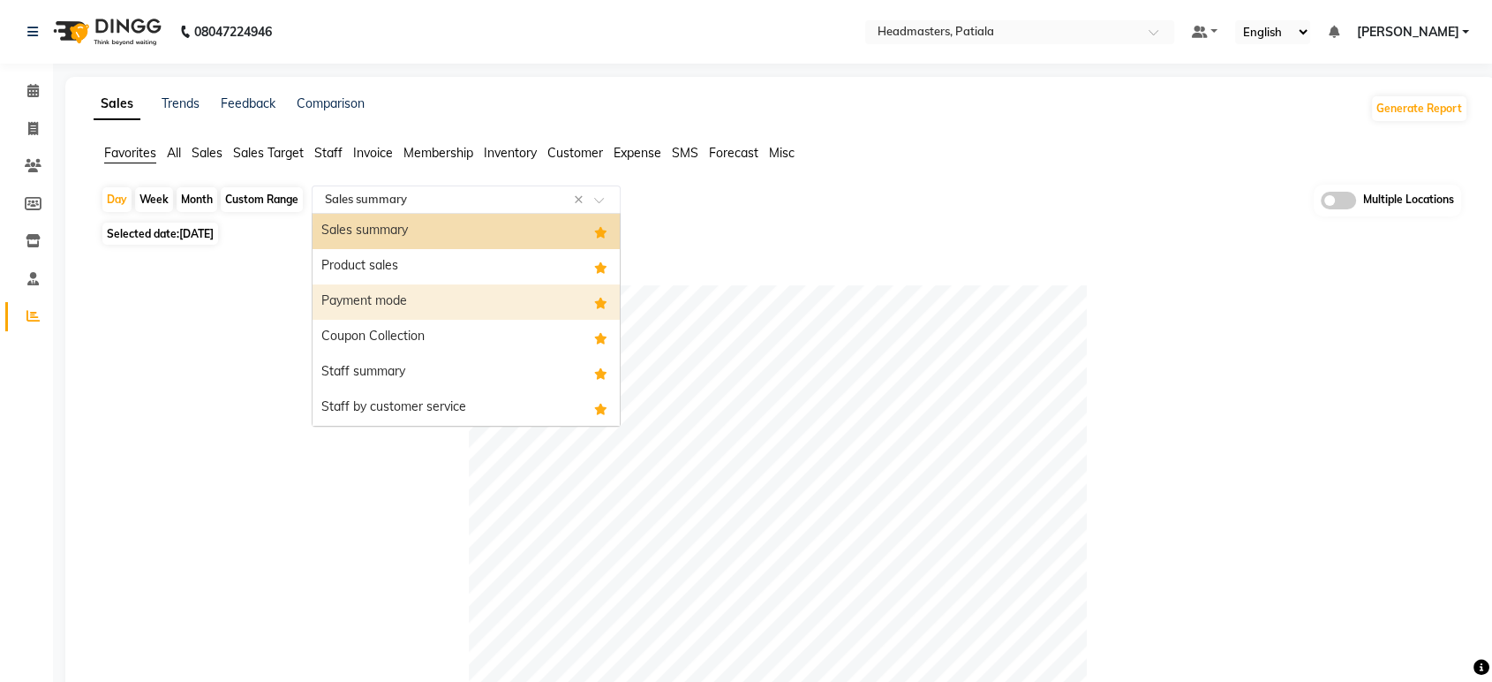
click at [398, 301] on div "Payment mode" at bounding box center [466, 301] width 307 height 35
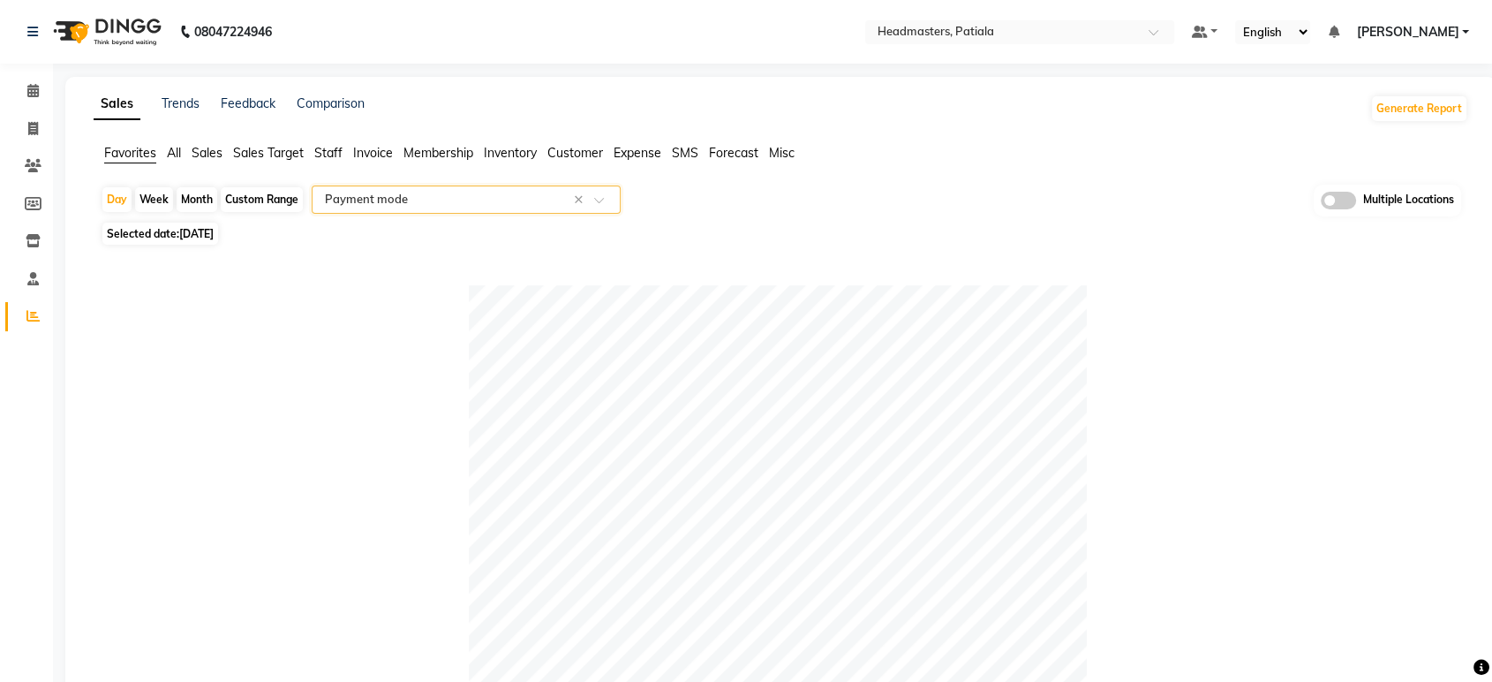
click at [433, 192] on input "text" at bounding box center [448, 200] width 254 height 18
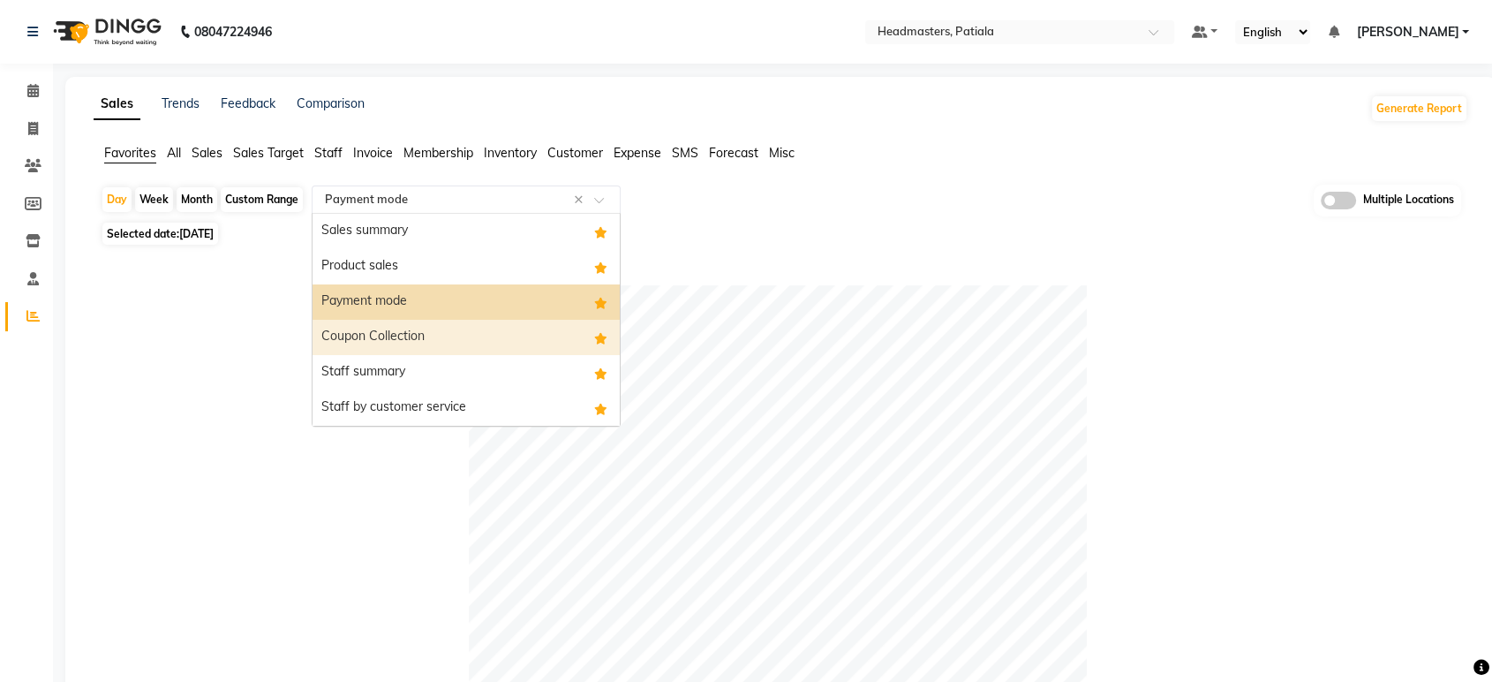
click at [419, 340] on div "Coupon Collection" at bounding box center [466, 337] width 307 height 35
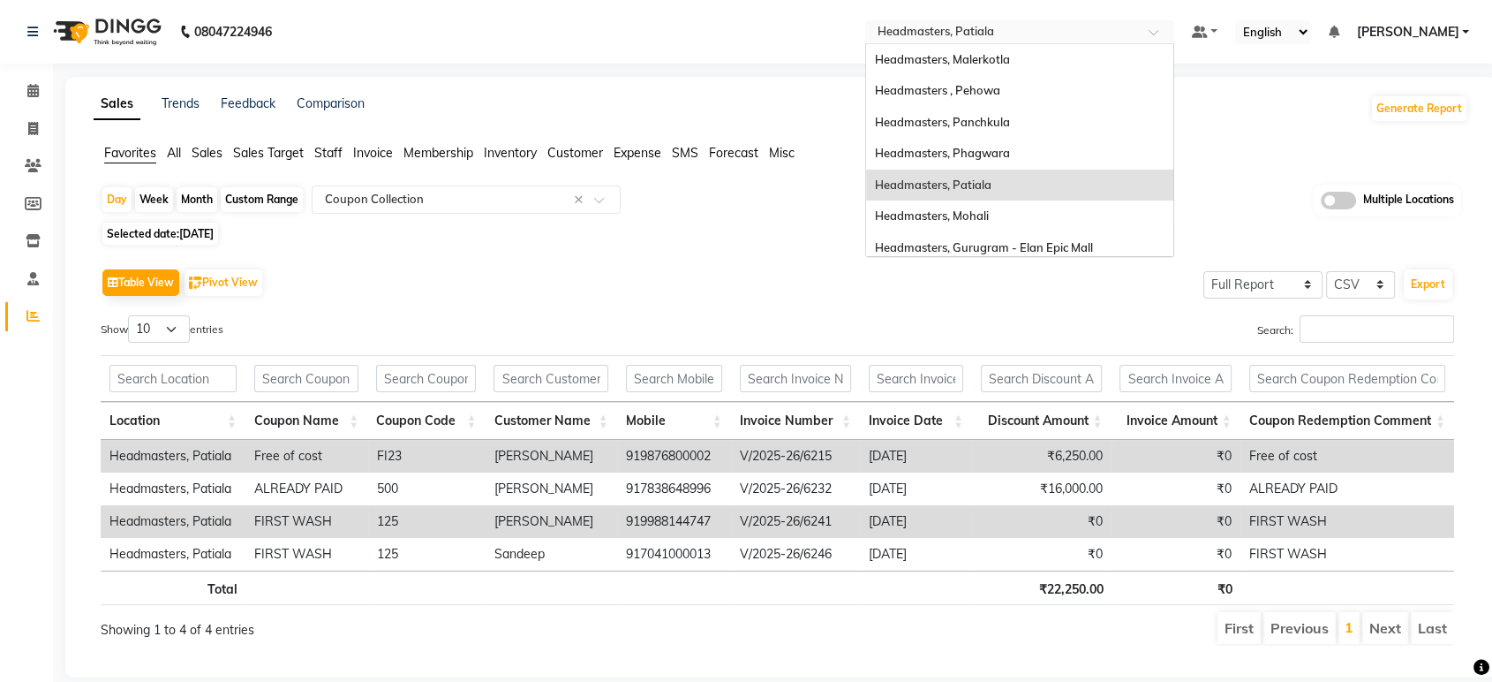
click at [1005, 33] on input "text" at bounding box center [1002, 34] width 256 height 18
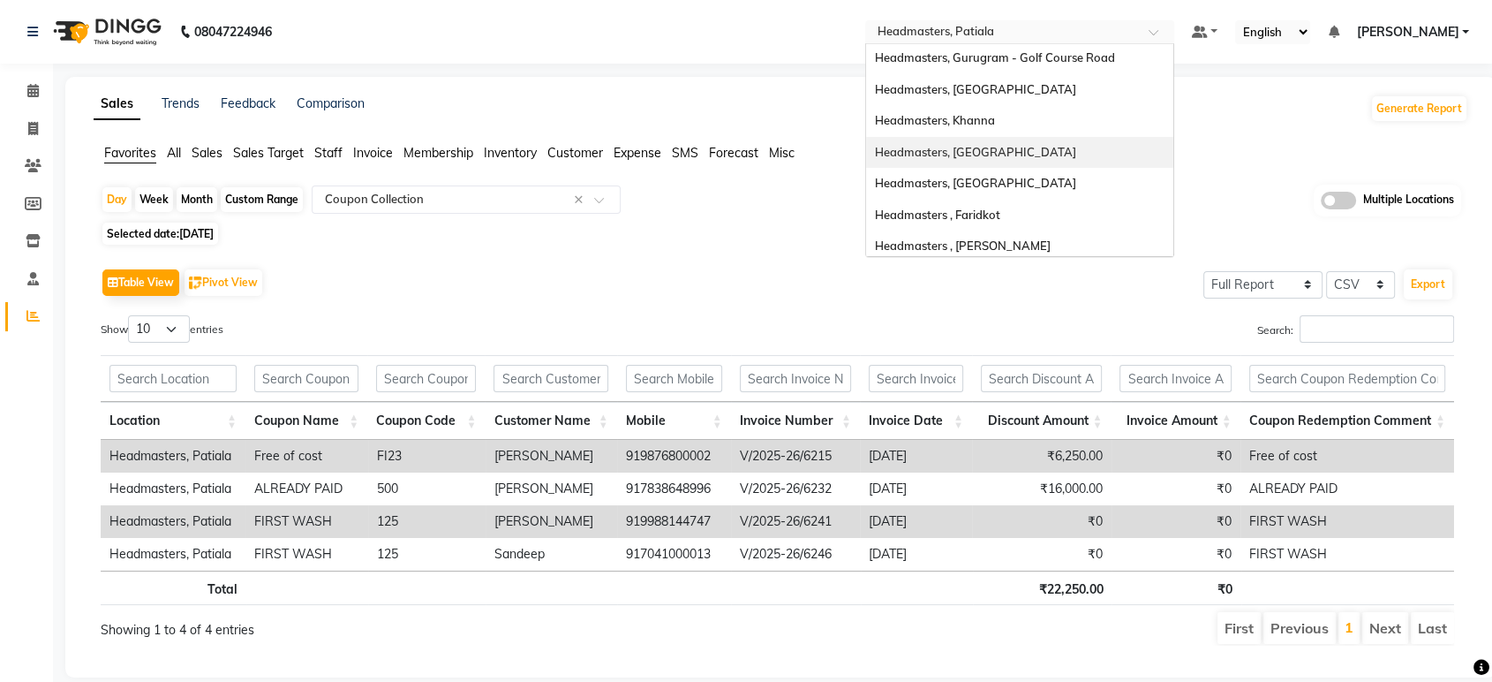
scroll to position [351, 0]
click at [1013, 150] on span "Headmasters, [GEOGRAPHIC_DATA]" at bounding box center [975, 147] width 201 height 14
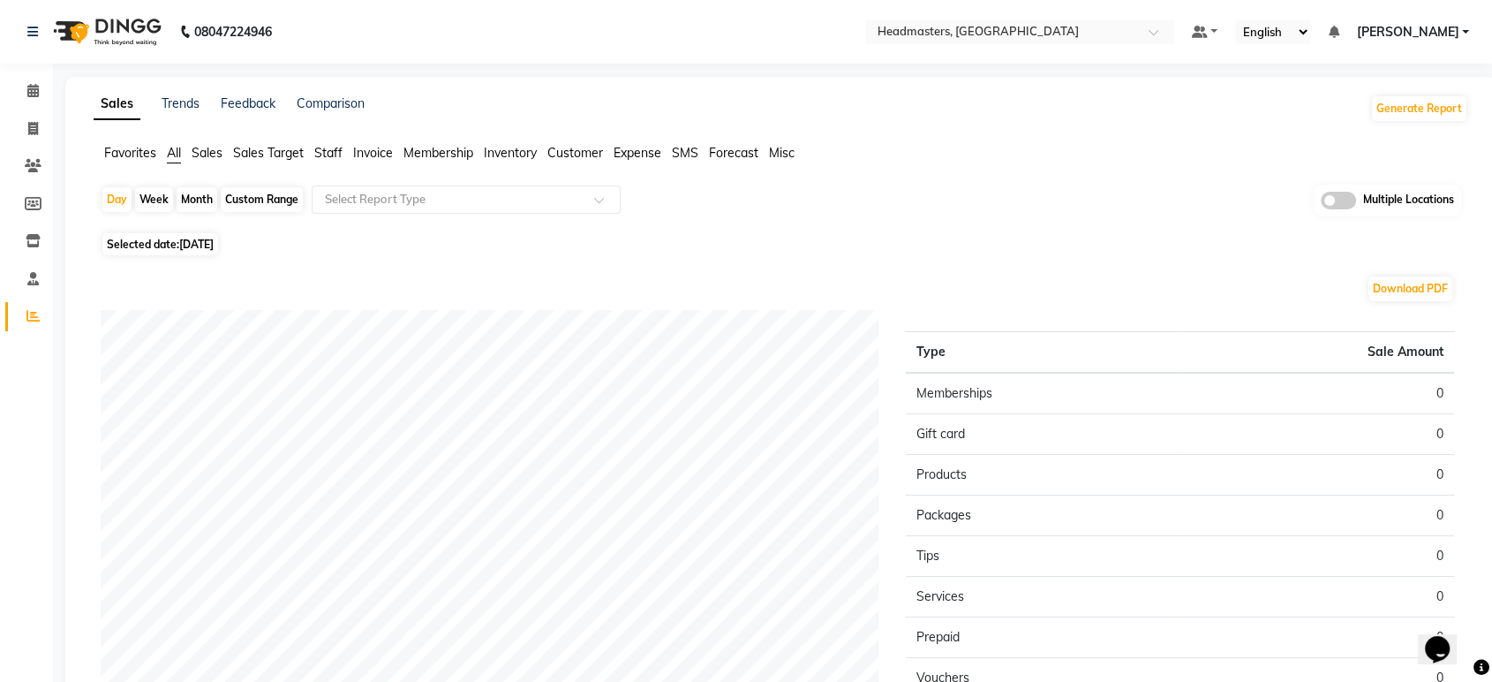
click at [148, 141] on div "Sales Trends Feedback Comparison Generate Report Favorites All Sales Sales Targ…" at bounding box center [780, 466] width 1431 height 778
click at [100, 165] on div "Favorites All Sales Sales Target Staff Invoice Membership Inventory Customer Ex…" at bounding box center [780, 161] width 1401 height 34
click at [125, 157] on span "Favorites" at bounding box center [130, 153] width 52 height 16
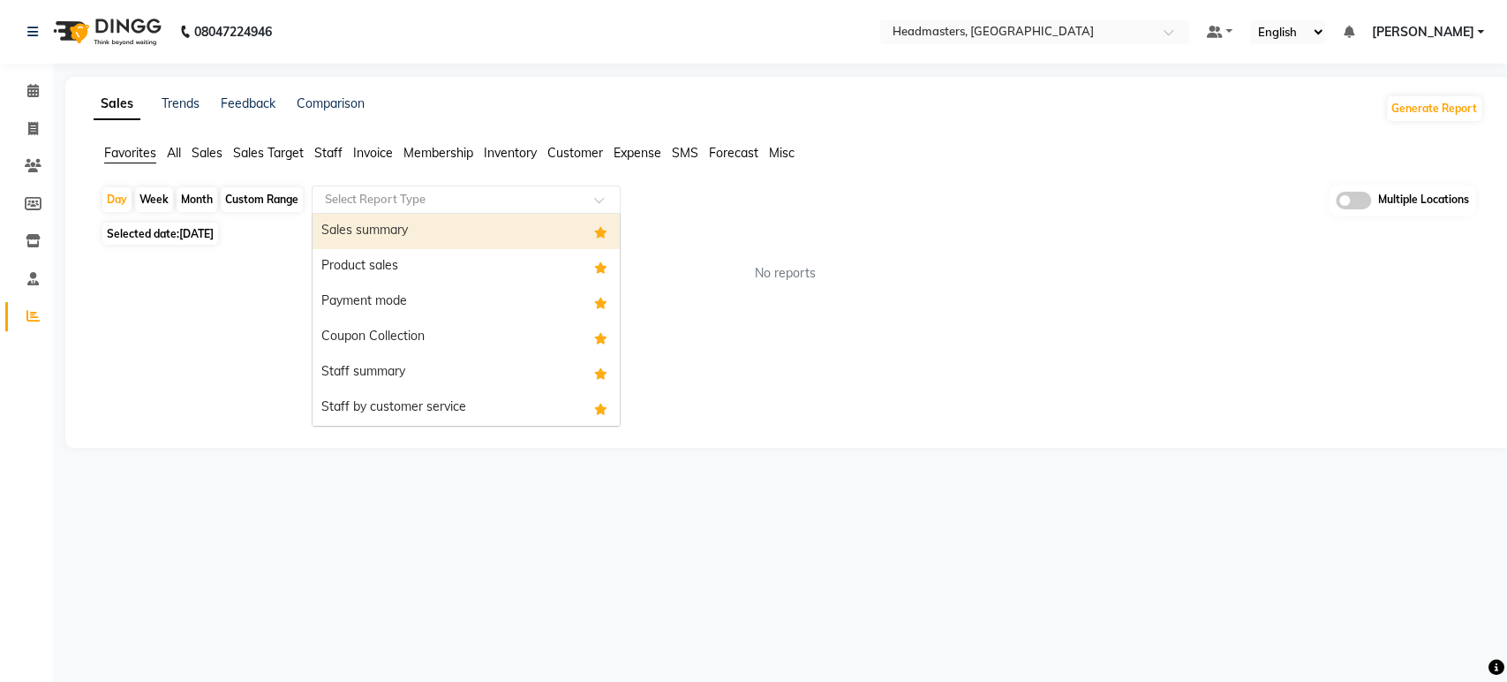
click at [350, 213] on ng-select "Select Report Type Sales summary Product sales Payment mode Coupon Collection S…" at bounding box center [466, 199] width 309 height 28
click at [369, 231] on div "Sales summary" at bounding box center [466, 231] width 307 height 35
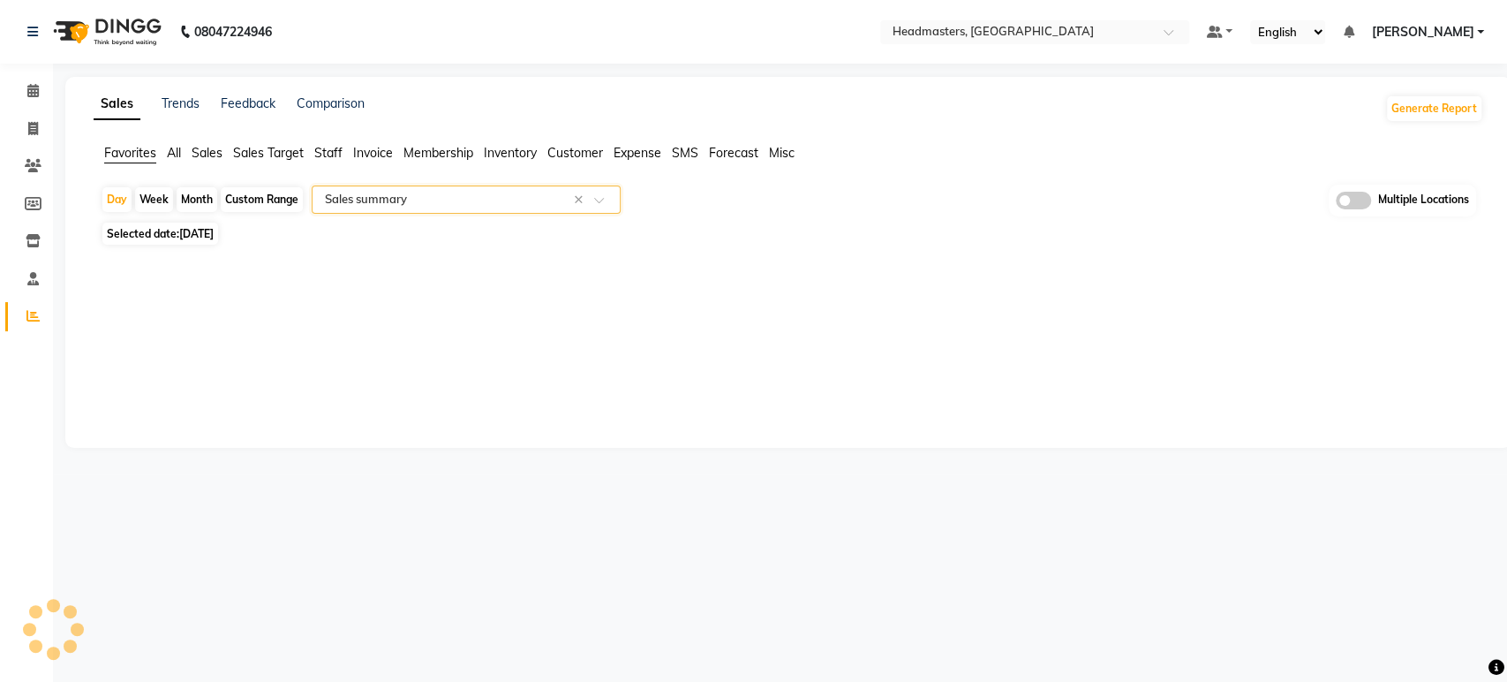
select select "full_report"
select select "csv"
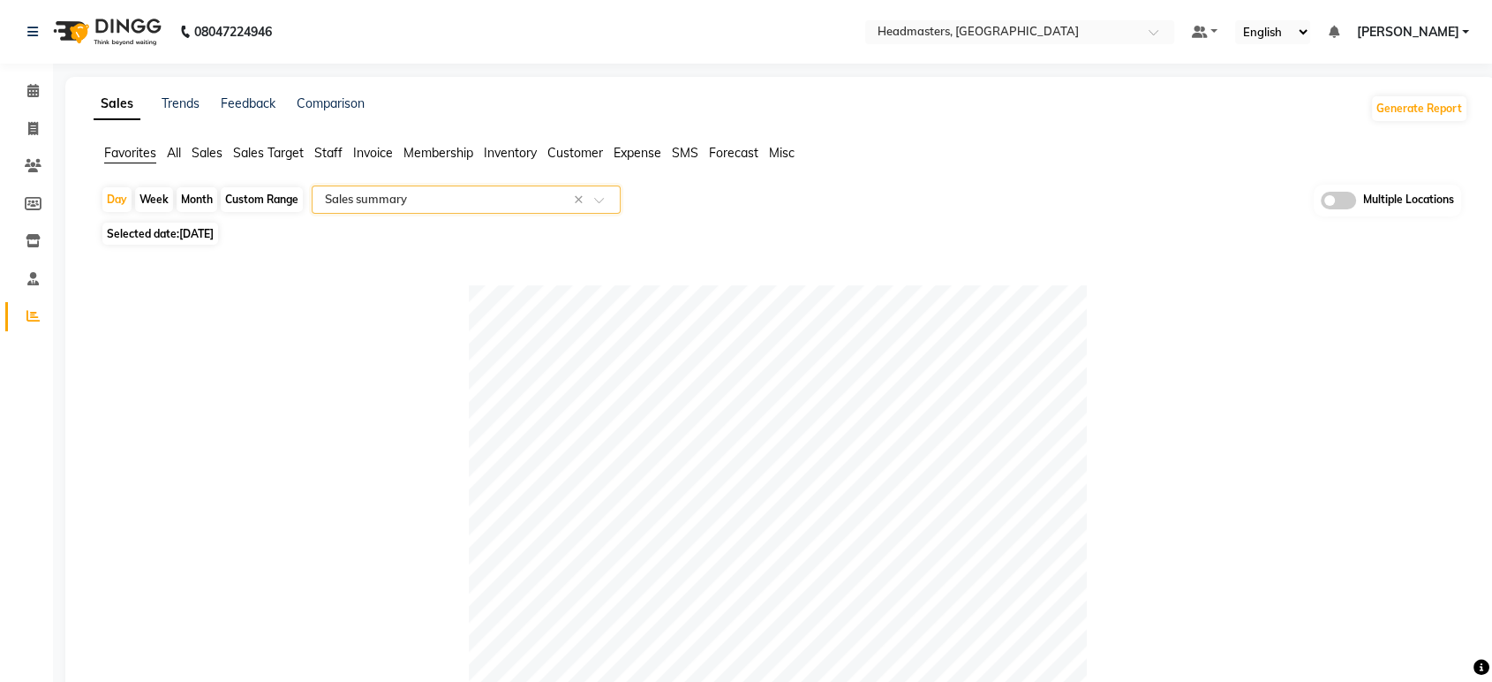
click at [205, 224] on span "Selected date: [DATE]" at bounding box center [160, 234] width 116 height 22
select select "9"
select select "2025"
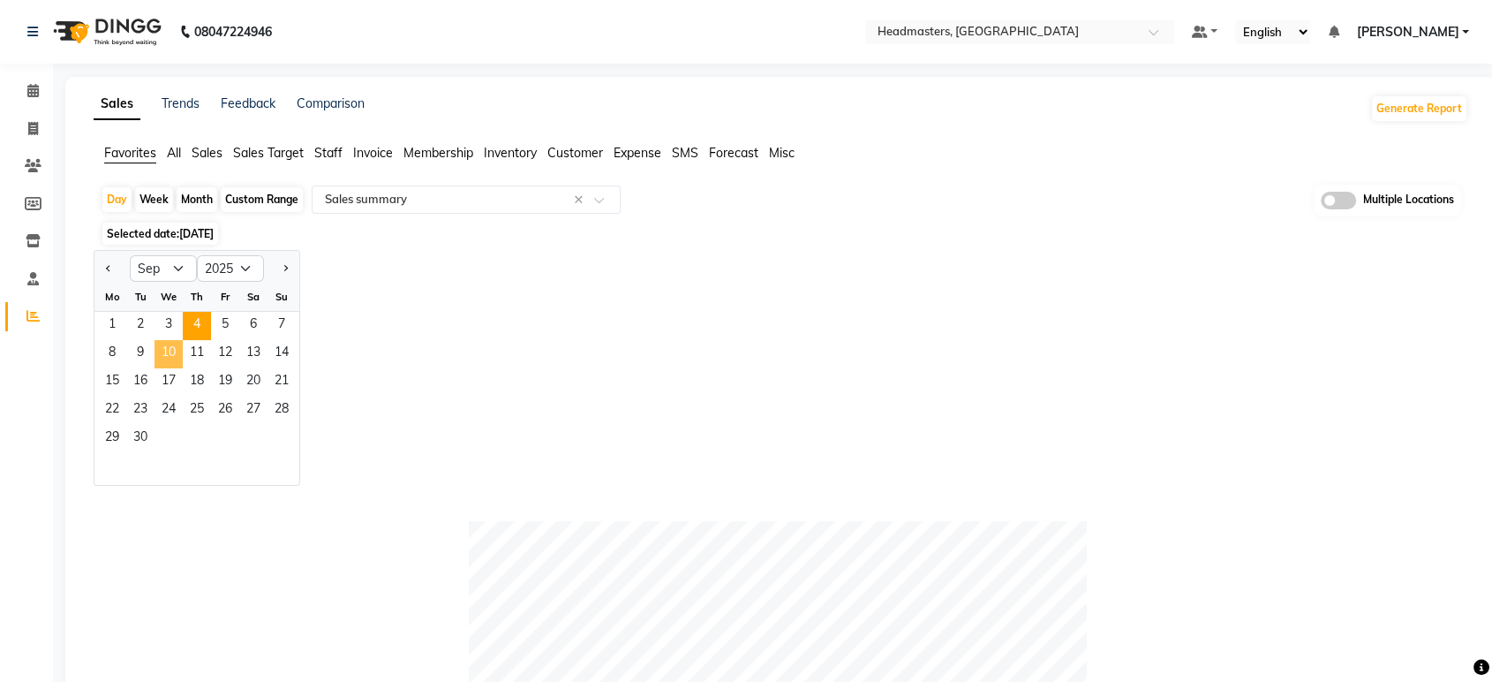
drag, startPoint x: 160, startPoint y: 323, endPoint x: 315, endPoint y: 326, distance: 155.4
click at [161, 323] on span "3" at bounding box center [169, 326] width 28 height 28
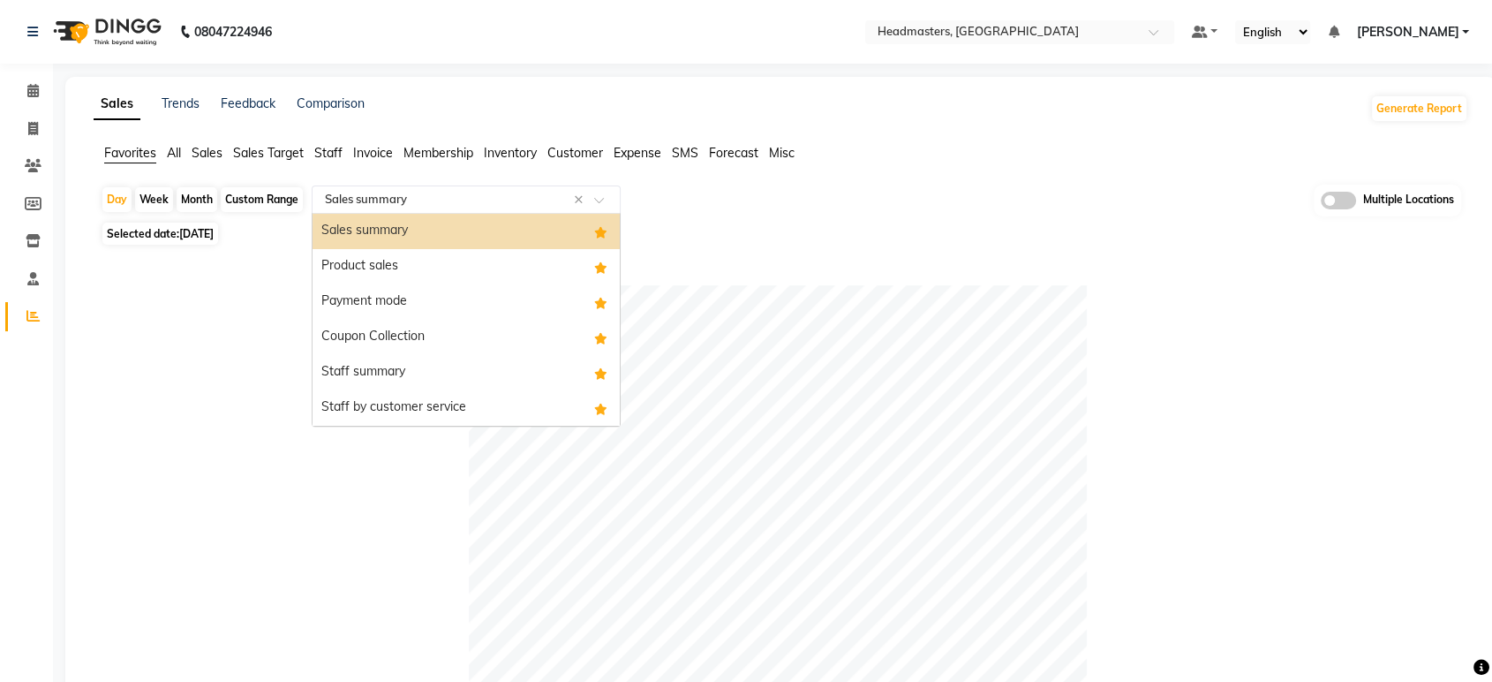
click at [389, 204] on input "text" at bounding box center [448, 200] width 254 height 18
click at [374, 303] on div "Payment mode" at bounding box center [466, 301] width 307 height 35
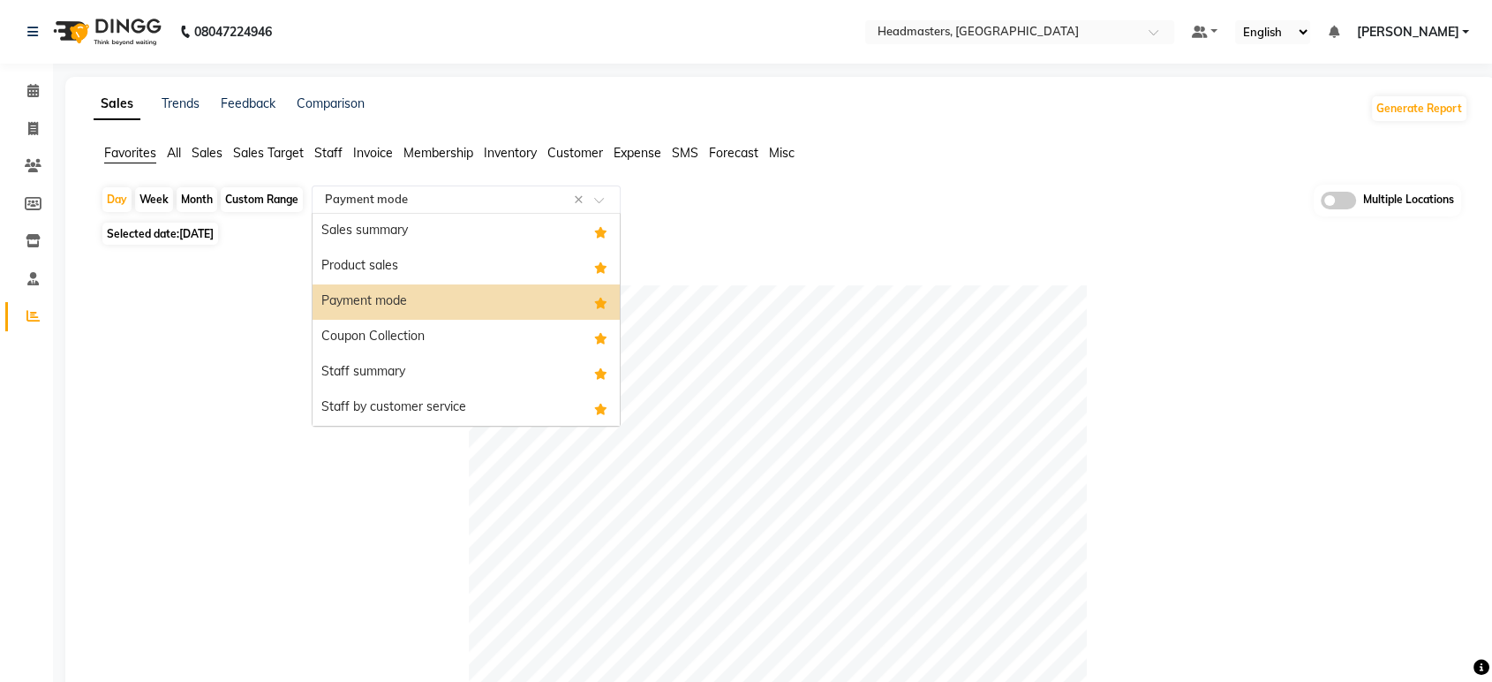
click at [500, 195] on input "text" at bounding box center [448, 200] width 254 height 18
click at [395, 323] on div "Coupon Collection" at bounding box center [466, 337] width 307 height 35
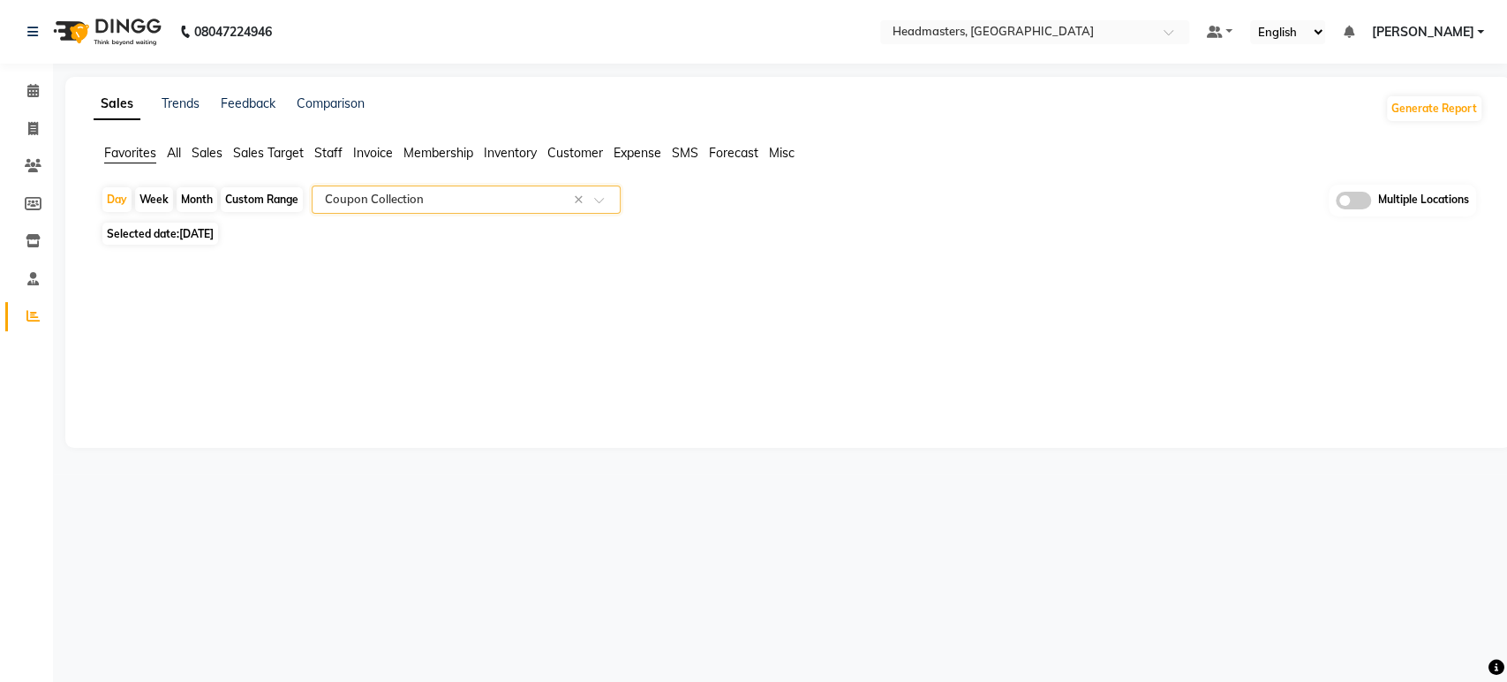
click at [1116, 178] on app-reports "Favorites All Sales Sales Target Staff Invoice Membership Inventory Customer Ex…" at bounding box center [788, 211] width 1411 height 134
click at [1044, 39] on input "text" at bounding box center [1017, 34] width 256 height 18
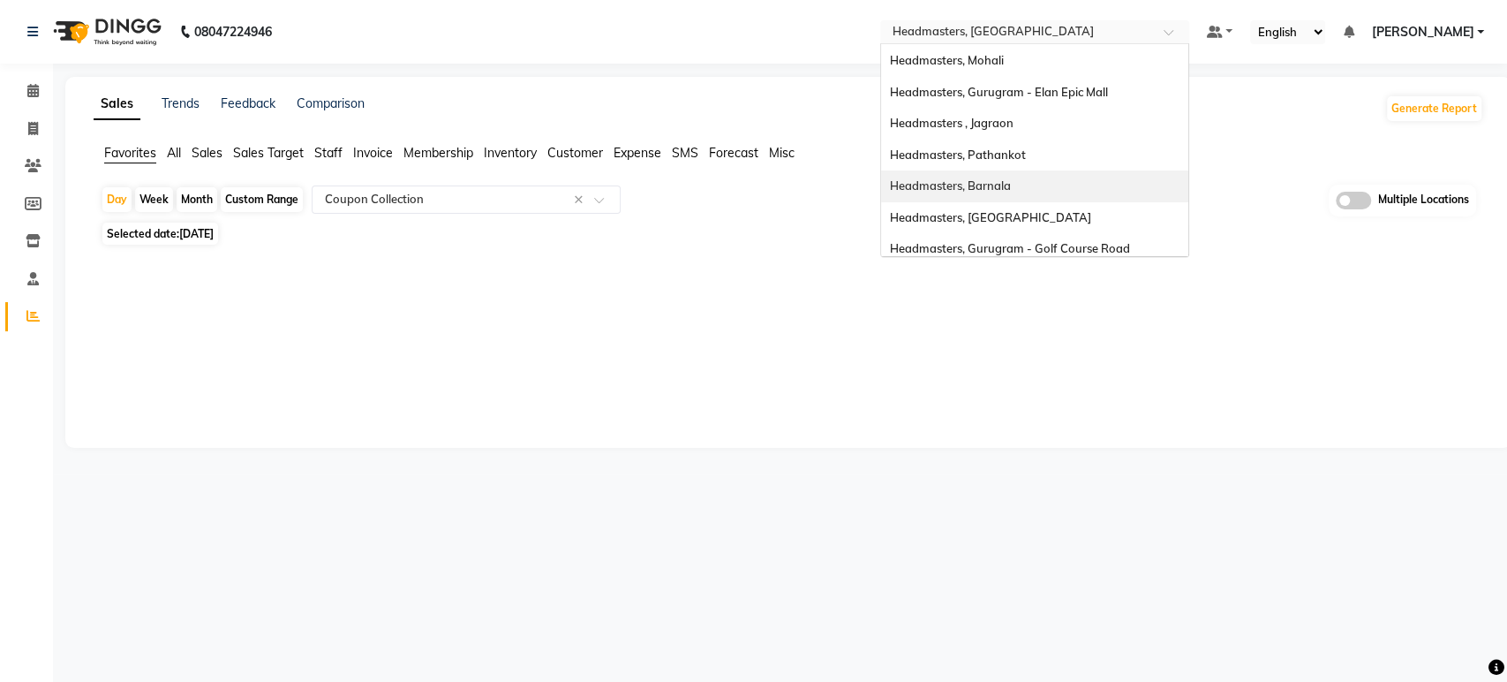
scroll to position [57, 0]
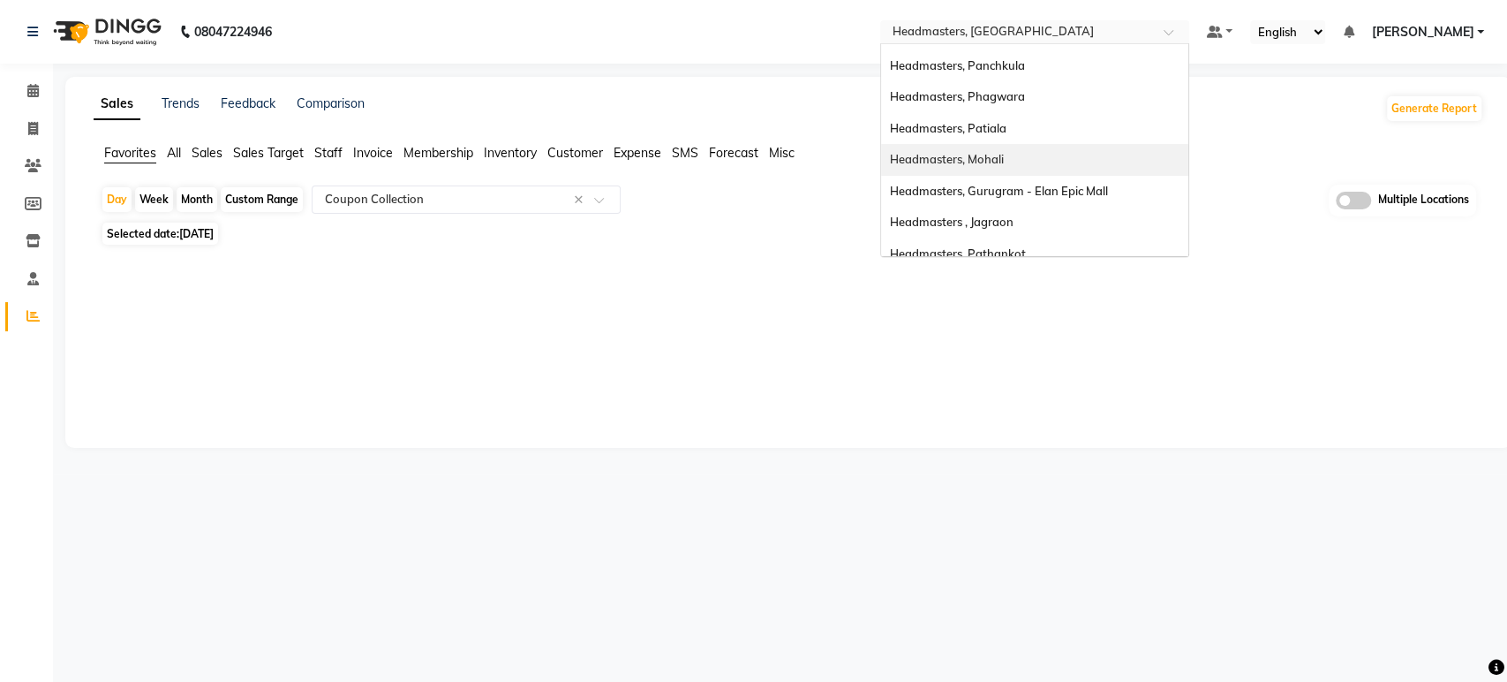
click at [1052, 161] on div "Headmasters, Mohali" at bounding box center [1034, 160] width 307 height 32
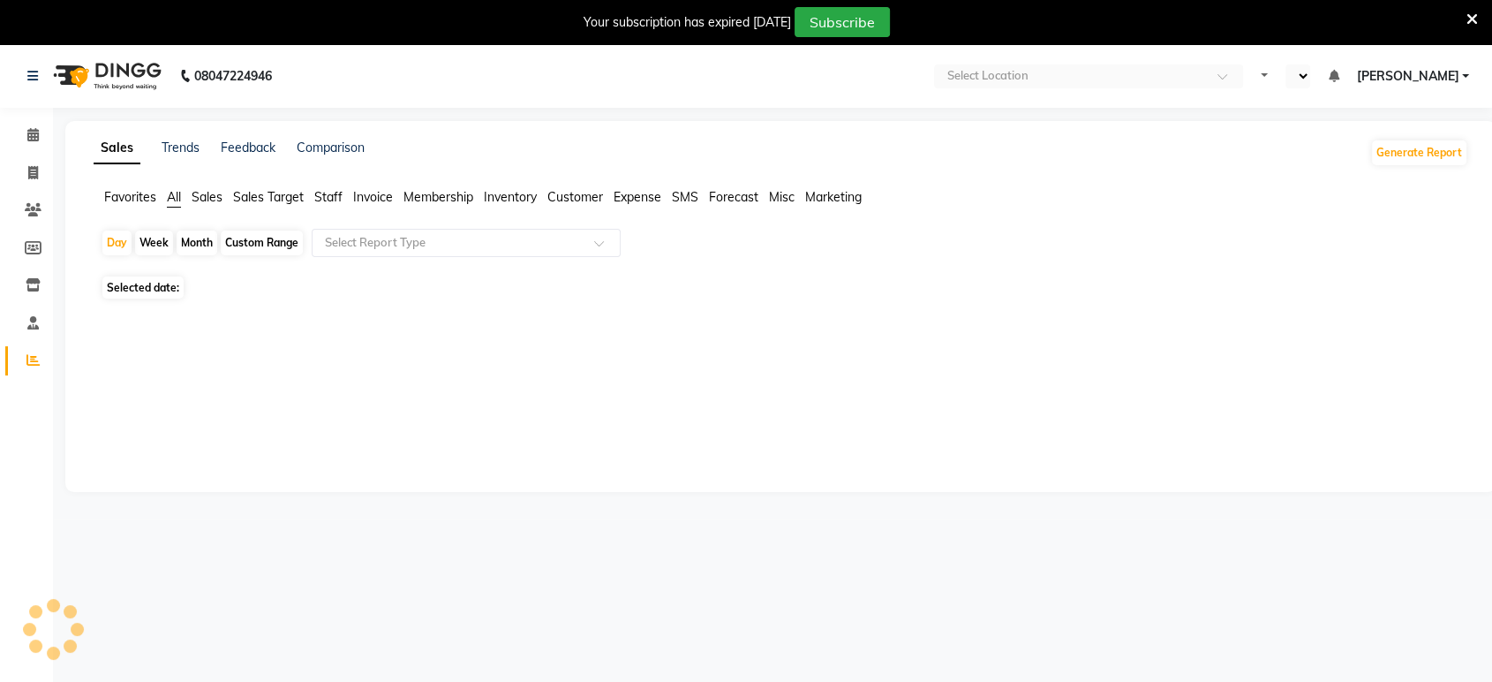
select select "en"
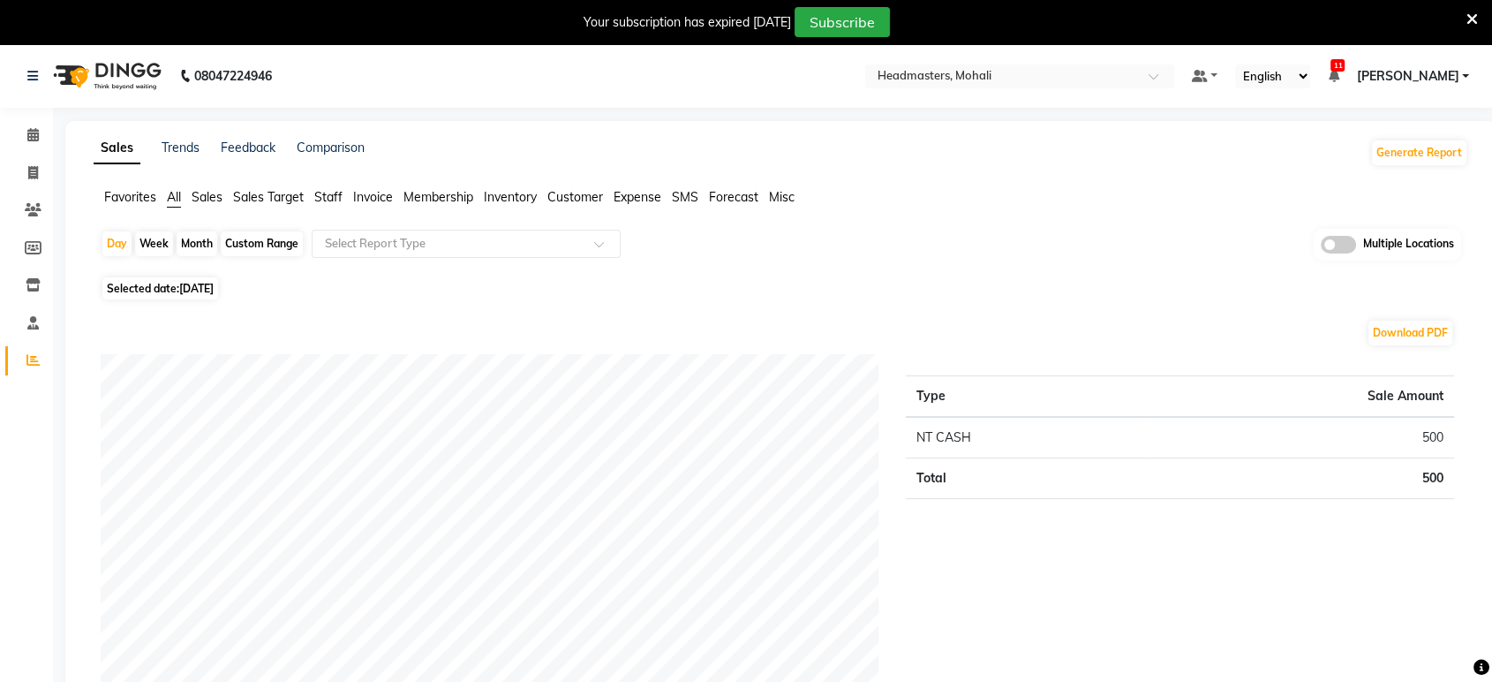
click at [1470, 19] on icon at bounding box center [1472, 19] width 11 height 16
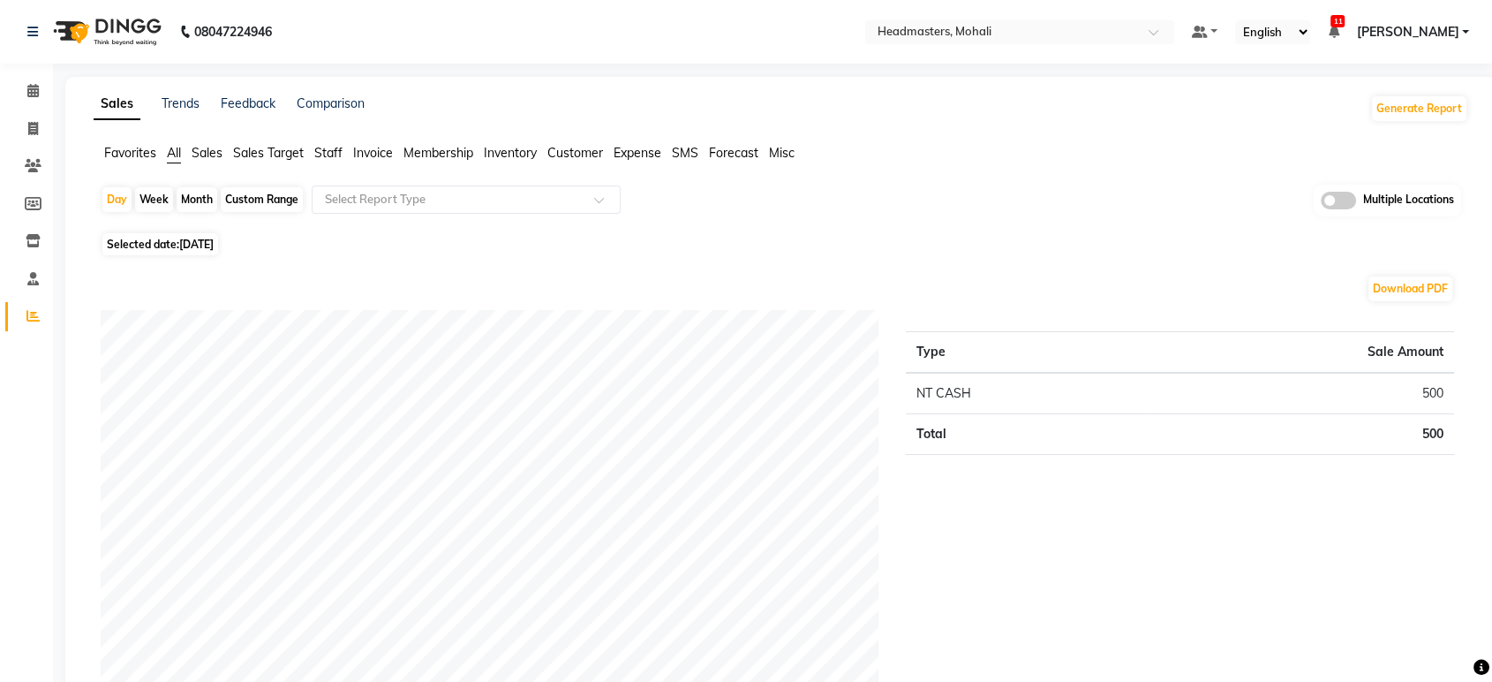
click at [942, 189] on div "Day Week Month Custom Range Select Report Type Multiple Locations" at bounding box center [781, 206] width 1361 height 43
click at [942, 190] on div "Day Week Month Custom Range Select Report Type Multiple Locations" at bounding box center [781, 206] width 1361 height 43
click at [845, 245] on div "Selected date: [DATE]" at bounding box center [785, 244] width 1368 height 19
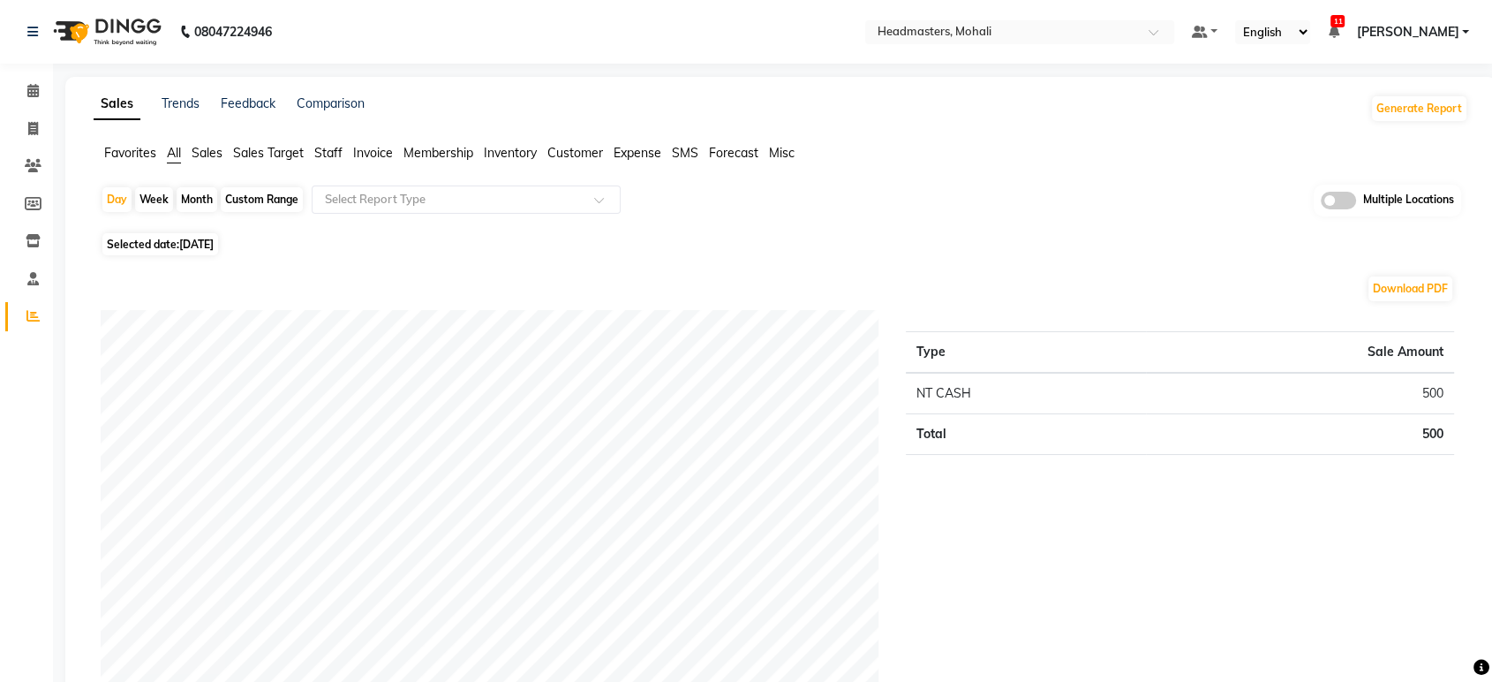
click at [1004, 196] on div "Day Week Month Custom Range Select Report Type Multiple Locations" at bounding box center [781, 206] width 1361 height 43
click at [965, 24] on span "Headmasters, Mohali" at bounding box center [935, 31] width 114 height 14
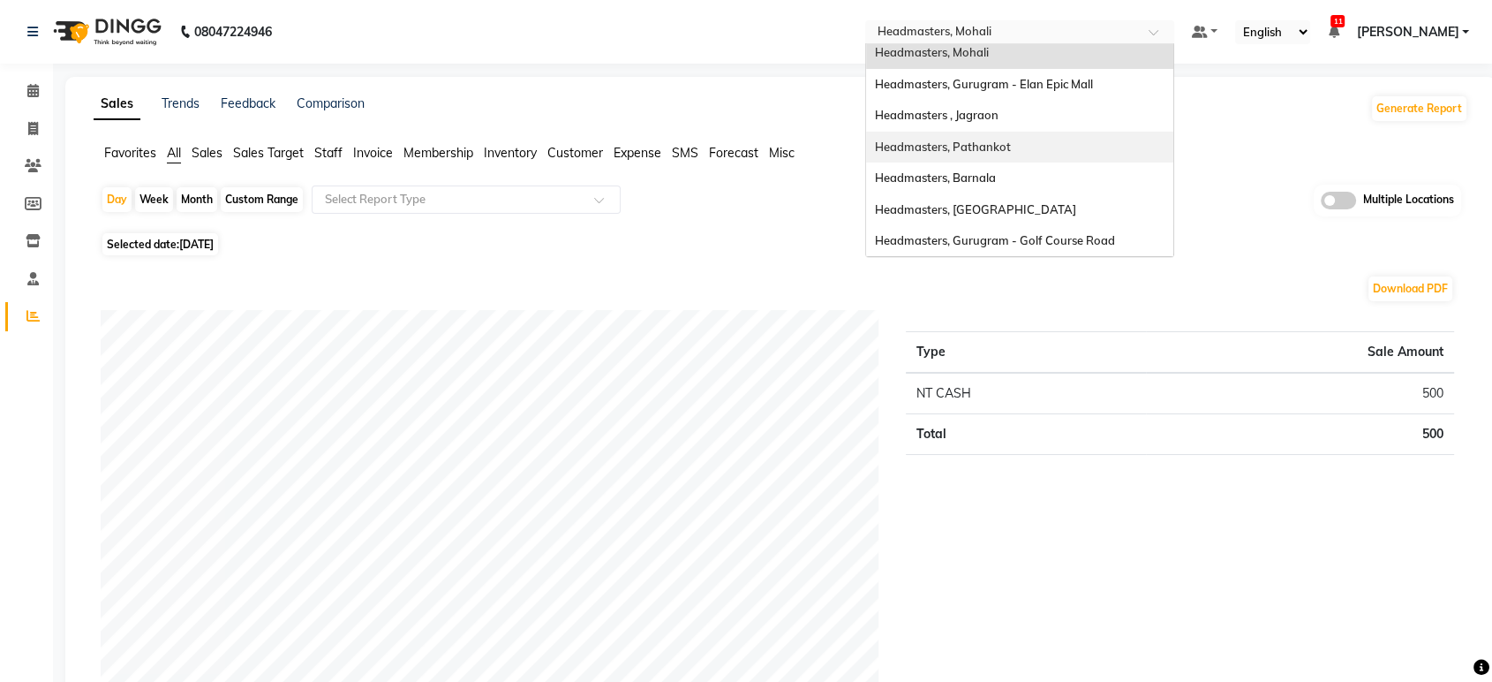
scroll to position [196, 0]
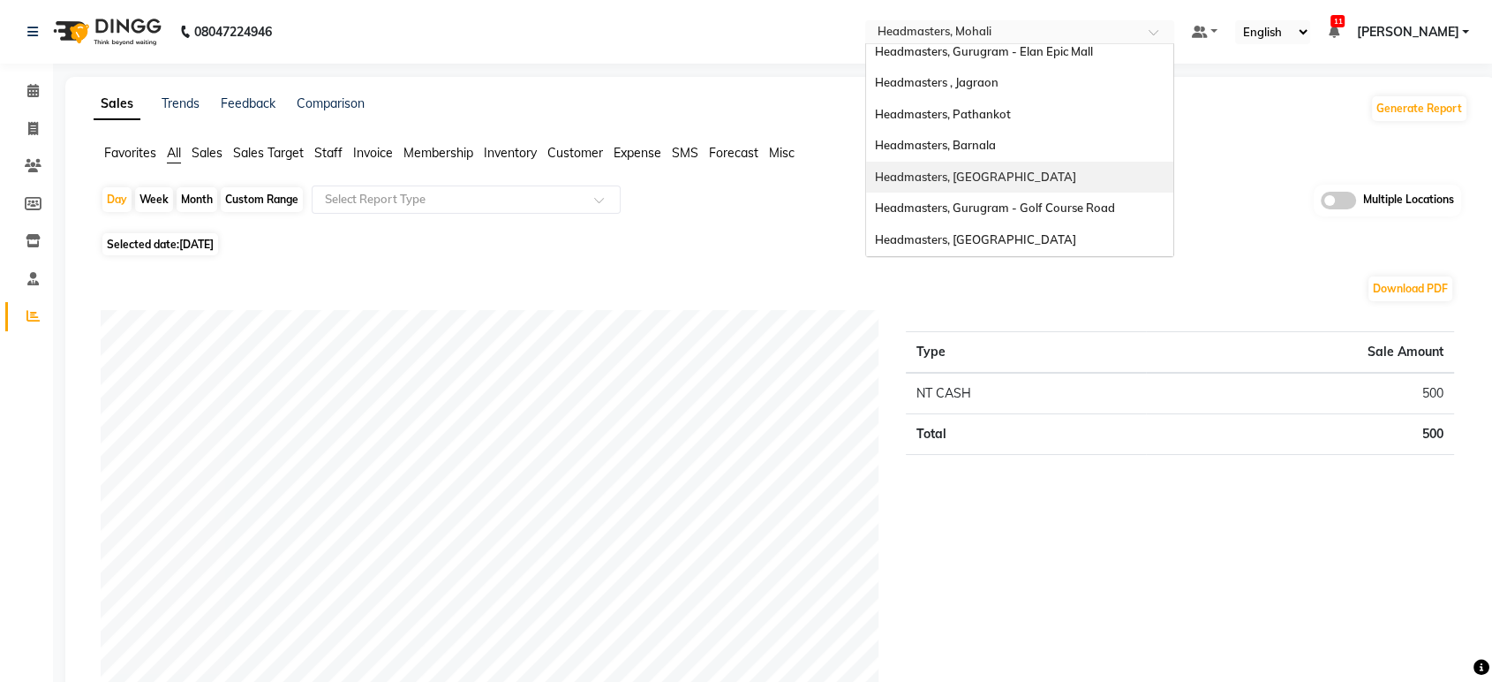
click at [1038, 182] on span "Headmasters, [GEOGRAPHIC_DATA]" at bounding box center [975, 177] width 201 height 14
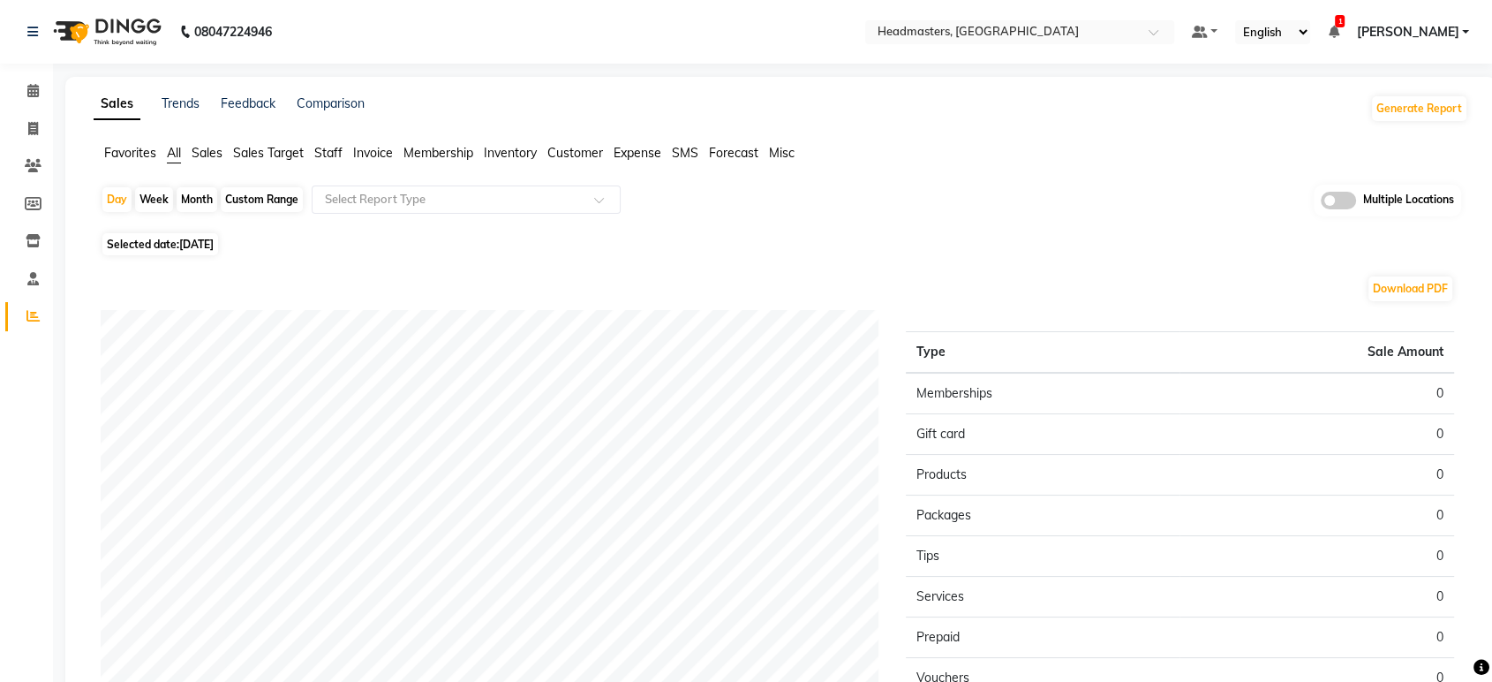
click at [120, 147] on span "Favorites" at bounding box center [130, 153] width 52 height 16
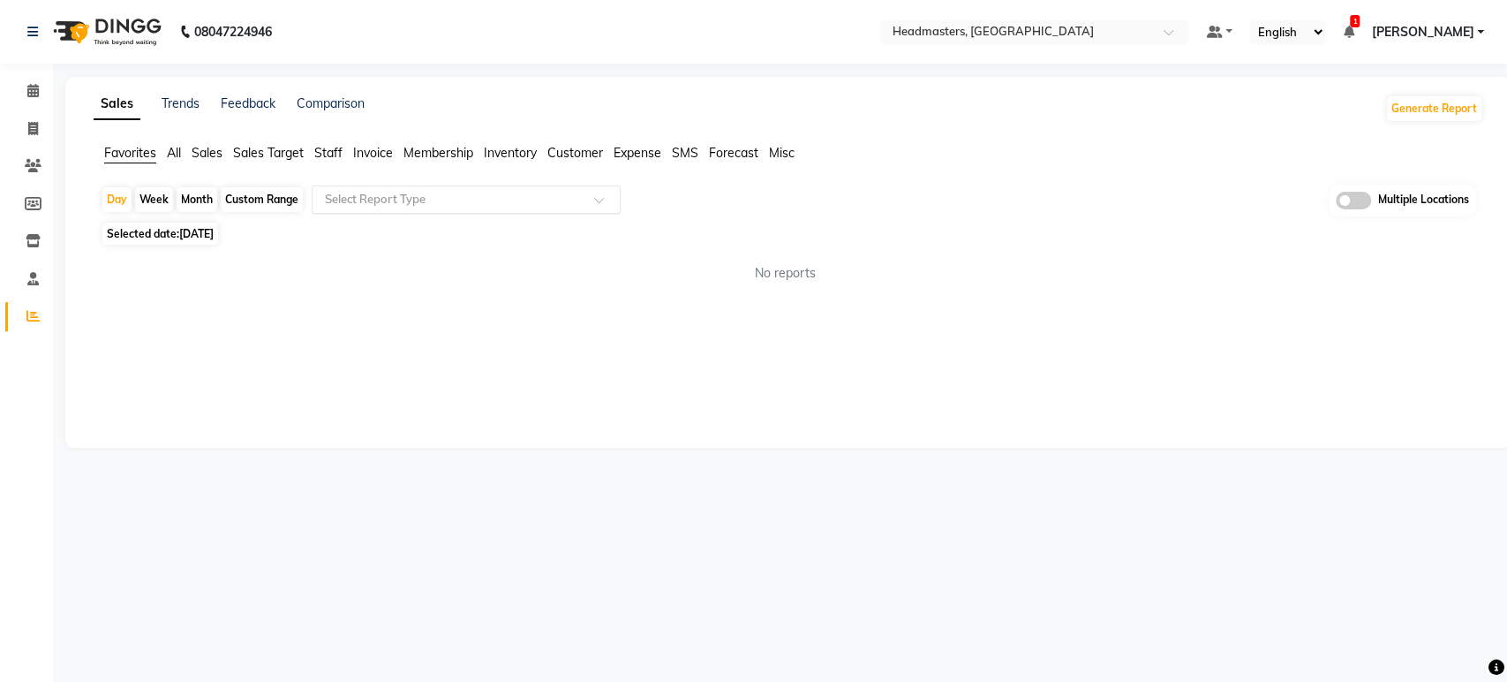
click at [390, 202] on input "text" at bounding box center [448, 200] width 254 height 18
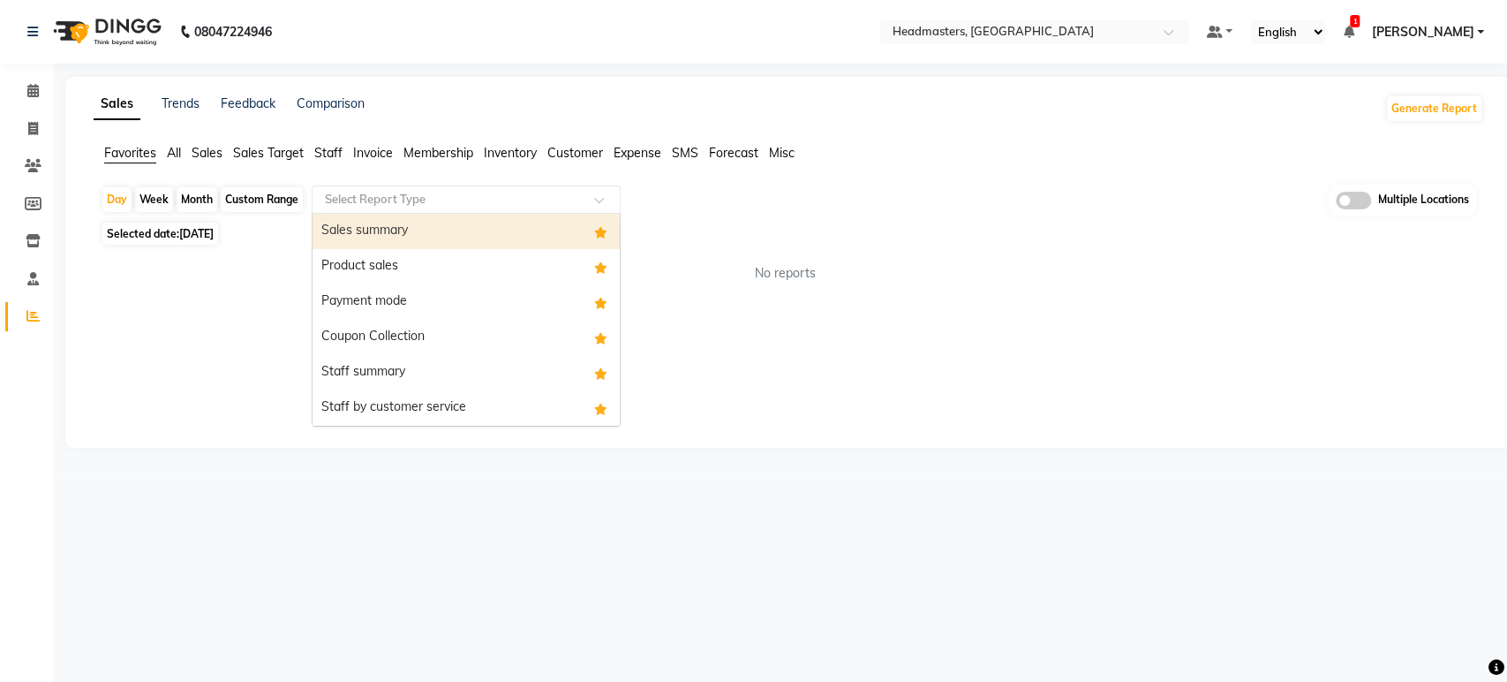
click at [382, 234] on div "Sales summary" at bounding box center [466, 231] width 307 height 35
select select "full_report"
select select "csv"
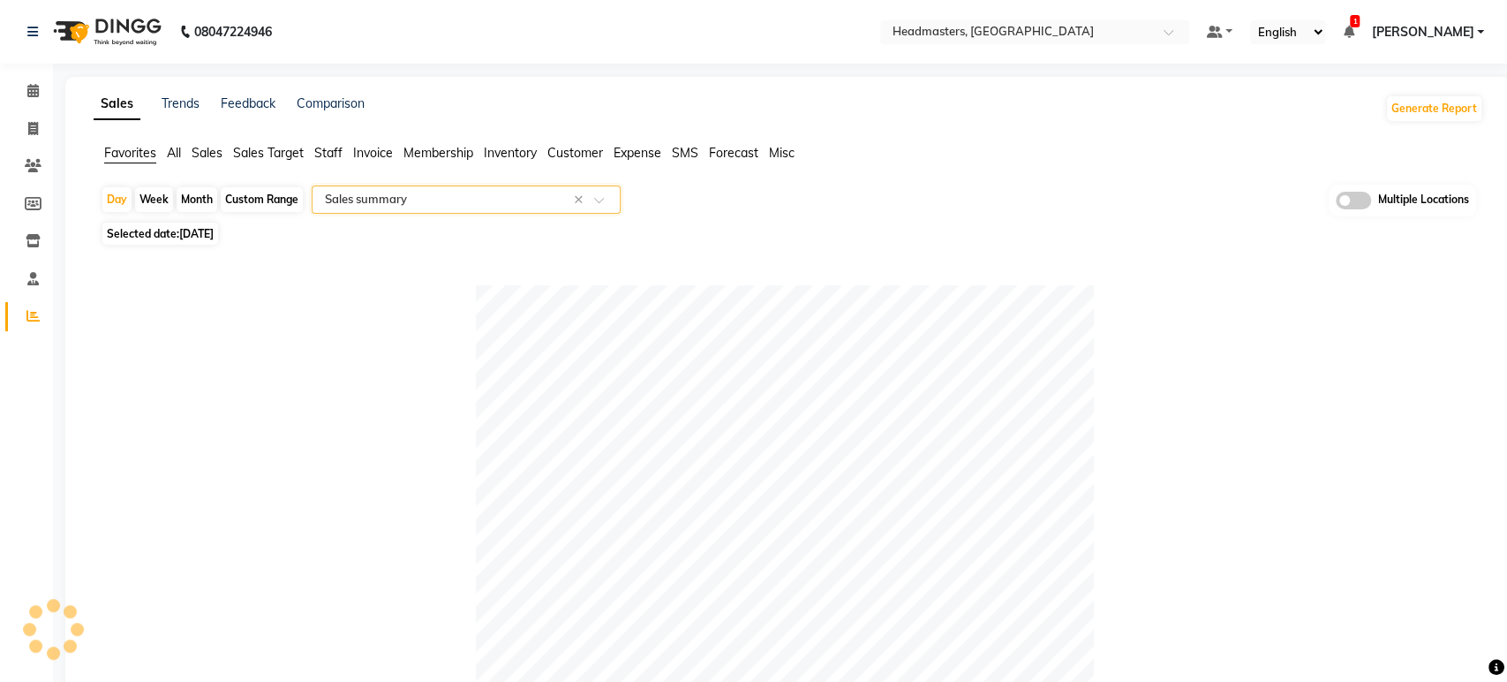
click at [203, 228] on span "[DATE]" at bounding box center [196, 233] width 34 height 13
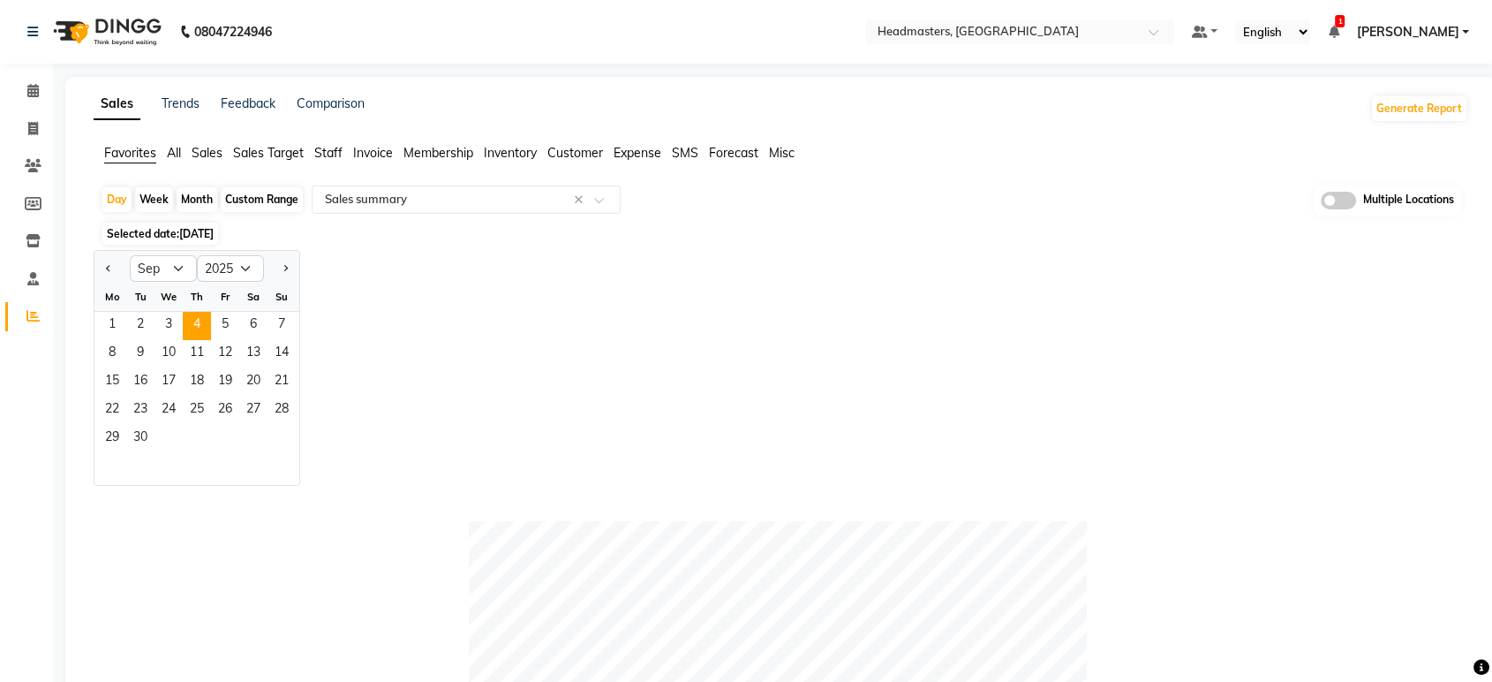
click at [200, 233] on span "[DATE]" at bounding box center [196, 233] width 34 height 13
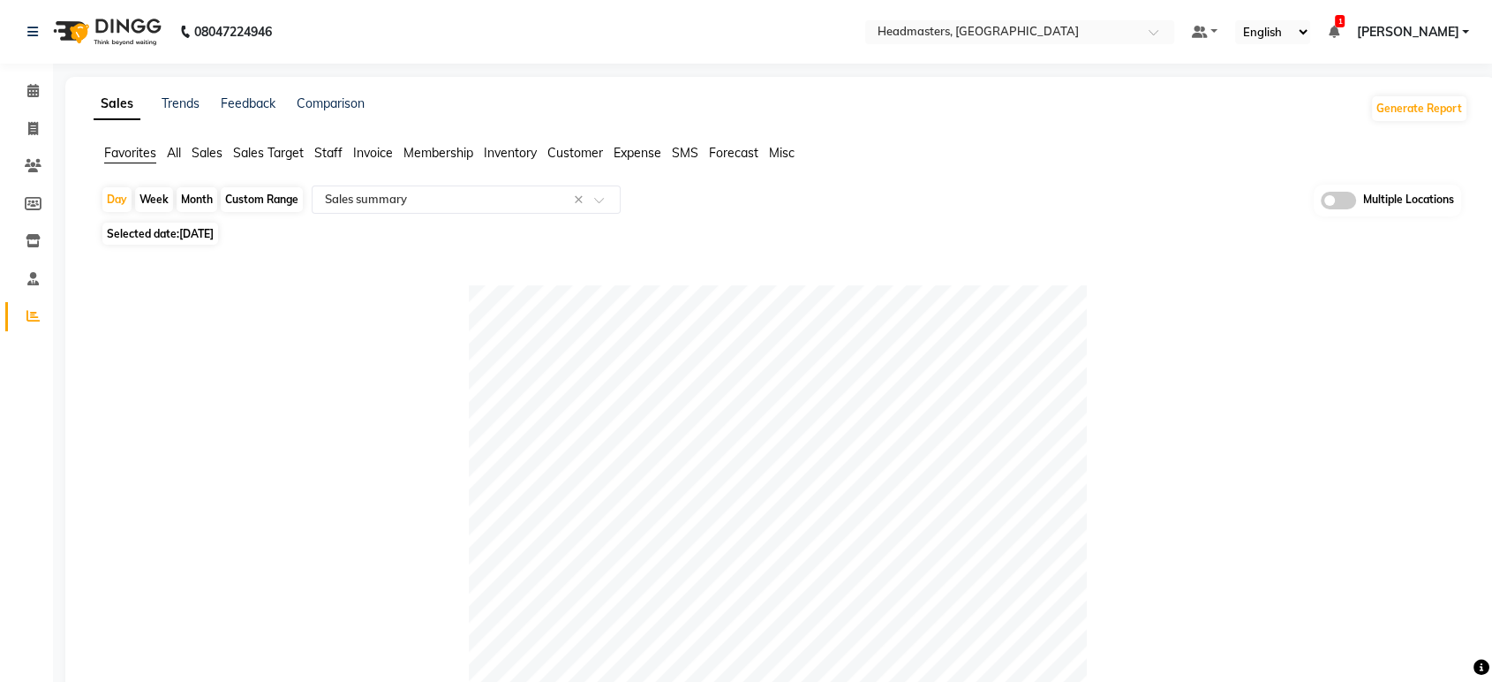
click at [205, 237] on span "[DATE]" at bounding box center [196, 233] width 34 height 13
select select "9"
select select "2025"
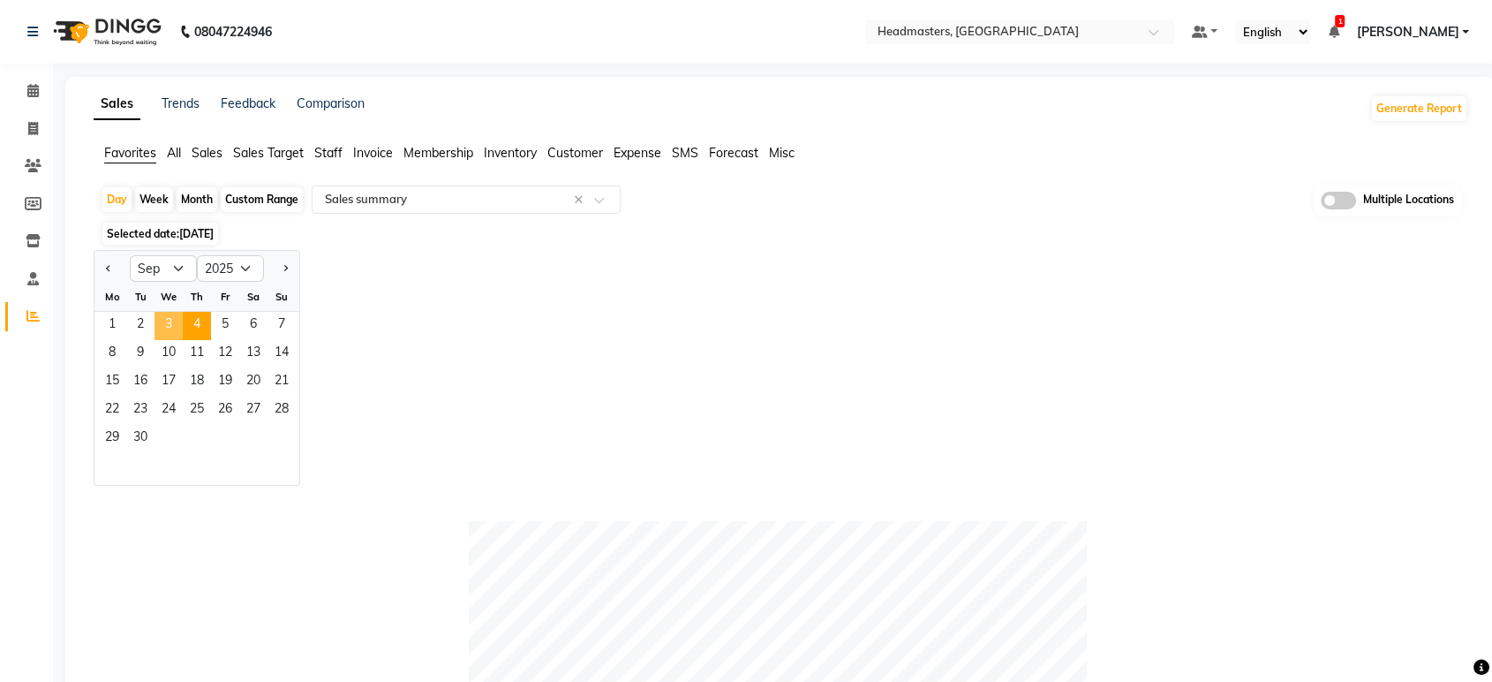
click at [162, 335] on span "3" at bounding box center [169, 326] width 28 height 28
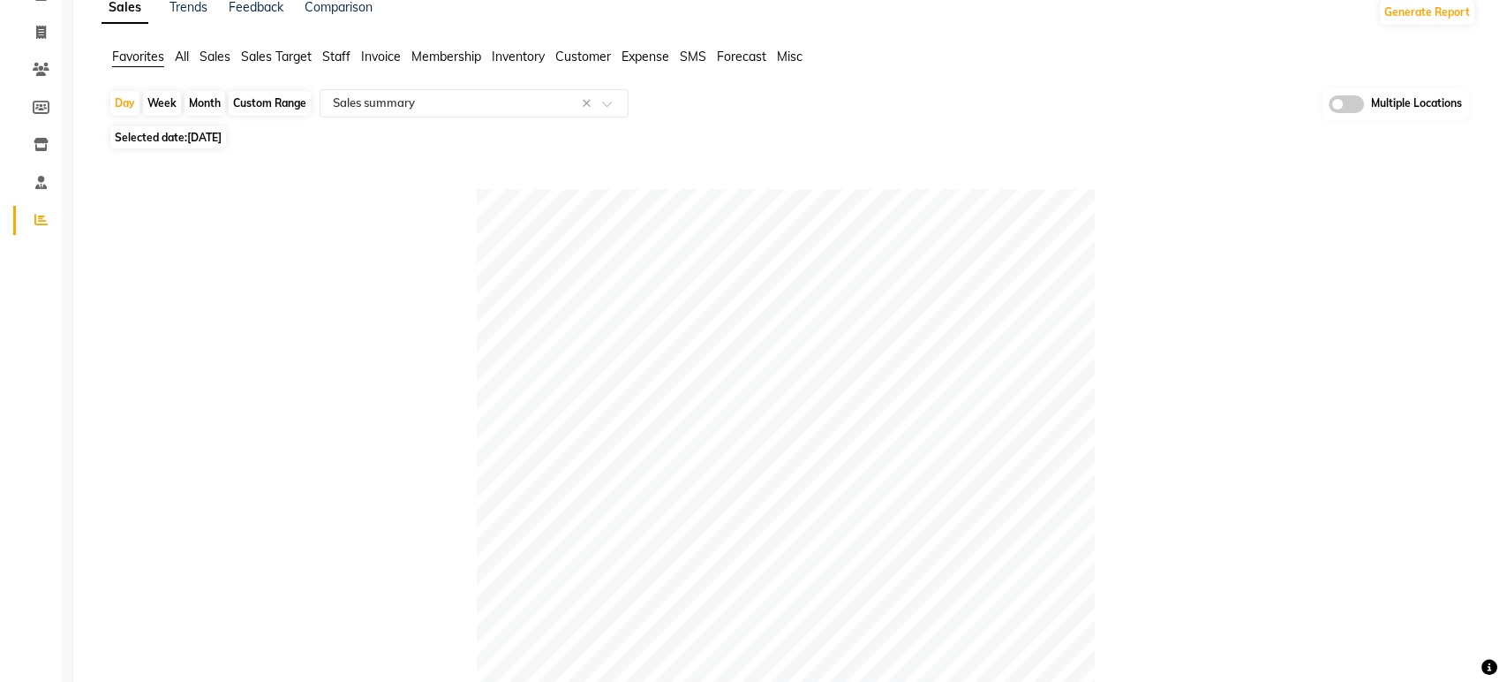
scroll to position [68, 0]
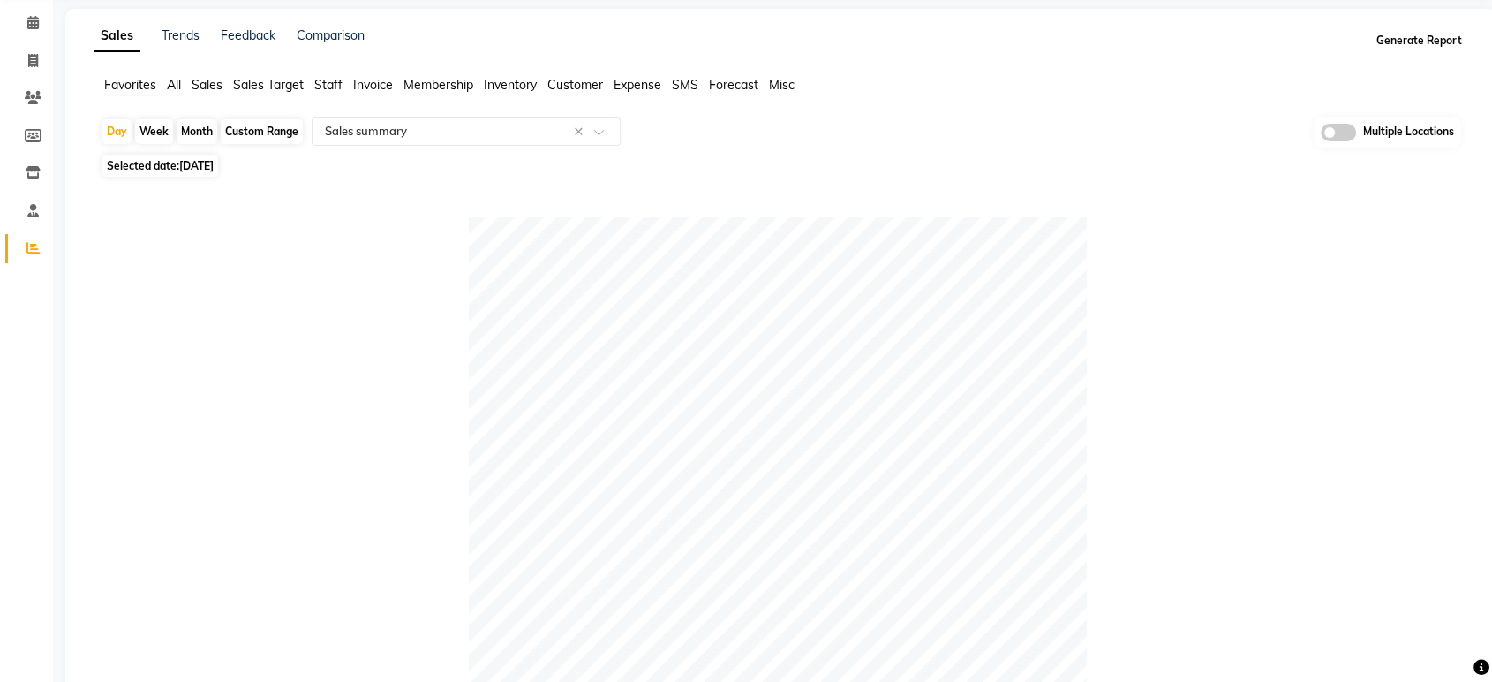
click at [1429, 41] on button "Generate Report" at bounding box center [1419, 40] width 94 height 25
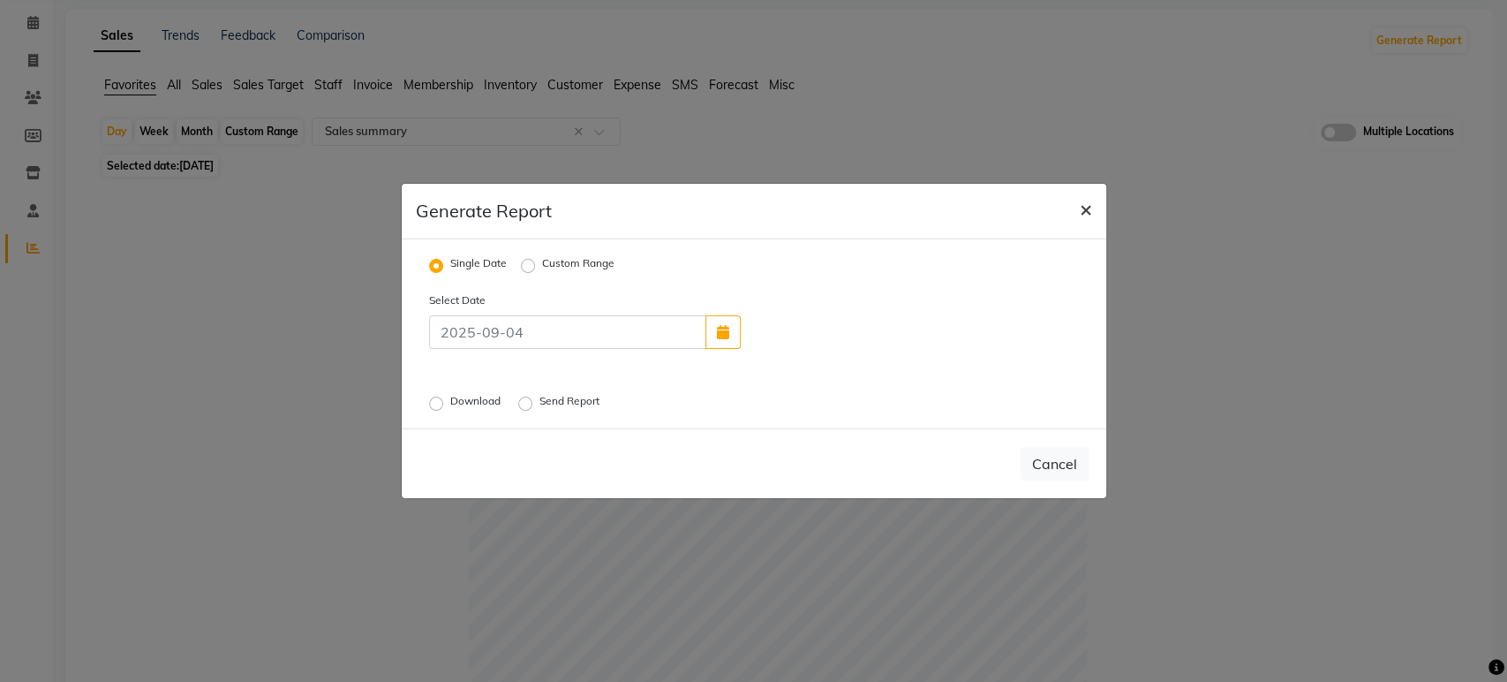
click at [1080, 201] on span "×" at bounding box center [1086, 208] width 12 height 26
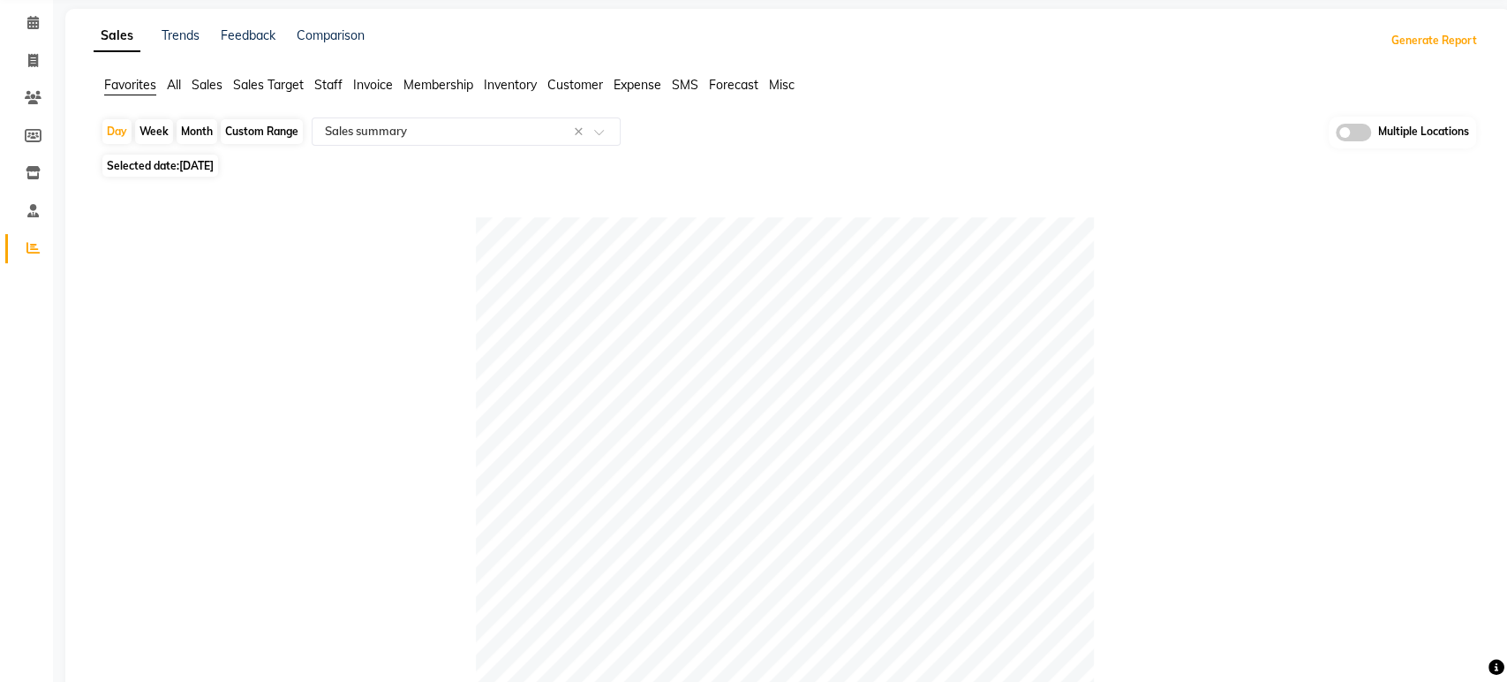
scroll to position [0, 0]
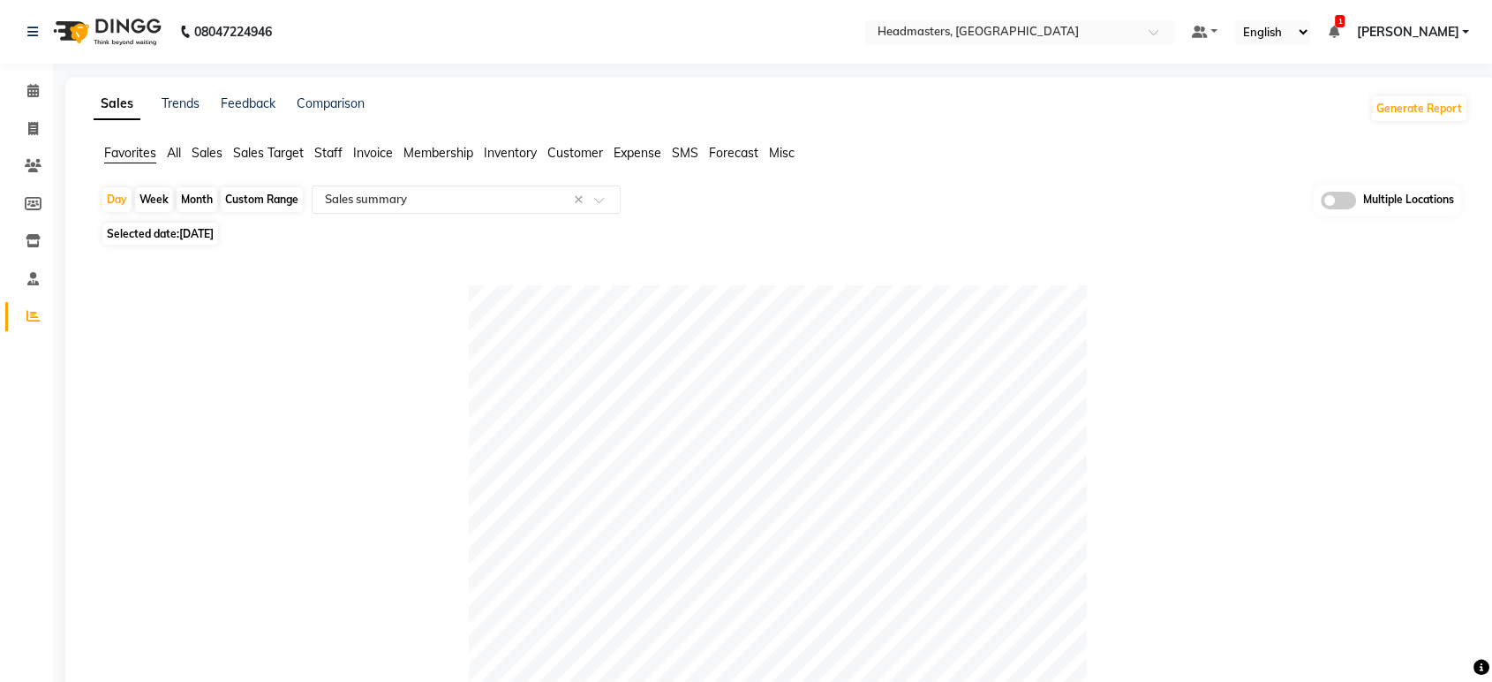
click at [1402, 28] on span "[PERSON_NAME]" at bounding box center [1407, 32] width 102 height 19
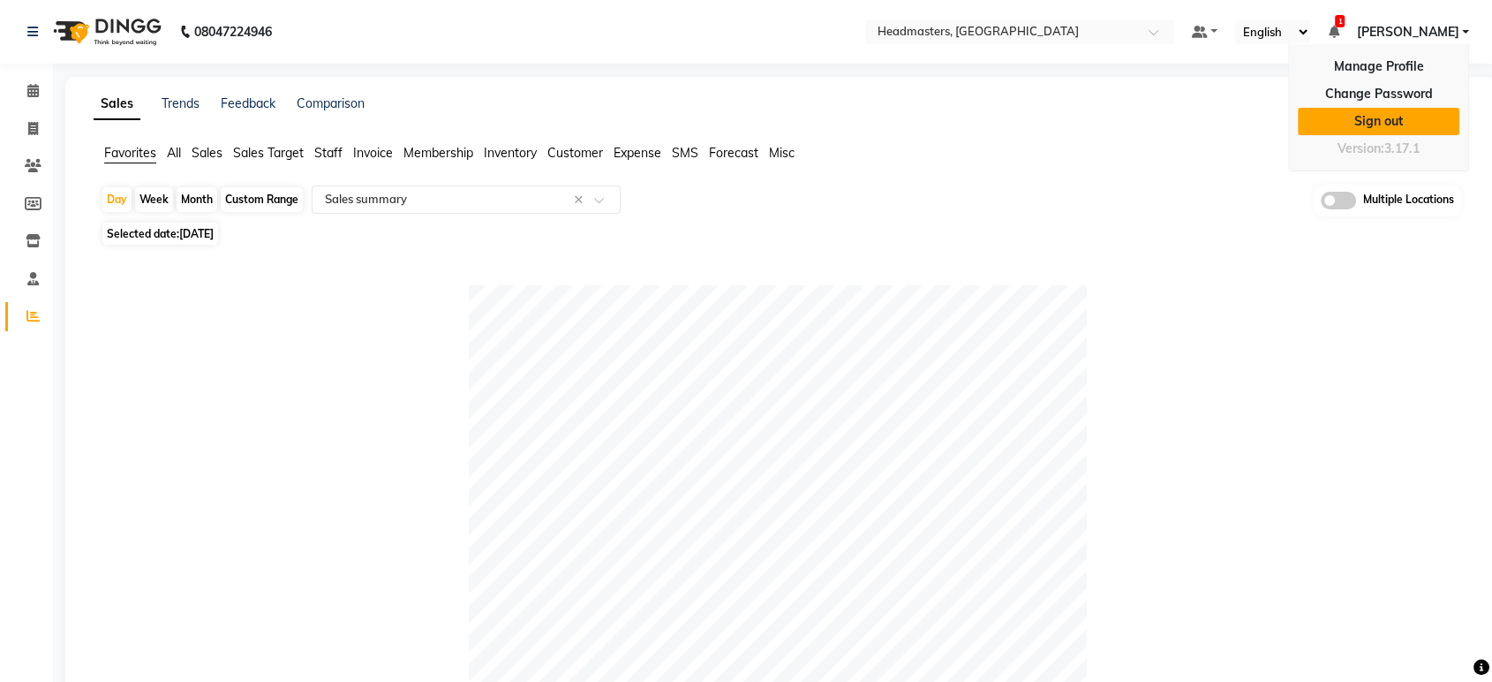
click at [1392, 123] on link "Sign out" at bounding box center [1379, 121] width 162 height 27
